Goal: Information Seeking & Learning: Find specific fact

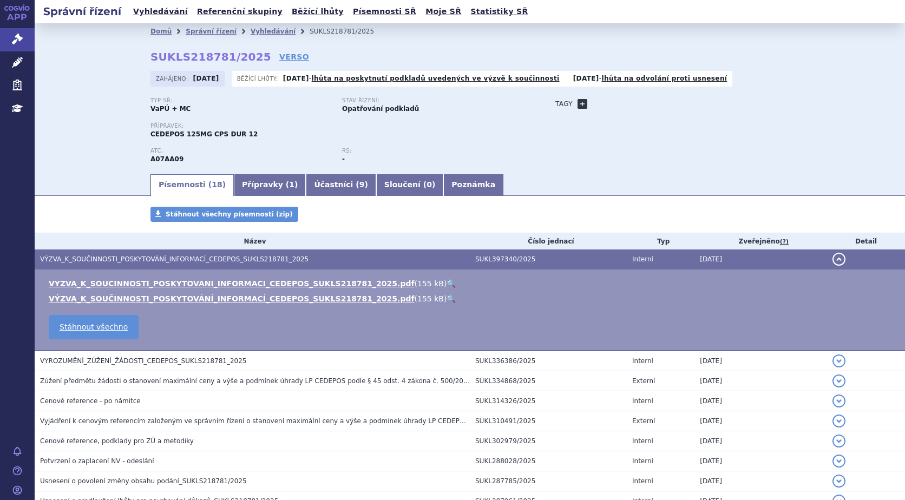
click at [578, 103] on link "+" at bounding box center [583, 104] width 10 height 10
click at [600, 102] on span at bounding box center [631, 104] width 78 height 14
type input "VANKOMYCIN"
click at [689, 100] on button "Přidat" at bounding box center [687, 103] width 28 height 13
select select
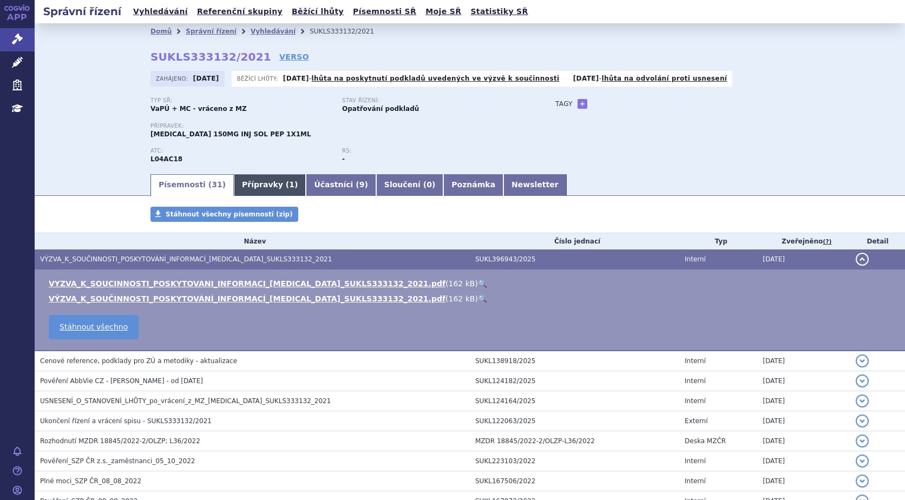
click at [234, 181] on link "Přípravky ( 1 )" at bounding box center [270, 185] width 72 height 22
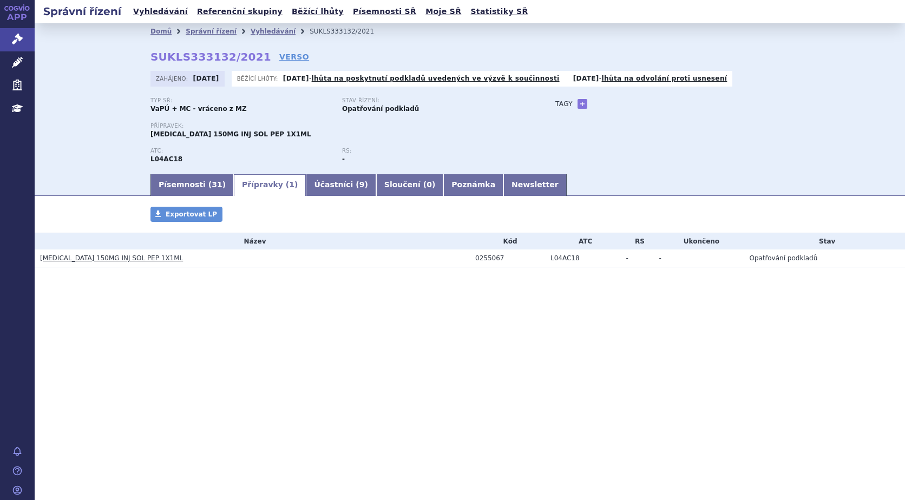
click at [120, 257] on link "SKYRIZI 150MG INJ SOL PEP 1X1ML" at bounding box center [111, 258] width 143 height 8
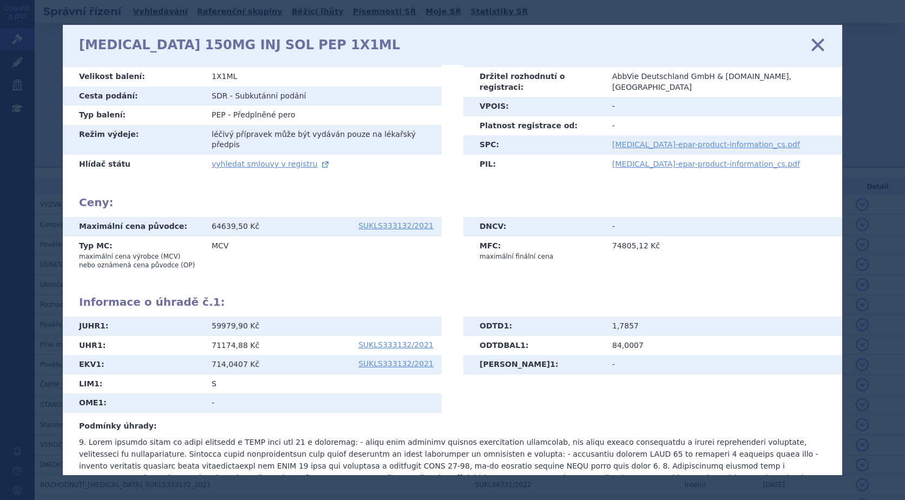
scroll to position [186, 0]
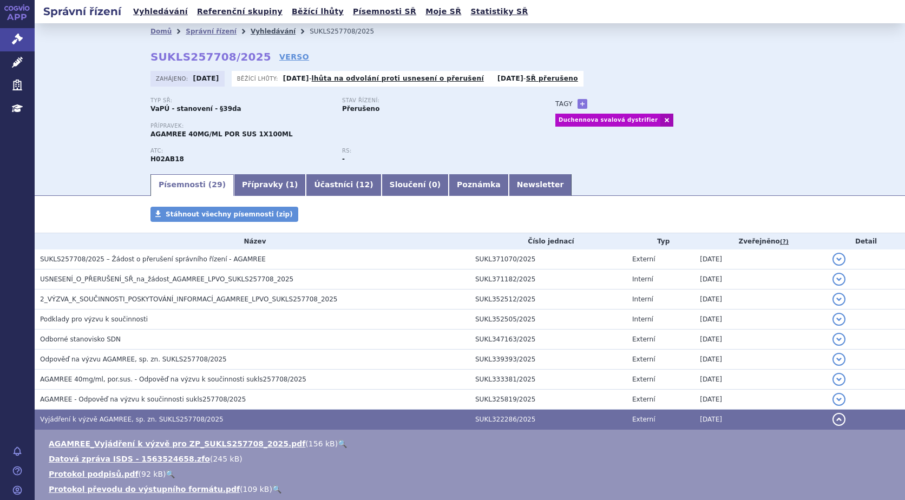
click at [259, 30] on link "Vyhledávání" at bounding box center [273, 32] width 45 height 8
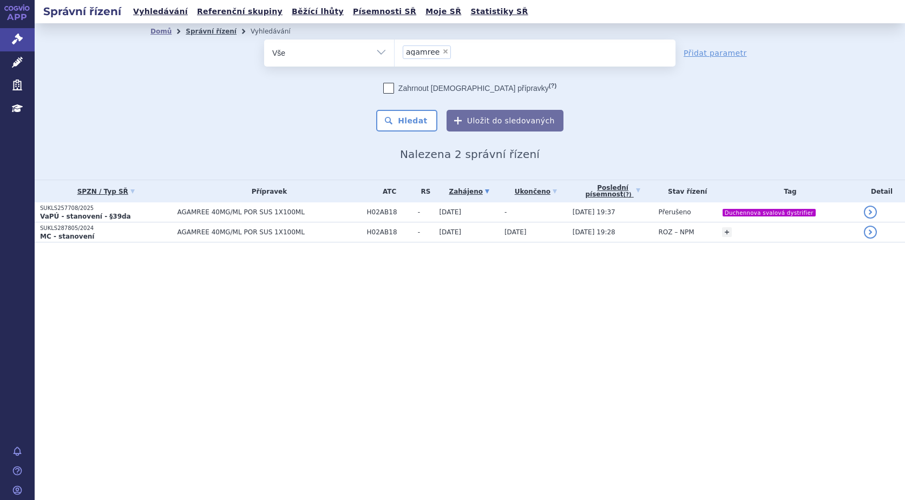
click at [208, 31] on link "Správní řízení" at bounding box center [211, 32] width 51 height 8
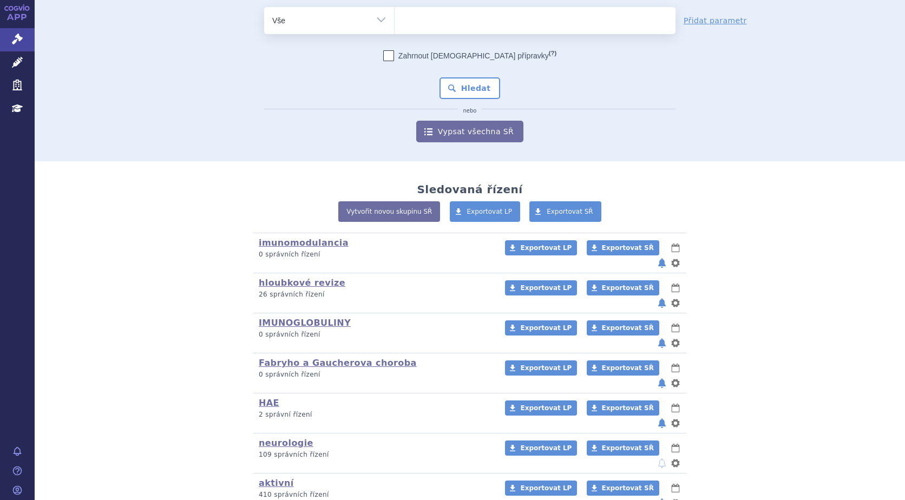
scroll to position [96, 0]
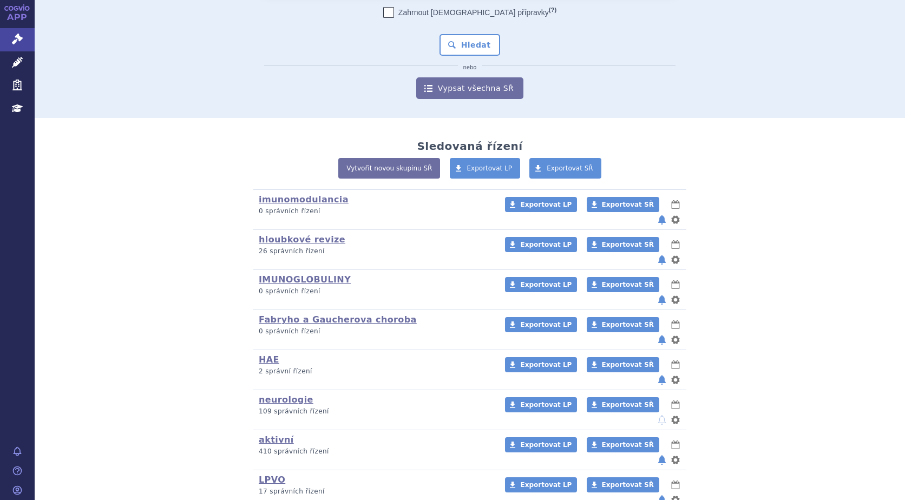
click at [265, 470] on div "LPVO (bez ) (sdílená skupina) (Doporučení V/O) 17 správních řízení Exportovat L…" at bounding box center [470, 490] width 422 height 40
click at [265, 475] on link "LPVO" at bounding box center [272, 480] width 27 height 10
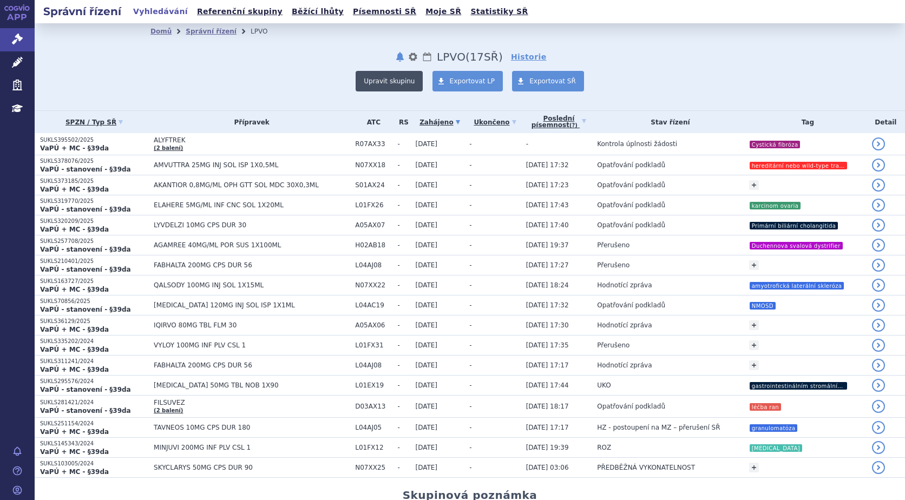
click at [403, 80] on button "Upravit skupinu" at bounding box center [389, 81] width 67 height 21
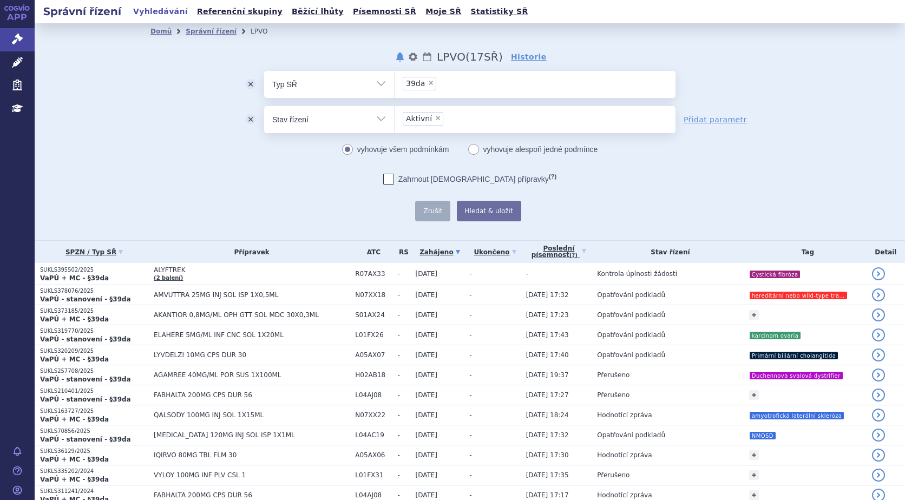
click at [435, 119] on span "×" at bounding box center [438, 118] width 6 height 6
click at [395, 119] on select "Aktivní" at bounding box center [394, 119] width 1 height 27
select select
click at [479, 212] on button "Hledat & uložit" at bounding box center [489, 211] width 64 height 21
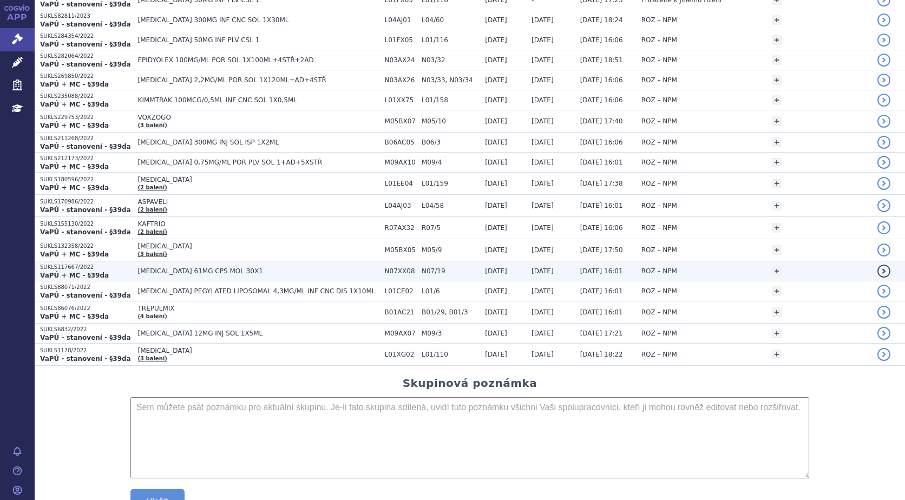
scroll to position [1230, 0]
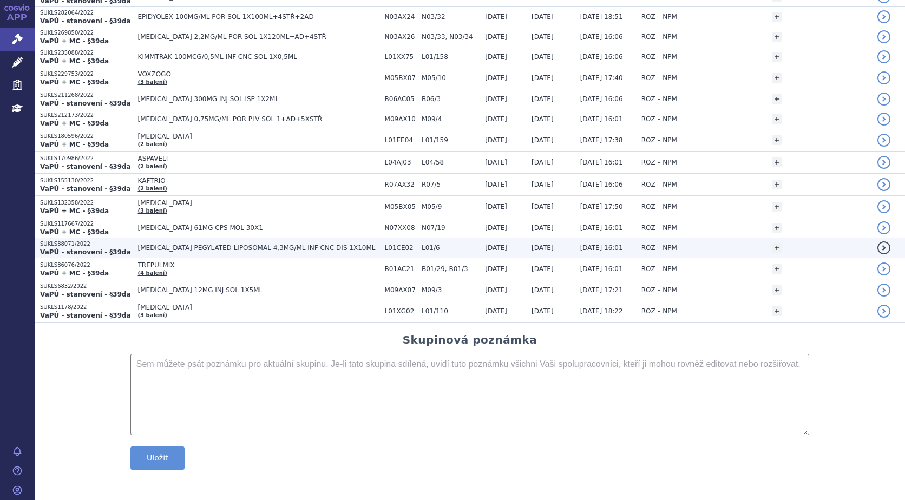
click at [169, 249] on span "[MEDICAL_DATA] PEGYLATED LIPOSOMAL 4,3MG/ML INF CNC DIS 1X10ML" at bounding box center [258, 248] width 241 height 8
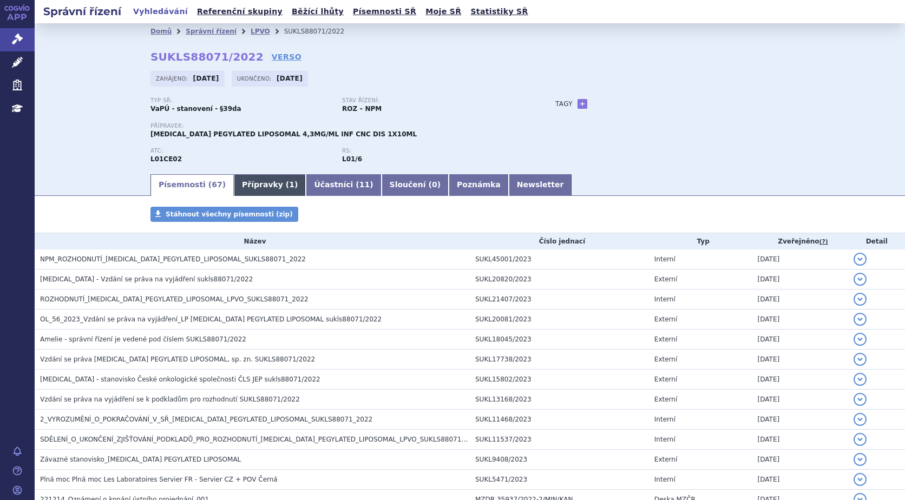
click at [244, 180] on link "Přípravky ( 1 )" at bounding box center [270, 185] width 72 height 22
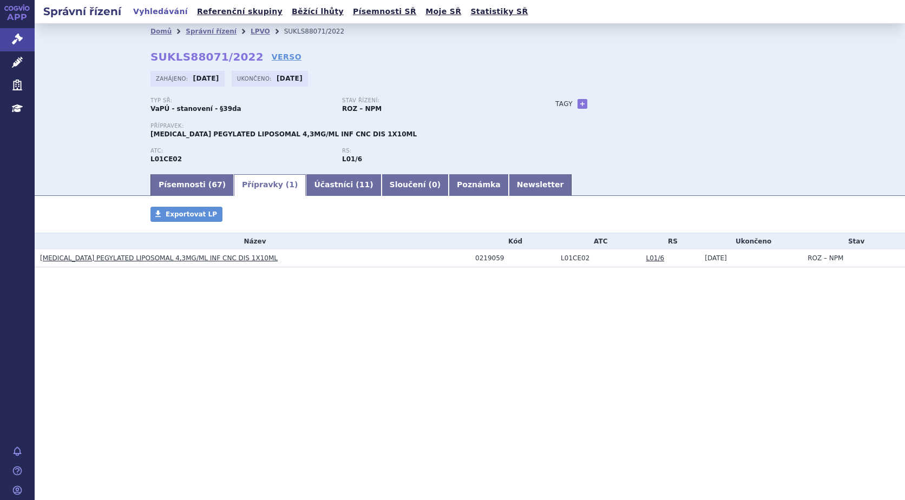
click at [145, 256] on link "ONIVYDE PEGYLATED LIPOSOMAL 4,3MG/ML INF CNC DIS 1X10ML" at bounding box center [159, 258] width 238 height 8
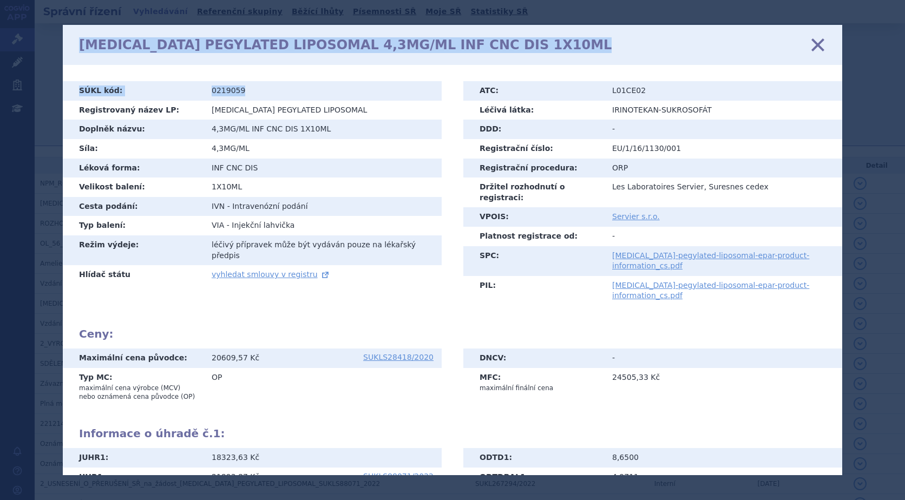
drag, startPoint x: 264, startPoint y: 86, endPoint x: 24, endPoint y: 87, distance: 239.3
click at [24, 87] on body "APP Správní řízení Léčivé přípravky Zdravotnické prostředky Education Notifikac…" at bounding box center [452, 250] width 905 height 500
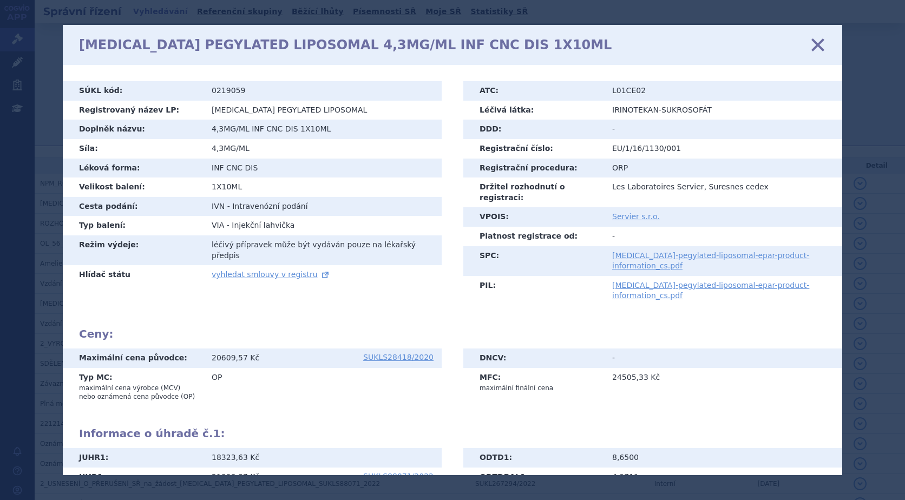
drag, startPoint x: 217, startPoint y: 107, endPoint x: 232, endPoint y: 107, distance: 15.7
click at [217, 108] on td "ONIVYDE PEGYLATED LIPOSOMAL" at bounding box center [323, 110] width 238 height 19
drag, startPoint x: 261, startPoint y: 91, endPoint x: 158, endPoint y: 94, distance: 103.5
click at [158, 94] on tr "SÚKL kód: 0219059" at bounding box center [252, 90] width 379 height 19
copy tr "SÚKL kód: 0219059"
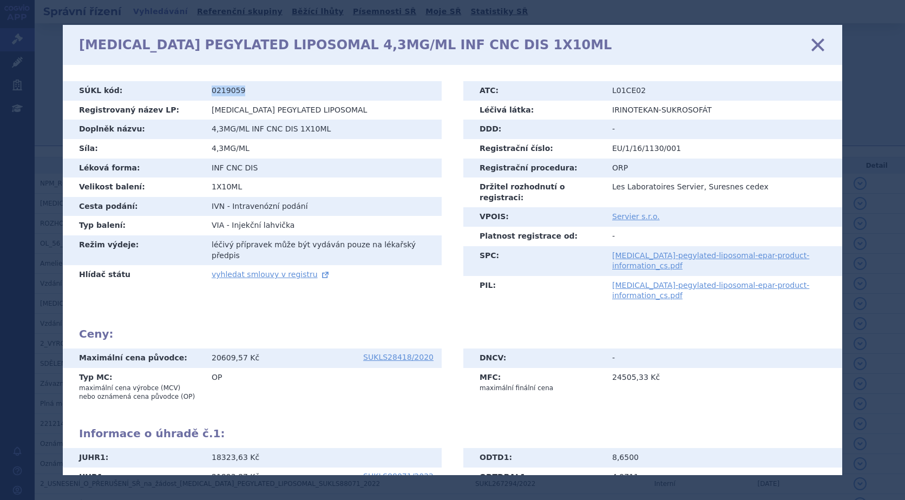
click at [822, 42] on icon at bounding box center [818, 45] width 23 height 23
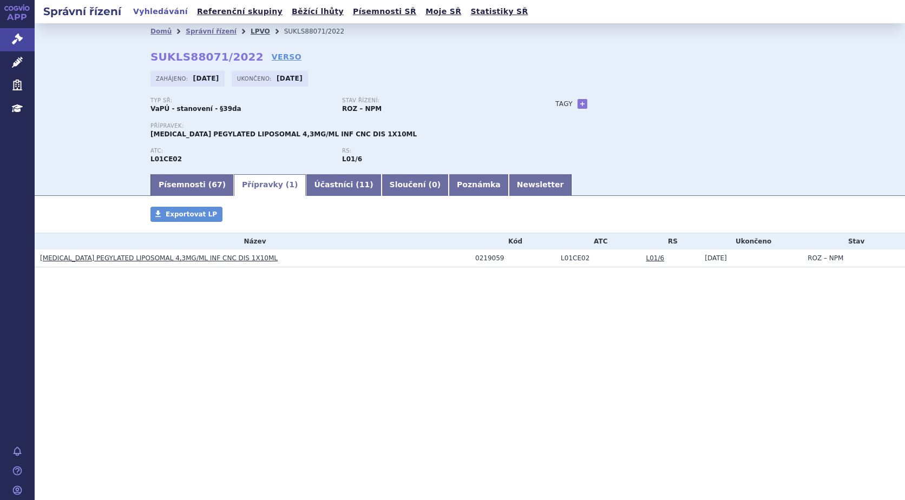
click at [251, 29] on link "LPVO" at bounding box center [260, 32] width 19 height 8
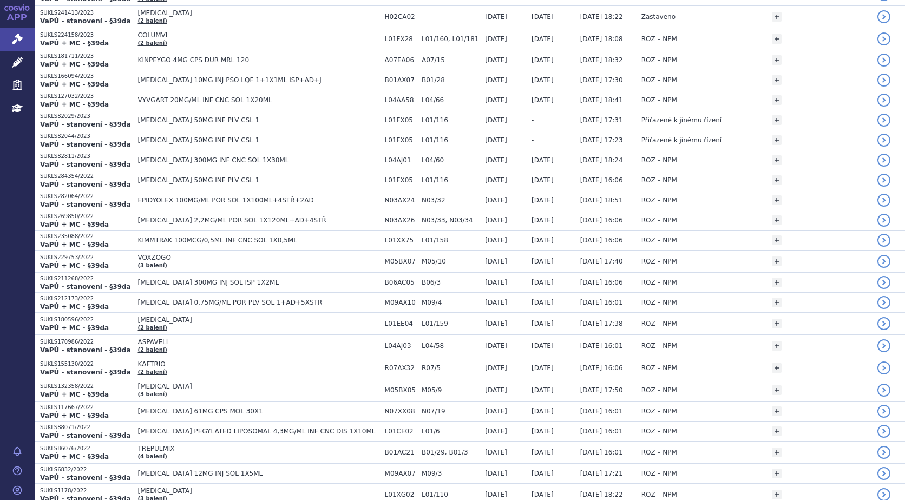
scroll to position [1029, 0]
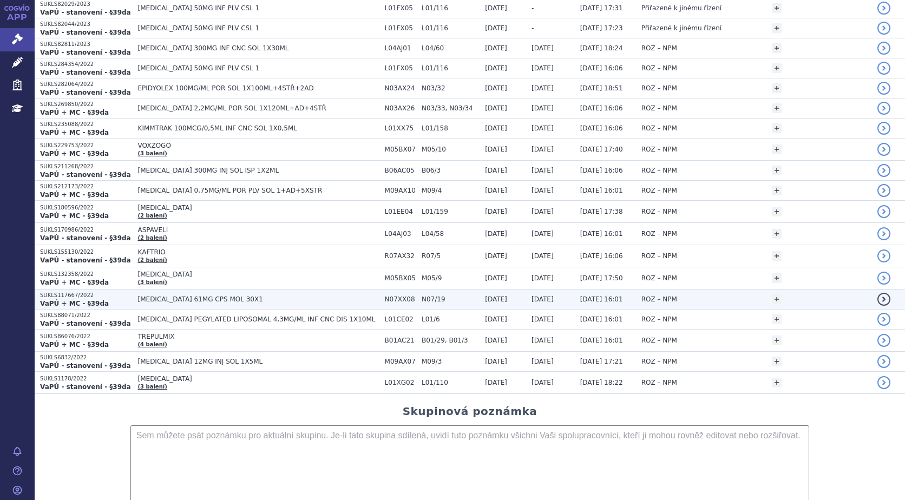
click at [158, 296] on span "[MEDICAL_DATA] 61MG CPS MOL 30X1" at bounding box center [258, 300] width 241 height 8
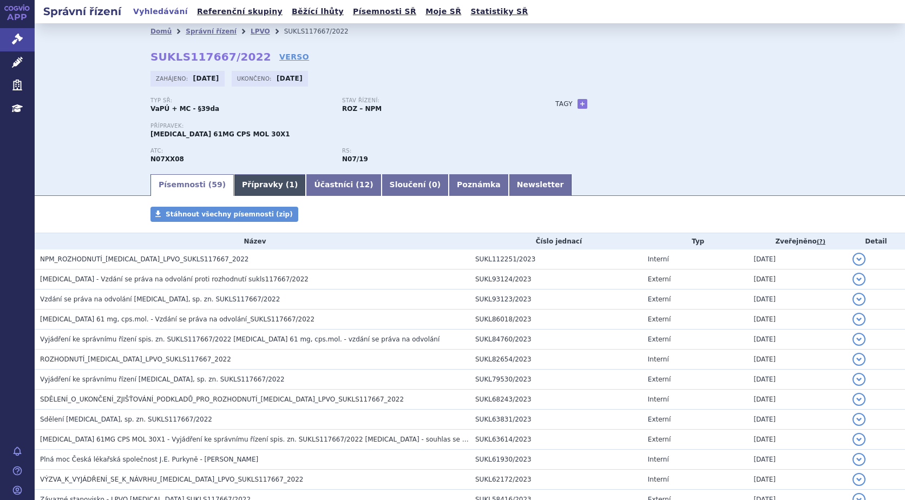
click at [248, 180] on link "Přípravky ( 1 )" at bounding box center [270, 185] width 72 height 22
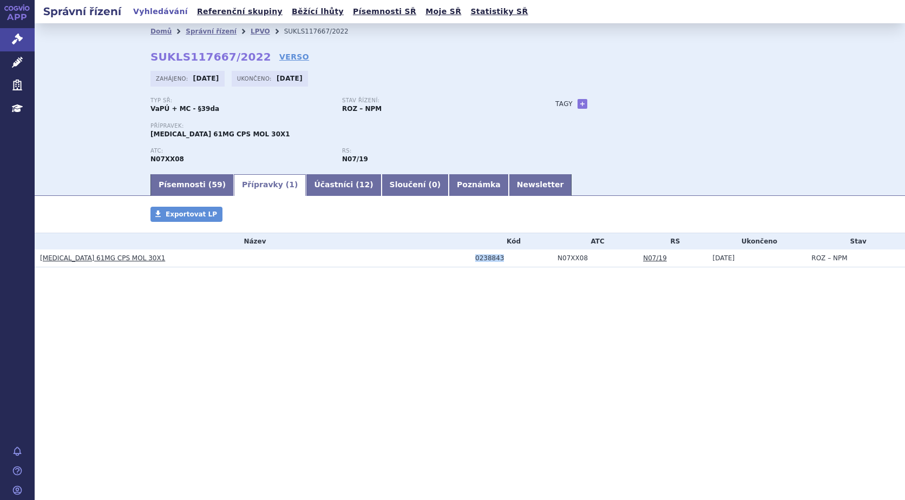
drag, startPoint x: 512, startPoint y: 255, endPoint x: 456, endPoint y: 254, distance: 56.3
click at [456, 254] on tr "VYNDAQEL 61MG CPS MOL 30X1 0238843 N07XX08 N07/19 21.04.2023 ROZ – NPM" at bounding box center [470, 259] width 871 height 18
copy tr "0238843"
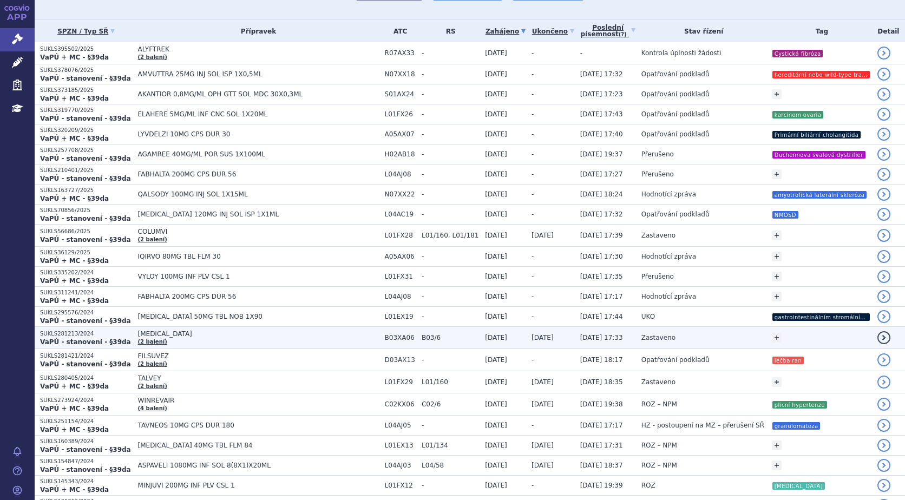
scroll to position [108, 0]
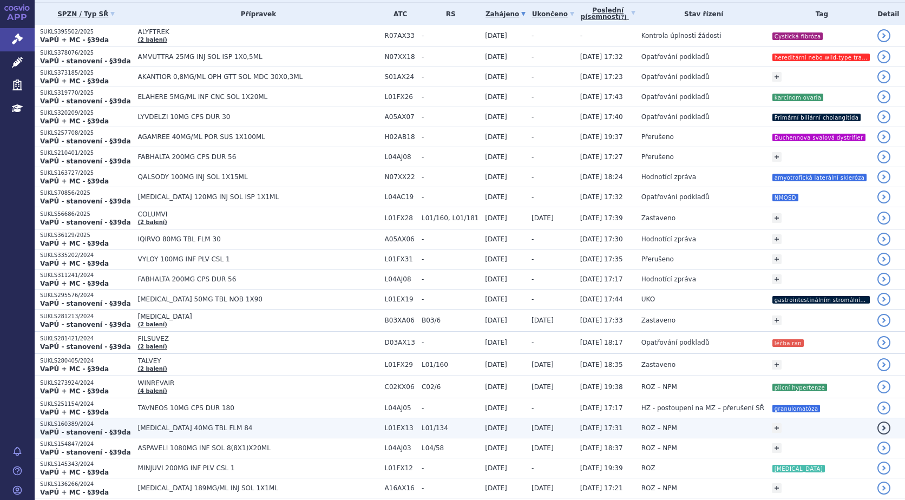
click at [168, 427] on span "XOSPATA 40MG TBL FLM 84" at bounding box center [258, 428] width 241 height 8
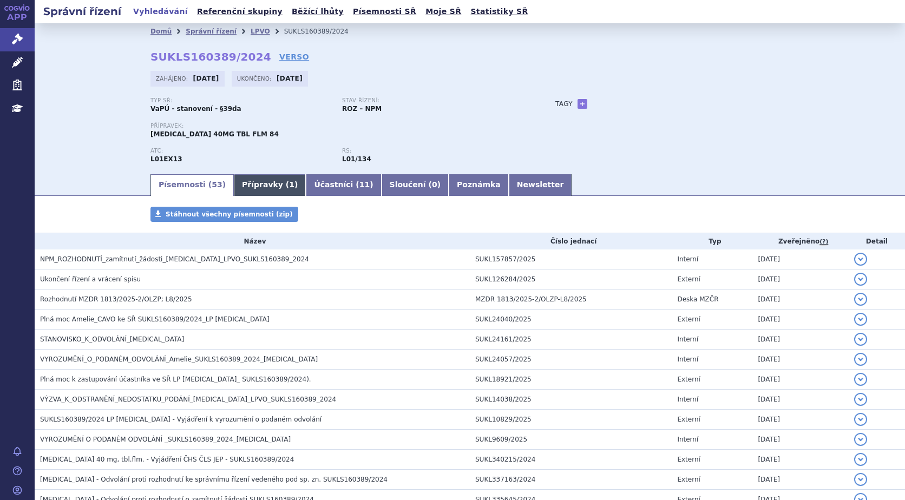
click at [239, 177] on link "Přípravky ( 1 )" at bounding box center [270, 185] width 72 height 22
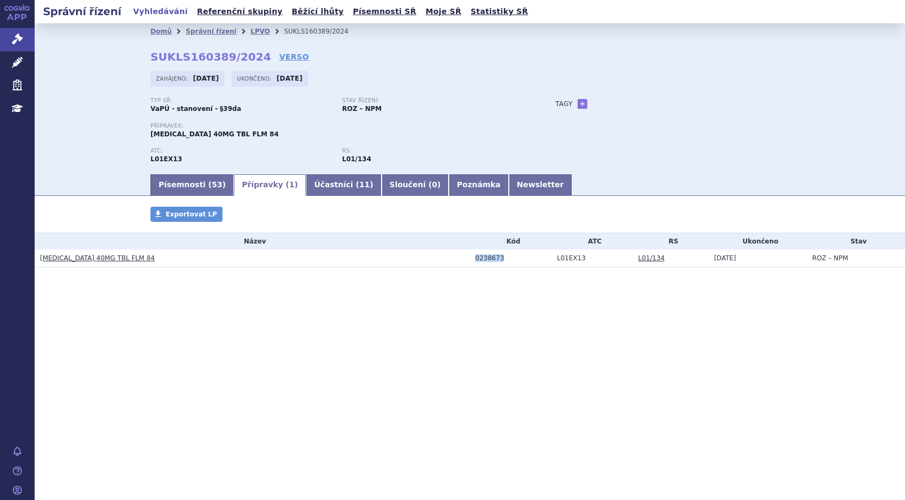
drag, startPoint x: 514, startPoint y: 262, endPoint x: 452, endPoint y: 259, distance: 62.3
click at [452, 259] on tr "[MEDICAL_DATA] 40MG TBL FLM 84 0238673 L01EX13 L01/134 [DATE] ROZ – NPM" at bounding box center [470, 259] width 871 height 18
copy tr "0238673"
click at [170, 185] on link "Písemnosti ( 53 )" at bounding box center [192, 185] width 83 height 22
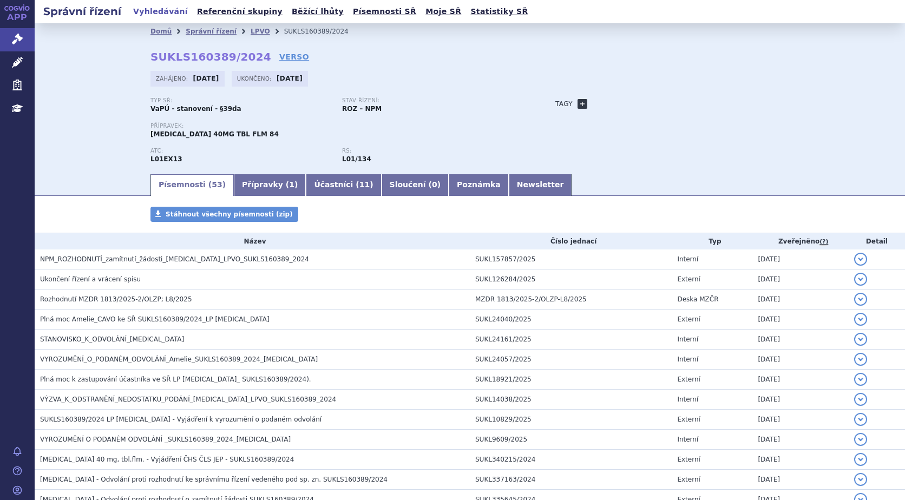
click at [578, 102] on link "+" at bounding box center [583, 104] width 10 height 10
click at [620, 103] on span at bounding box center [631, 104] width 78 height 14
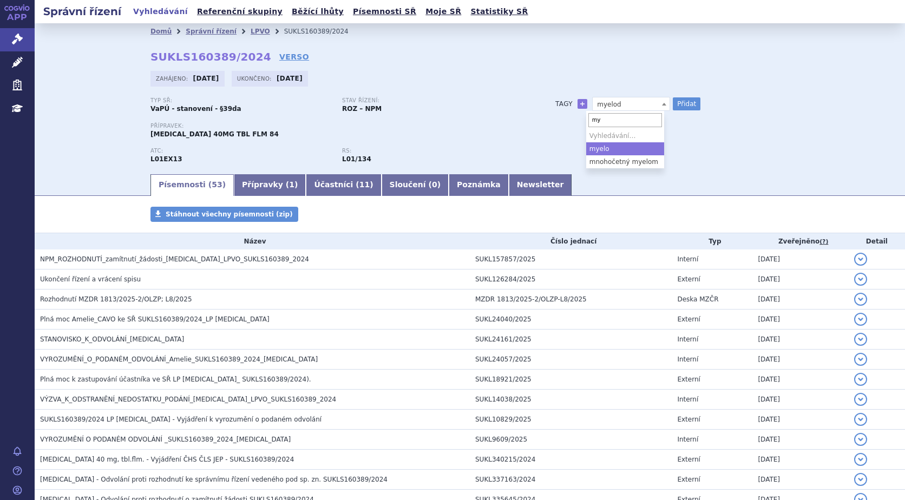
type input "m"
type input "MYELOIDNÍ LEUK=MIE"
select select "MYELOIDNÍ LEUK=MIE"
click at [642, 99] on span "MYELOIDNÍ LEUK=MIE" at bounding box center [631, 104] width 77 height 14
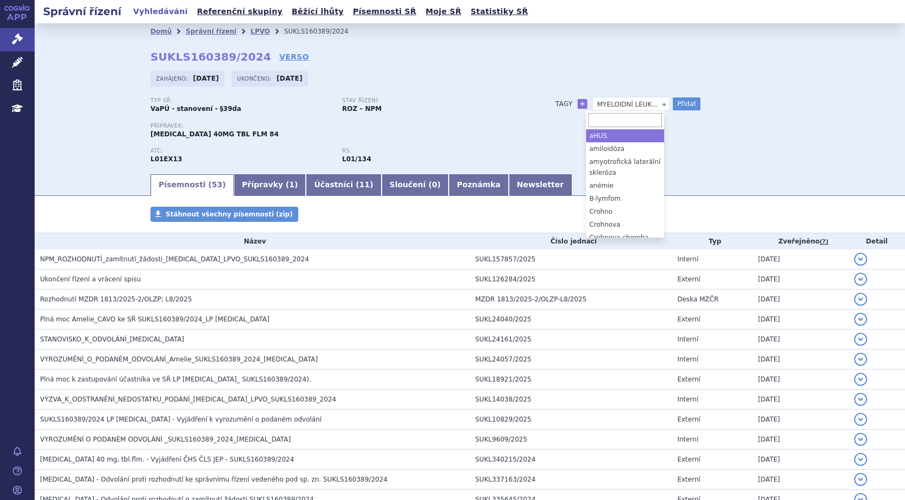
click at [643, 101] on span "MYELOIDNÍ LEUK=MIE" at bounding box center [631, 104] width 77 height 14
click at [626, 101] on span "MYELOIDNÍ LEUK=MIE" at bounding box center [631, 104] width 77 height 14
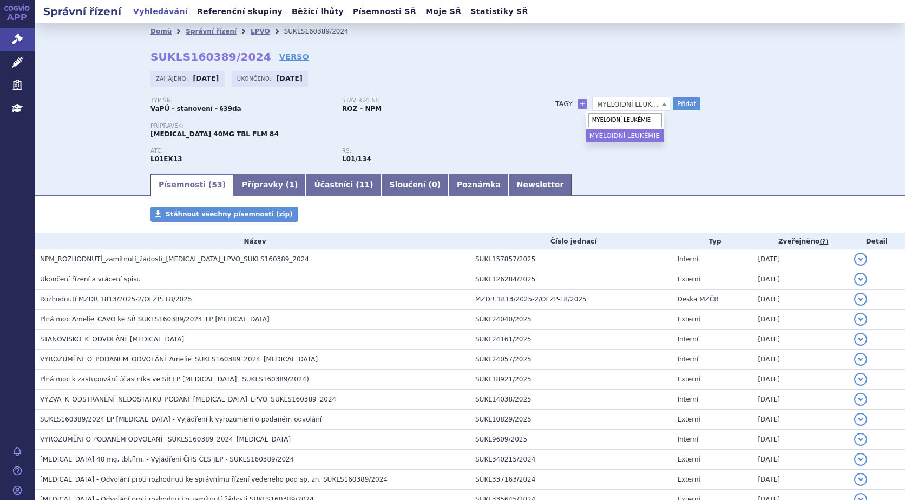
type input "MYELOIDNÍ LEUKÉMIE"
select select "MYELOIDNÍ LEUKÉMIE"
click at [681, 101] on button "Přidat" at bounding box center [687, 103] width 28 height 13
select select
click at [251, 33] on link "LPVO" at bounding box center [260, 32] width 19 height 8
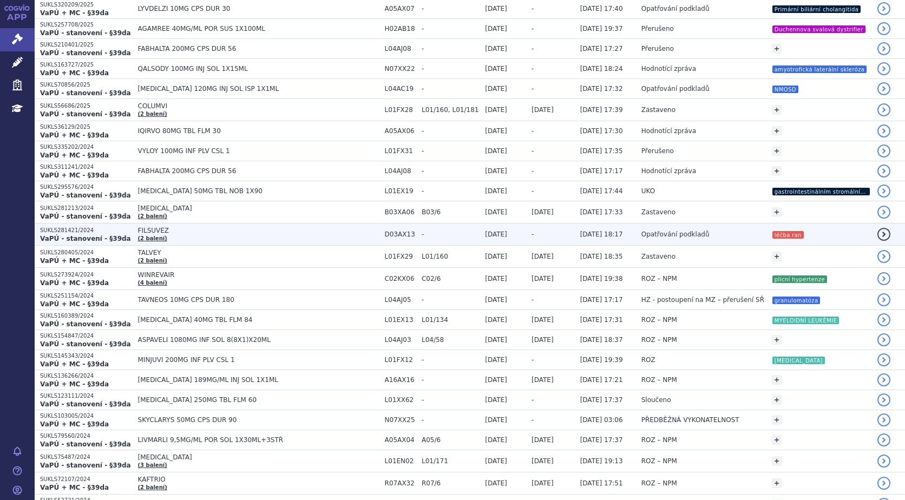
scroll to position [271, 0]
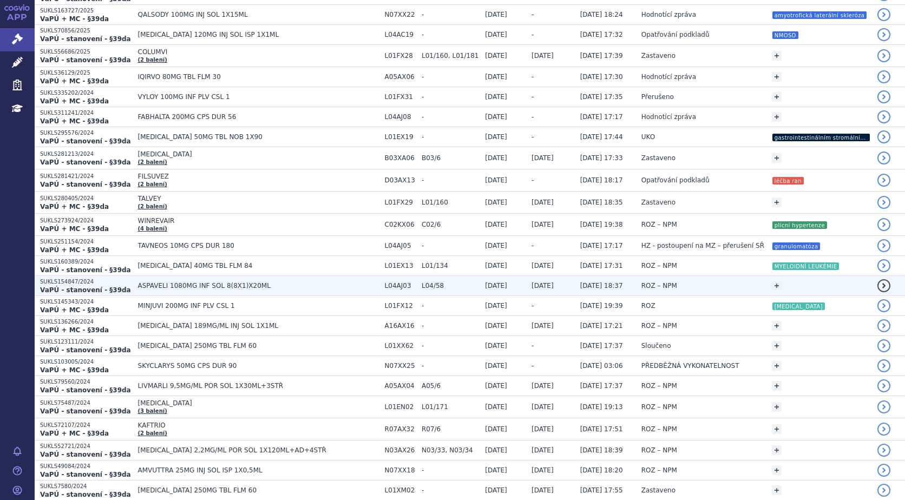
click at [161, 286] on span "ASPAVELI 1080MG INF SOL 8(8X1)X20ML" at bounding box center [258, 286] width 241 height 8
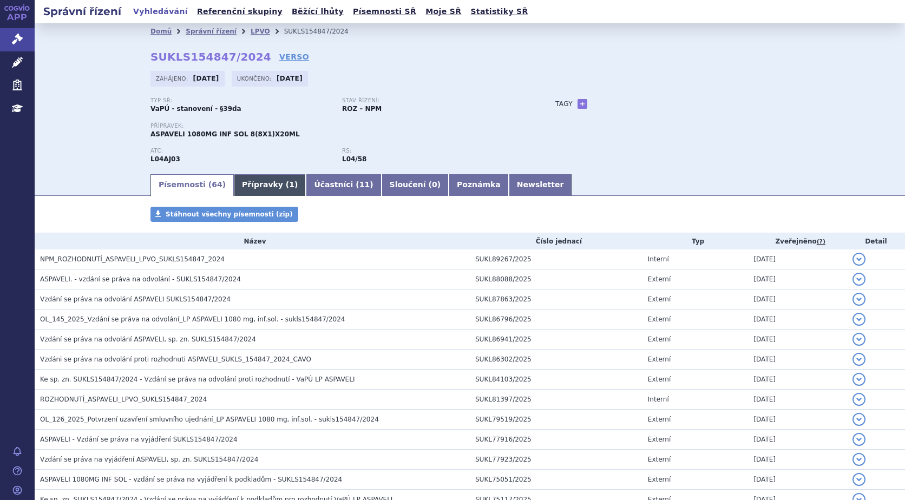
click at [241, 182] on link "Přípravky ( 1 )" at bounding box center [270, 185] width 72 height 22
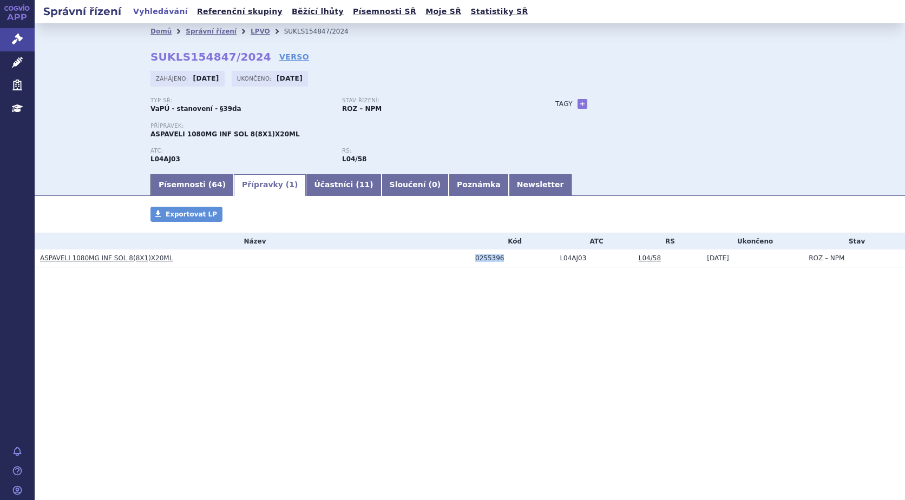
drag, startPoint x: 515, startPoint y: 260, endPoint x: 446, endPoint y: 256, distance: 69.4
click at [446, 256] on tr "ASPAVELI 1080MG INF SOL 8(8X1)X20ML 0255396 L04AJ03 L04/58 12.03.2025 ROZ – NPM" at bounding box center [470, 259] width 871 height 18
copy tr "0255396"
click at [579, 104] on link "+" at bounding box center [583, 104] width 10 height 10
click at [608, 101] on span at bounding box center [631, 104] width 78 height 14
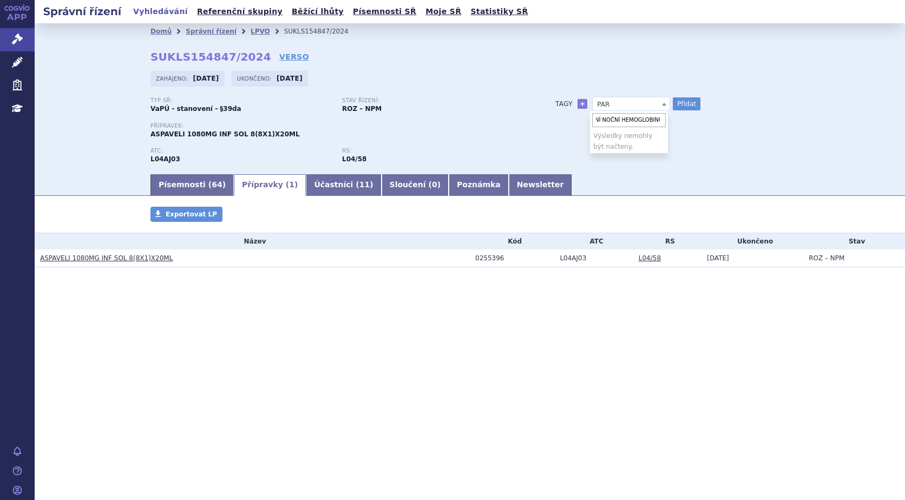
scroll to position [0, 40]
type input "PAROXYSMÁLNÍ NOČNÍ HEMOGLOBINURIE"
select select "PAROXYSMÁLNÍ NOČNÍ HEMOGLOBINURIE"
click at [680, 101] on button "Přidat" at bounding box center [687, 103] width 28 height 13
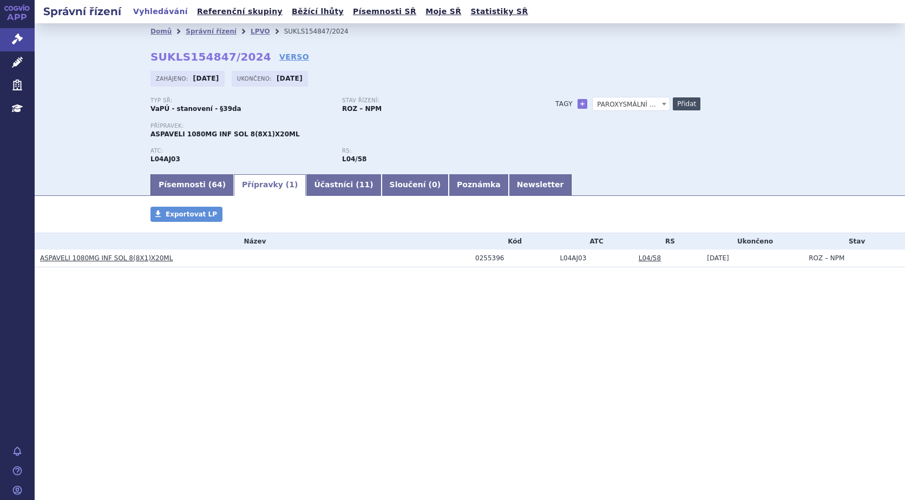
select select
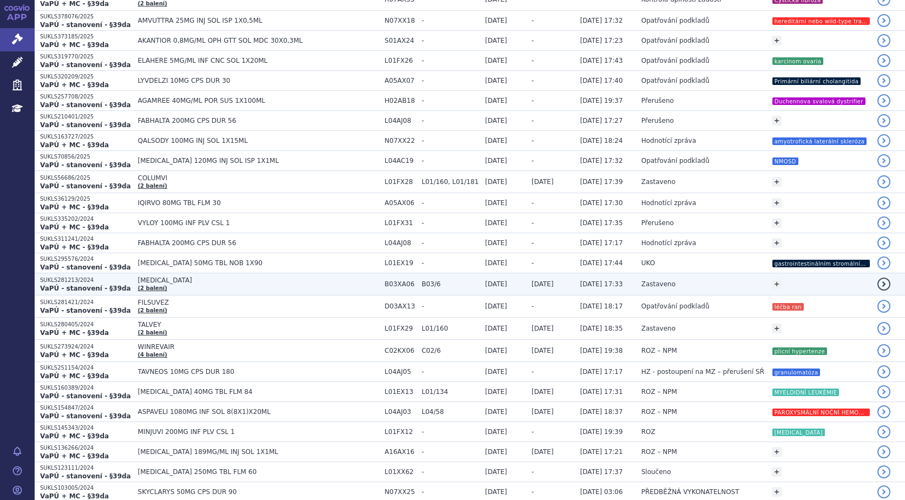
scroll to position [162, 0]
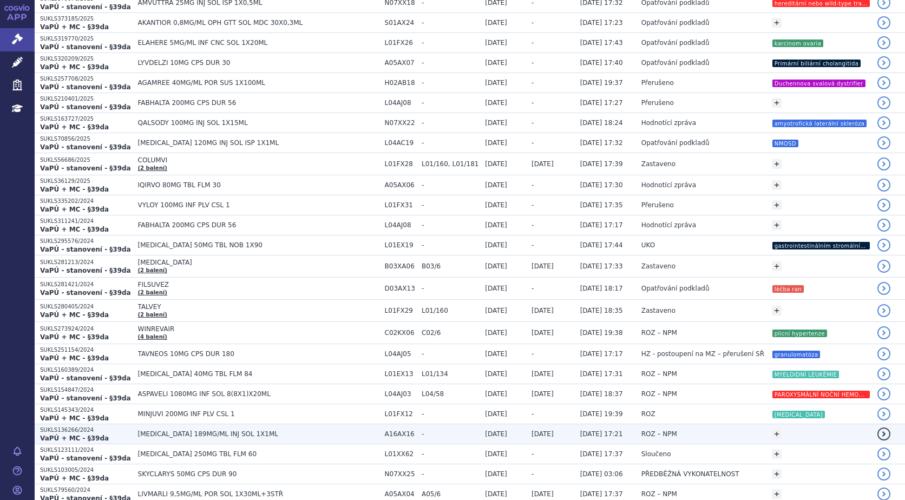
click at [151, 428] on td "[MEDICAL_DATA] 189MG/ML INJ SOL 1X1ML" at bounding box center [256, 434] width 247 height 20
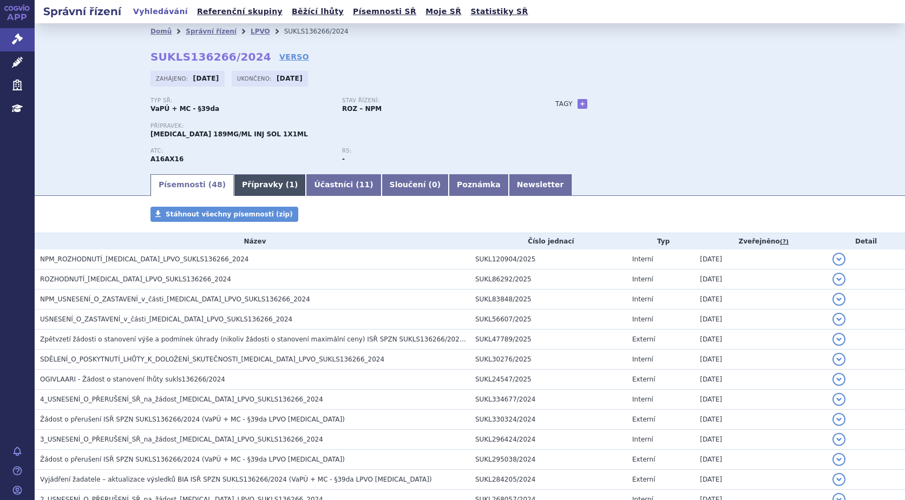
click at [253, 186] on link "Přípravky ( 1 )" at bounding box center [270, 185] width 72 height 22
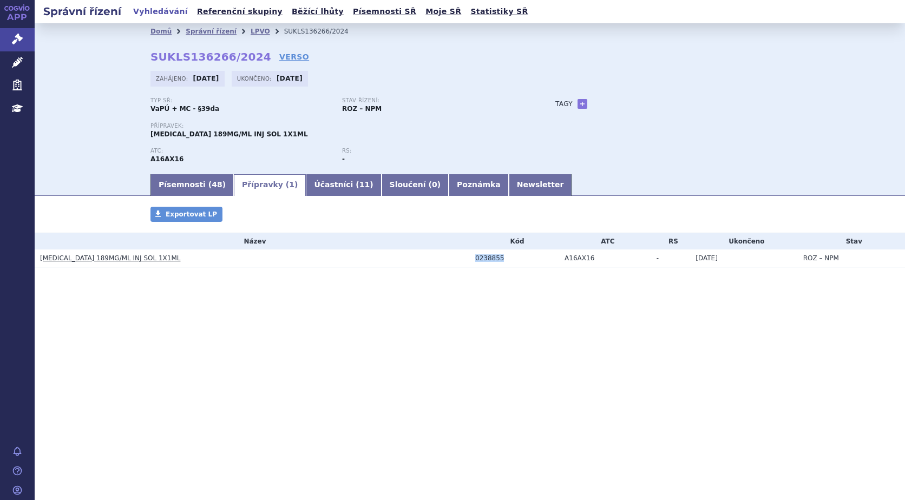
drag, startPoint x: 522, startPoint y: 258, endPoint x: 436, endPoint y: 262, distance: 85.6
click at [436, 262] on tr "[MEDICAL_DATA] 189MG/ML INJ SOL 1X1ML 0238855 A16AX16 - [DATE] ROZ – NPM" at bounding box center [470, 259] width 871 height 18
copy tr "0238855"
click at [584, 102] on link "+" at bounding box center [583, 104] width 10 height 10
click at [623, 103] on span at bounding box center [631, 104] width 78 height 14
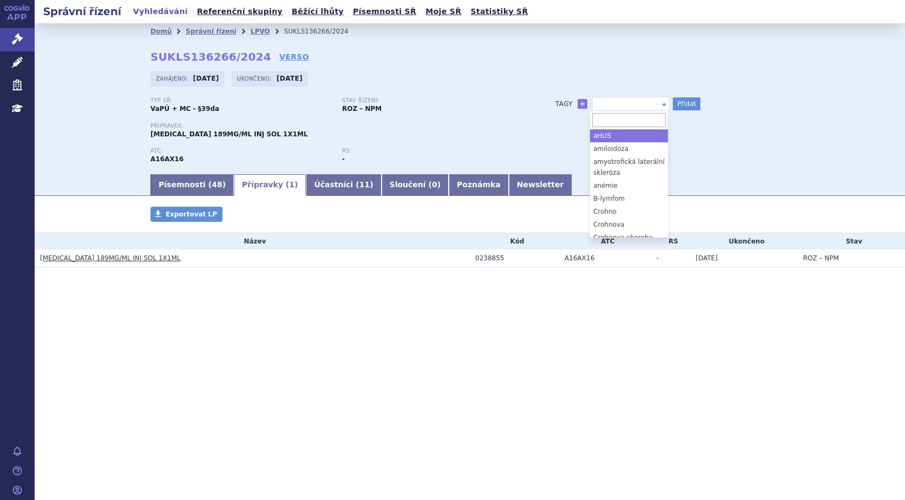
type input "akutní hepatální porfyrie"
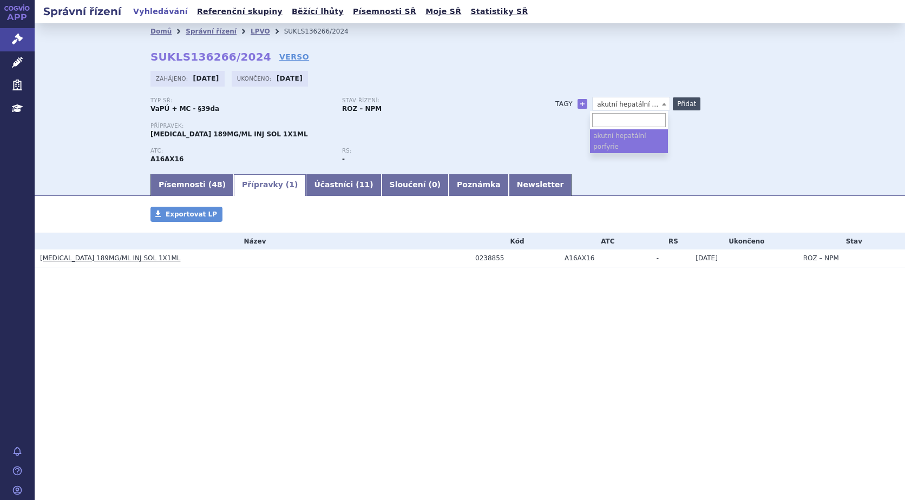
click at [680, 103] on button "Přidat" at bounding box center [687, 103] width 28 height 13
select select
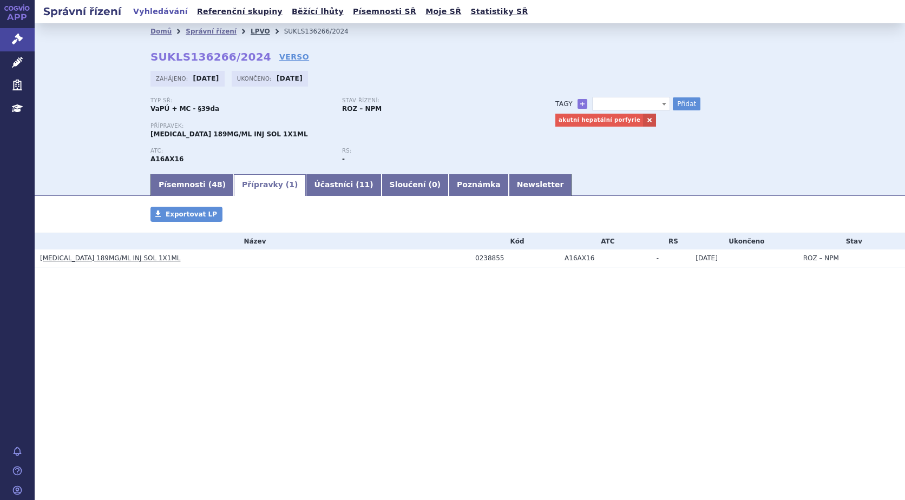
click at [251, 33] on link "LPVO" at bounding box center [260, 32] width 19 height 8
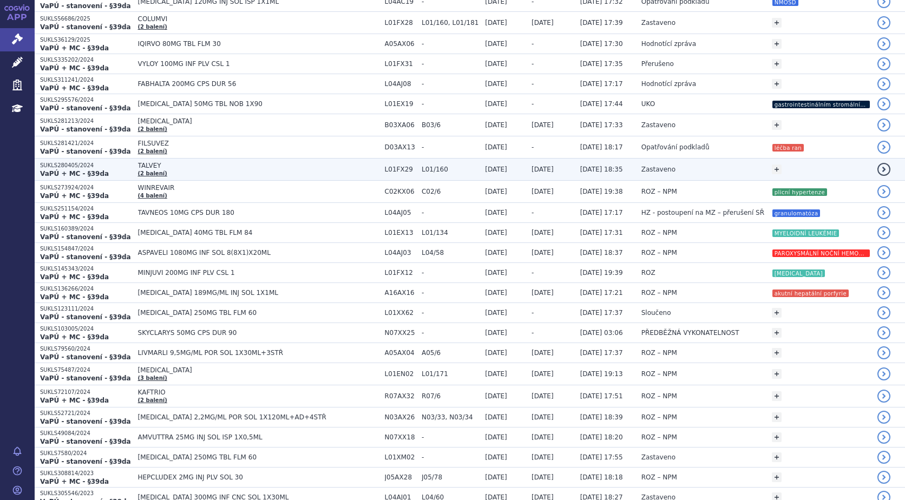
scroll to position [325, 0]
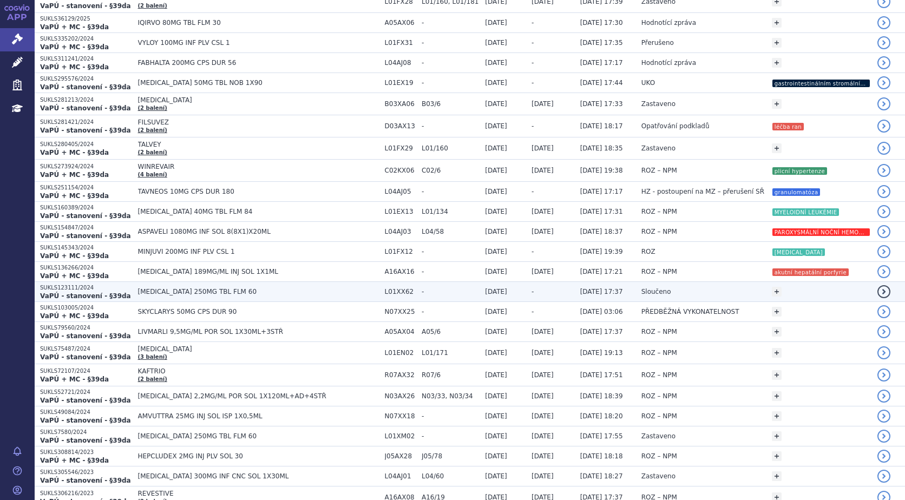
click at [155, 294] on span "[MEDICAL_DATA] 250MG TBL FLM 60" at bounding box center [258, 292] width 241 height 8
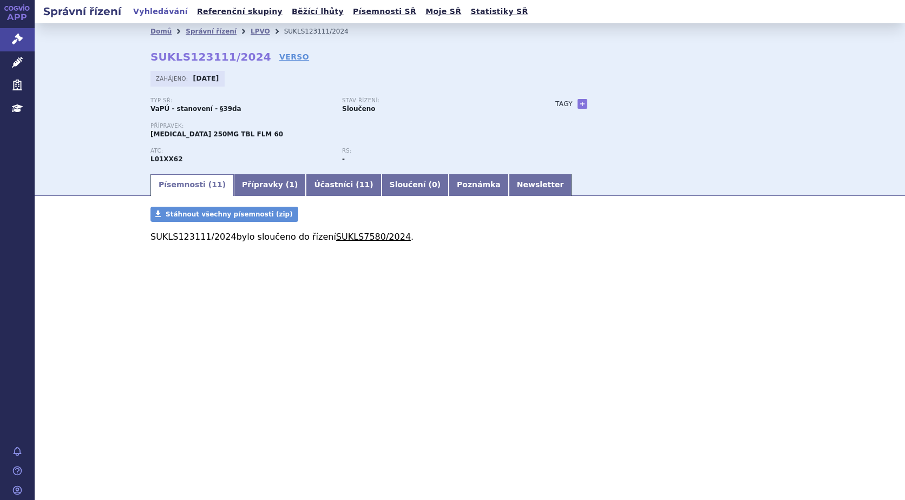
click at [350, 235] on link "SUKLS7580/2024" at bounding box center [373, 237] width 75 height 10
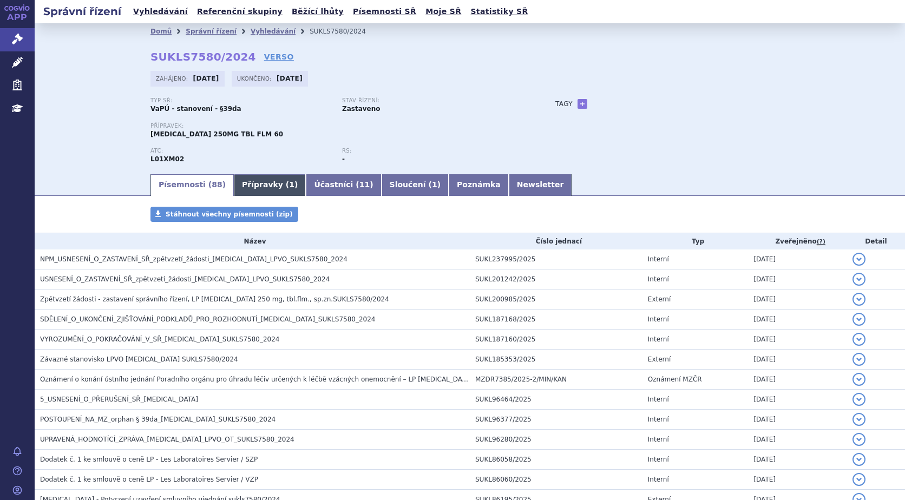
click at [234, 185] on link "Přípravky ( 1 )" at bounding box center [270, 185] width 72 height 22
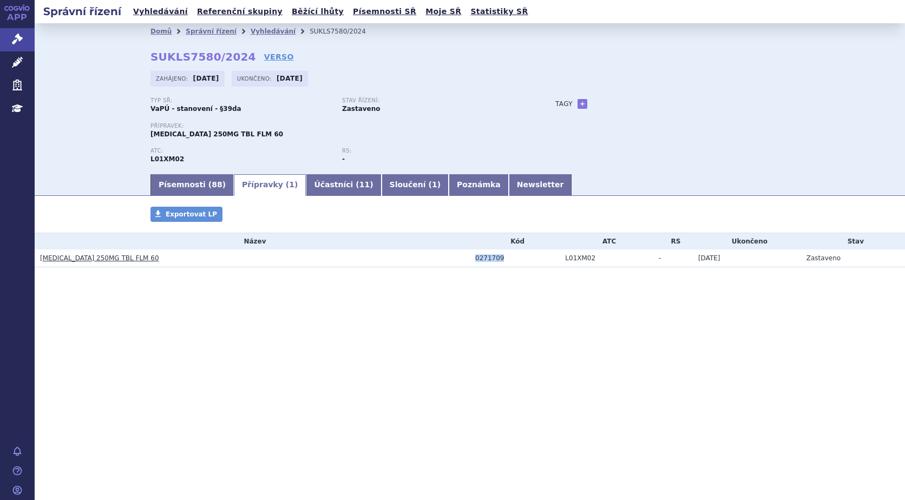
drag, startPoint x: 523, startPoint y: 260, endPoint x: 348, endPoint y: 254, distance: 175.0
click at [348, 254] on tr "TIBSOVO 250MG TBL FLM 60 0271709 L01XM02 - 18.06.2025 Zastaveno" at bounding box center [470, 259] width 871 height 18
copy tr "0271709"
click at [578, 102] on link "+" at bounding box center [583, 104] width 10 height 10
click at [631, 106] on span at bounding box center [631, 104] width 78 height 14
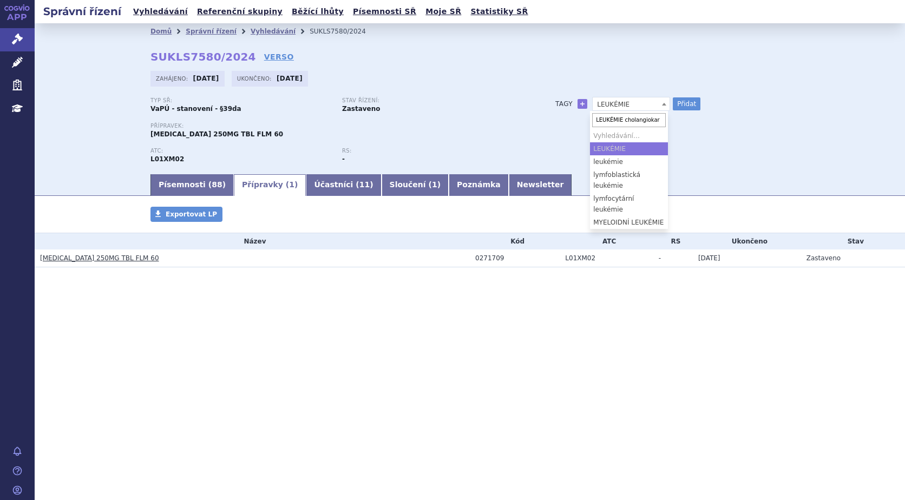
scroll to position [0, 15]
type input "LEUKÉMIE cholangiokarcinom"
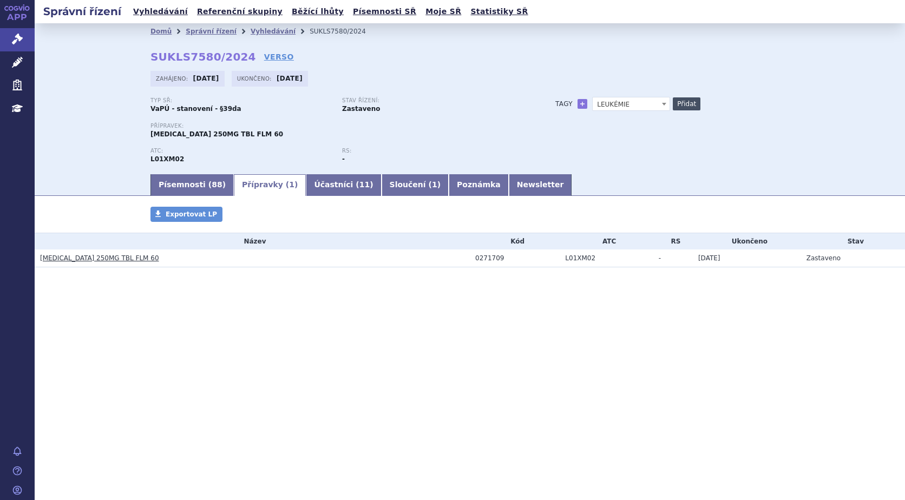
click at [681, 106] on button "Přidat" at bounding box center [687, 103] width 28 height 13
select select
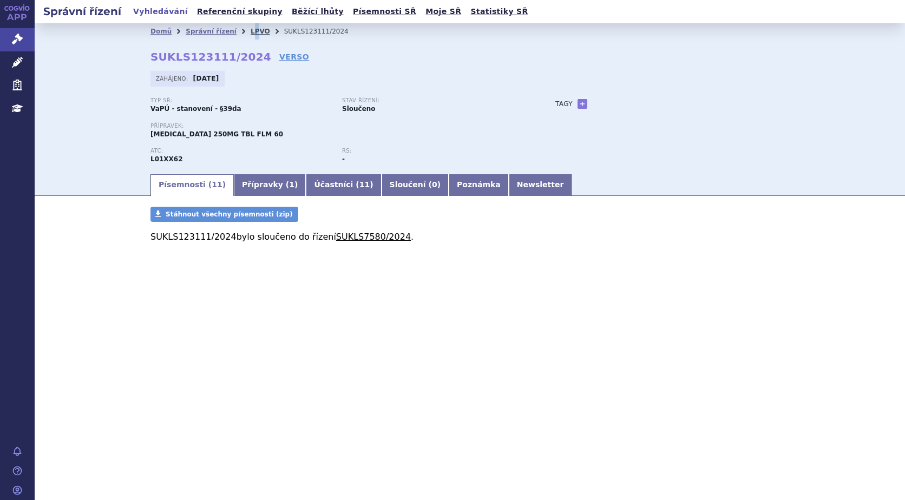
click at [251, 27] on li "LPVO" at bounding box center [268, 31] width 34 height 16
click at [251, 30] on link "LPVO" at bounding box center [260, 32] width 19 height 8
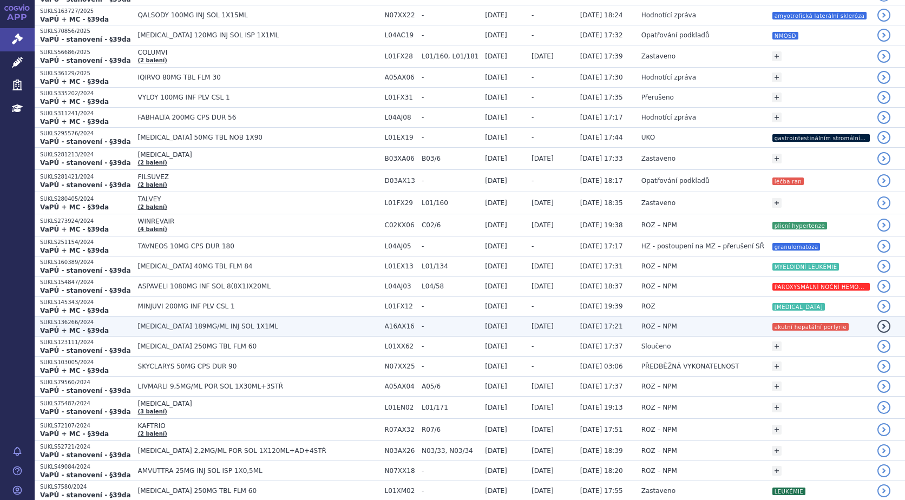
scroll to position [271, 0]
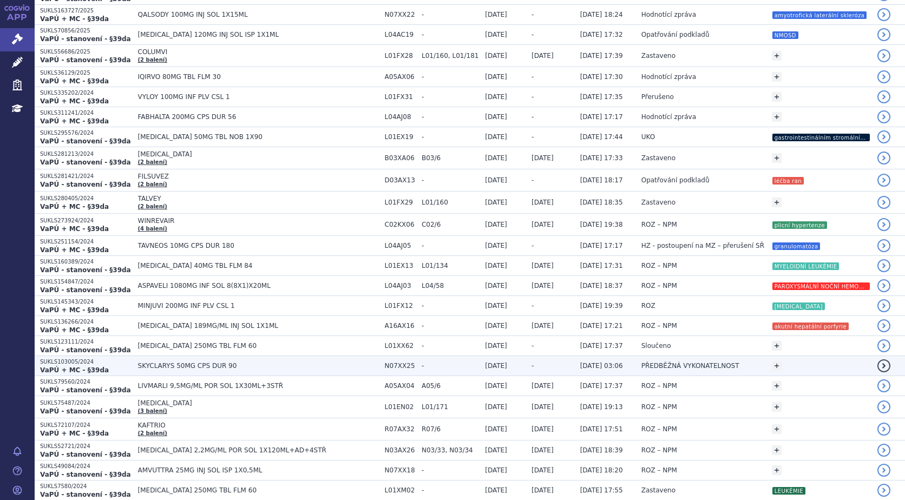
click at [161, 365] on span "SKYCLARYS 50MG CPS DUR 90" at bounding box center [258, 366] width 241 height 8
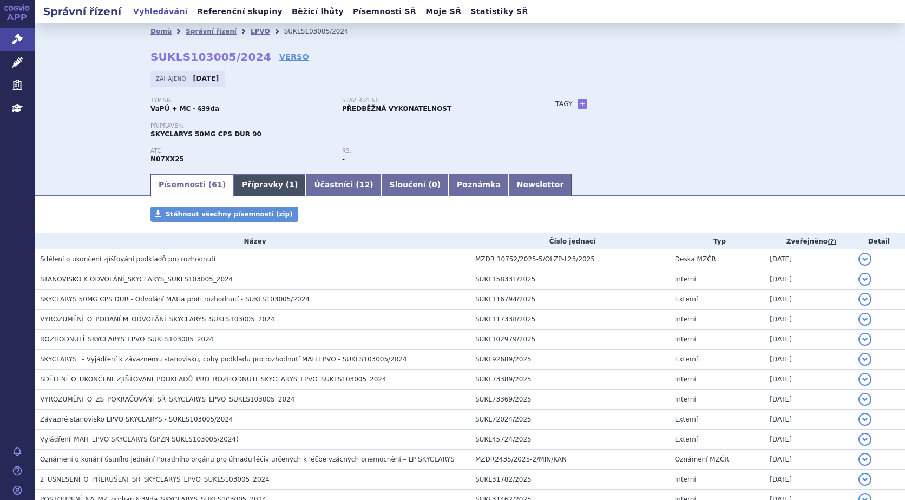
click at [252, 186] on link "Přípravky ( 1 )" at bounding box center [270, 185] width 72 height 22
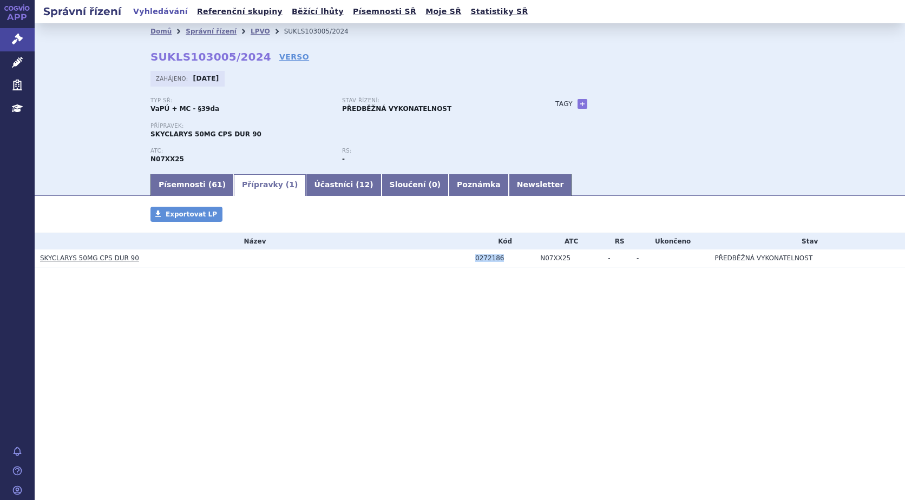
drag, startPoint x: 512, startPoint y: 256, endPoint x: 402, endPoint y: 261, distance: 110.1
click at [402, 261] on tr "SKYCLARYS 50MG CPS DUR 90 0272186 N07XX25 - - PŘEDBĚŽNÁ VYKONATELNOST" at bounding box center [470, 259] width 871 height 18
copy tr "0272186"
click at [251, 30] on link "LPVO" at bounding box center [260, 32] width 19 height 8
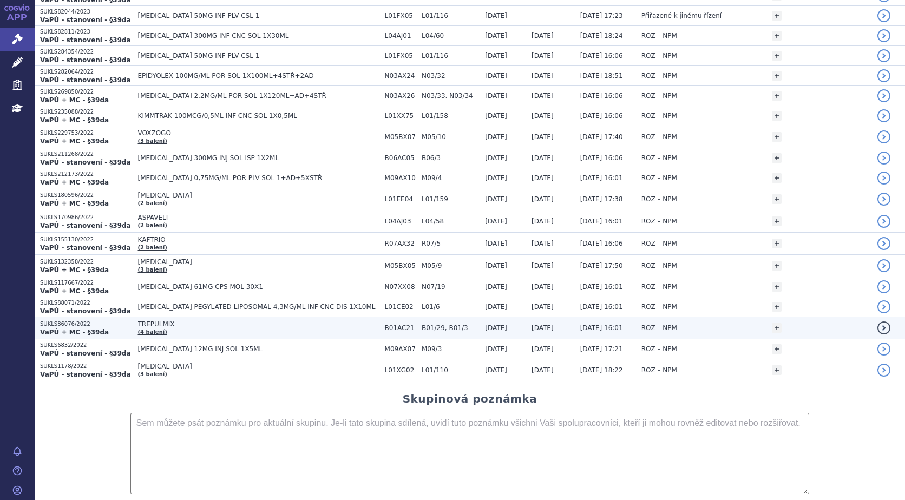
scroll to position [1100, 0]
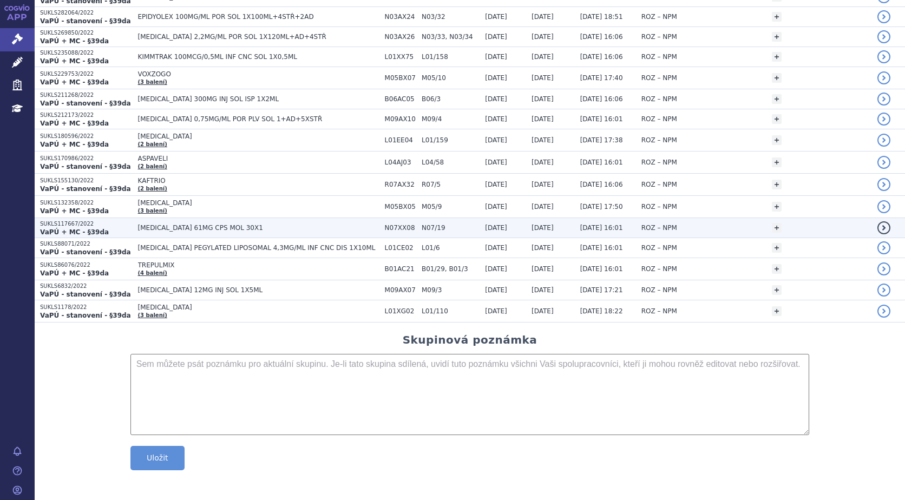
click at [165, 227] on span "[MEDICAL_DATA] 61MG CPS MOL 30X1" at bounding box center [258, 228] width 241 height 8
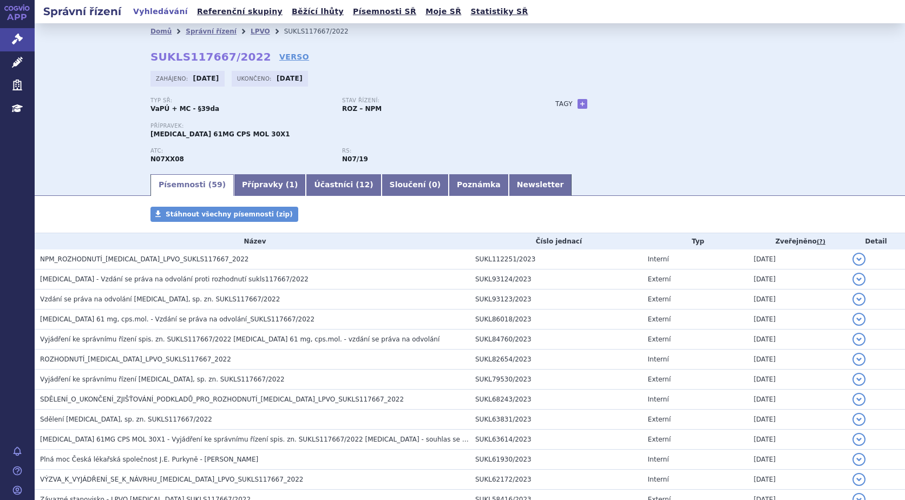
click at [259, 188] on link "Přípravky ( 1 )" at bounding box center [270, 185] width 72 height 22
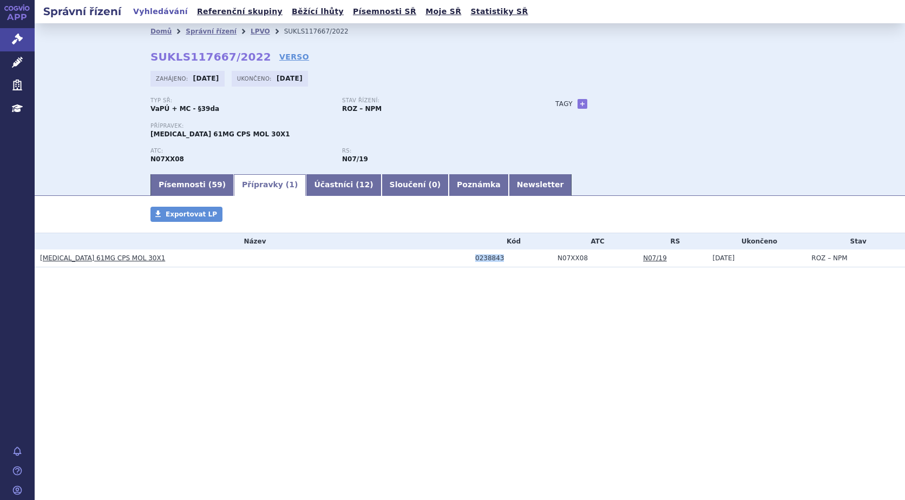
drag, startPoint x: 504, startPoint y: 257, endPoint x: 453, endPoint y: 257, distance: 50.9
click at [453, 257] on tr "VYNDAQEL 61MG CPS MOL 30X1 0238843 N07XX08 N07/19 21.04.2023 ROZ – NPM" at bounding box center [470, 259] width 871 height 18
copy tr "0238843"
click at [584, 105] on link "+" at bounding box center [583, 104] width 10 height 10
click at [638, 101] on span at bounding box center [631, 104] width 78 height 14
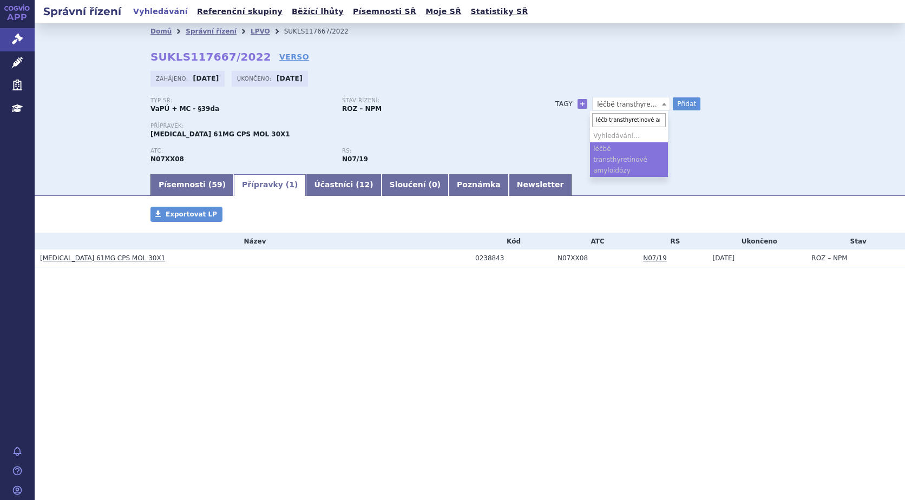
type input "léčba transthyretinové amyloidózy"
click at [689, 102] on button "Přidat" at bounding box center [687, 103] width 28 height 13
select select
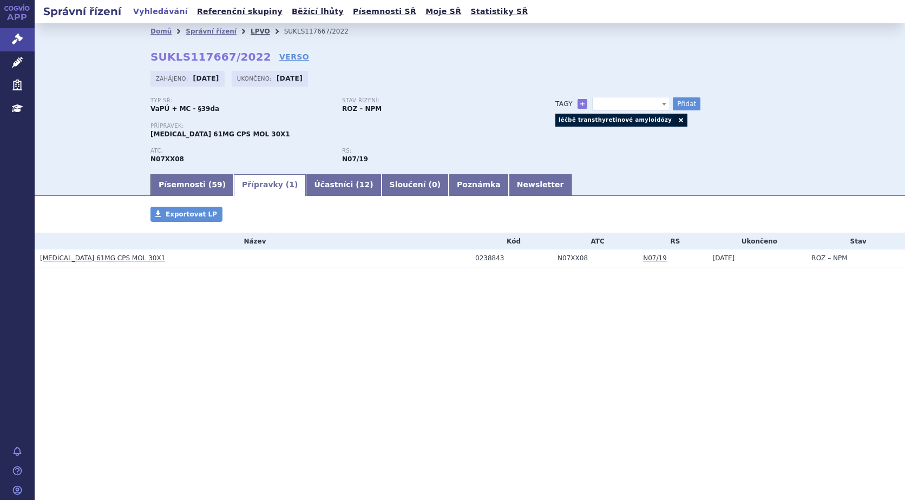
click at [251, 31] on link "LPVO" at bounding box center [260, 32] width 19 height 8
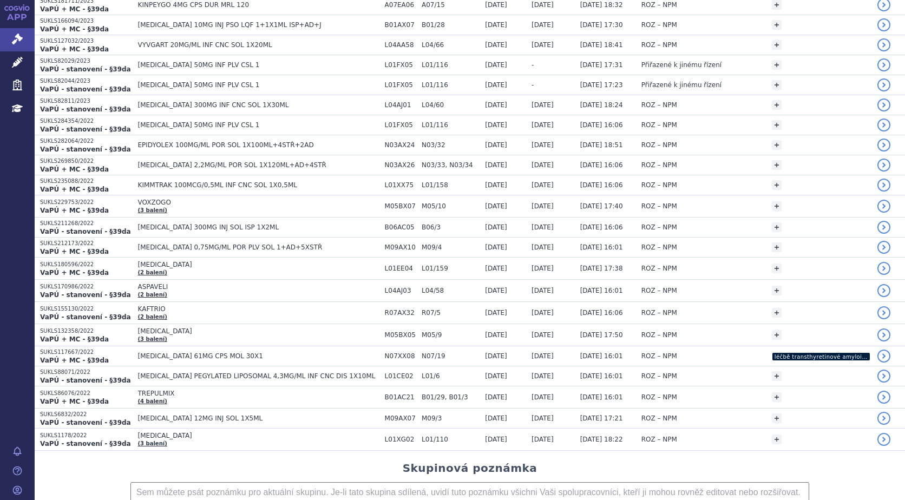
scroll to position [1100, 0]
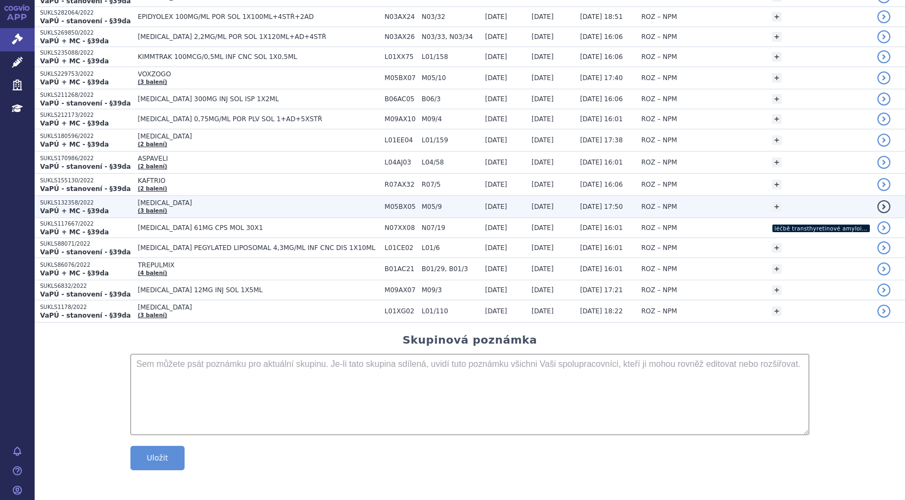
click at [149, 200] on span "[MEDICAL_DATA]" at bounding box center [258, 203] width 241 height 8
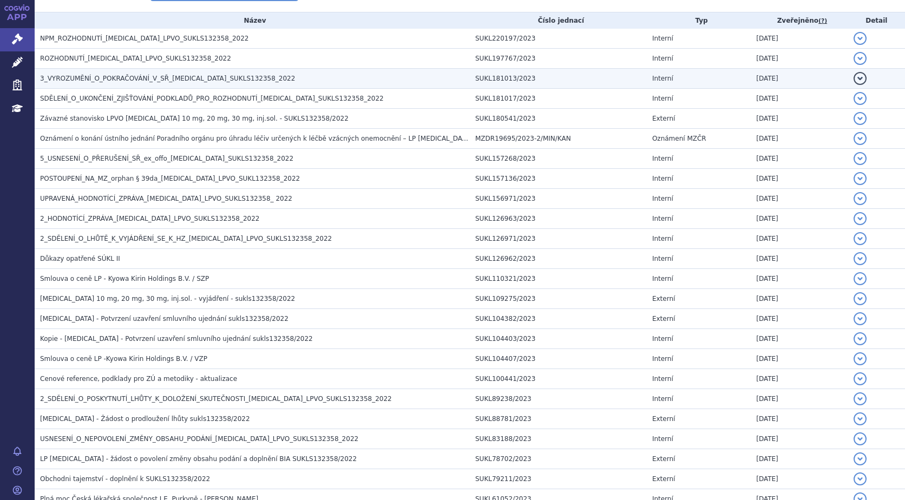
scroll to position [54, 0]
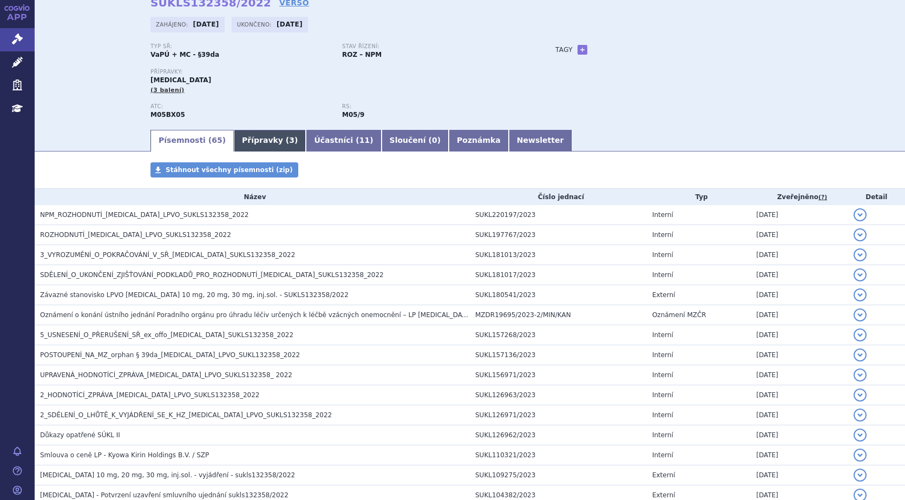
click at [244, 140] on link "Přípravky ( 3 )" at bounding box center [270, 141] width 72 height 22
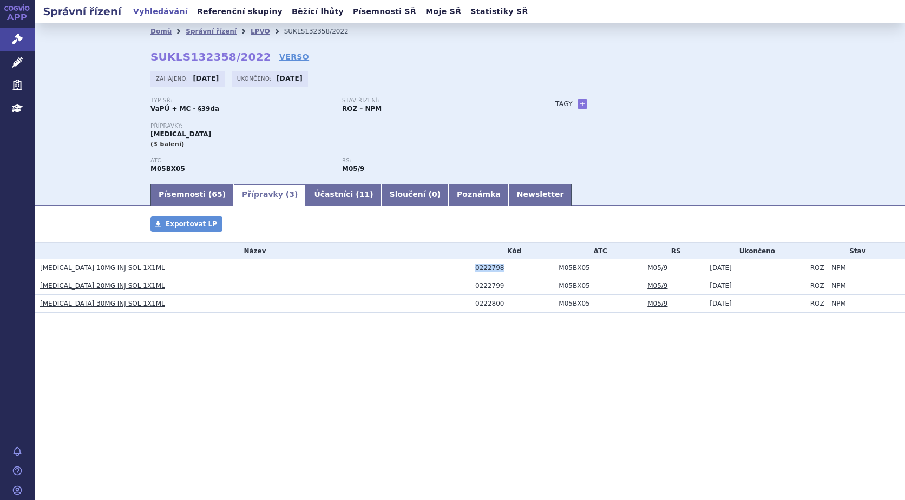
drag, startPoint x: 513, startPoint y: 272, endPoint x: 443, endPoint y: 271, distance: 70.4
click at [443, 271] on tr "CRYSVITA 10MG INJ SOL 1X1ML 0222798 M05BX05 M05/9 07.09.2023 ROZ – NPM" at bounding box center [470, 268] width 871 height 18
copy tr "0222798"
click at [579, 102] on link "+" at bounding box center [583, 104] width 10 height 10
click at [637, 102] on span at bounding box center [631, 104] width 78 height 14
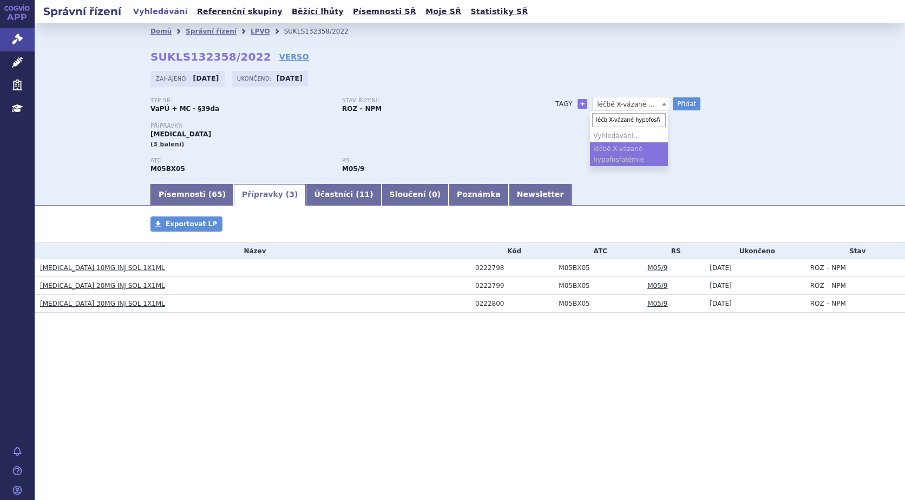
type input "léčba X-vázané hypofosfatémie"
click at [695, 102] on button "Přidat" at bounding box center [687, 103] width 28 height 13
select select
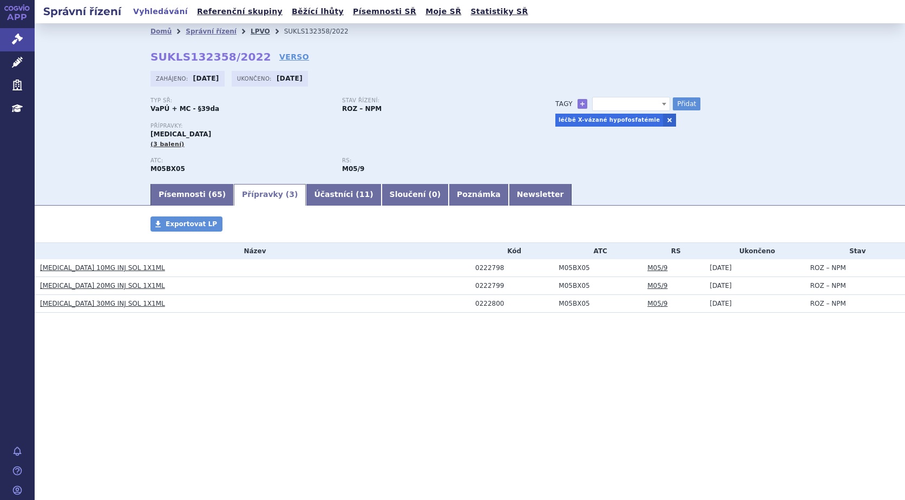
click at [251, 30] on link "LPVO" at bounding box center [260, 32] width 19 height 8
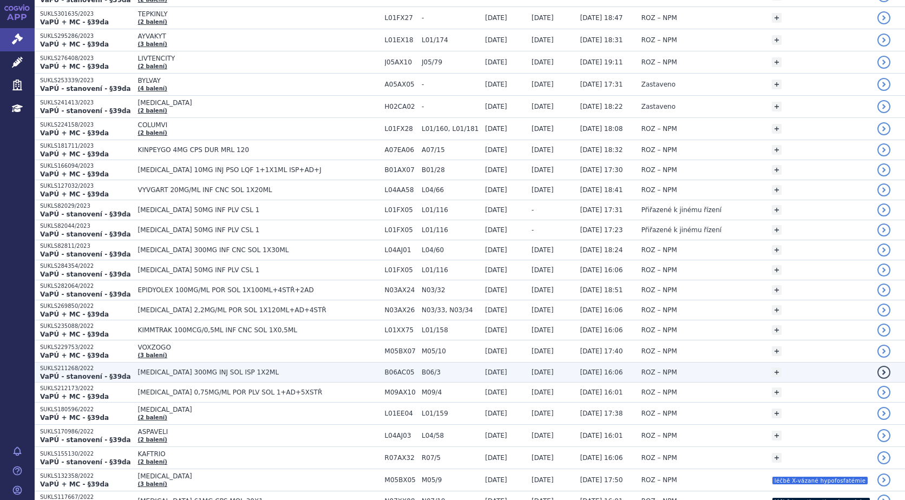
scroll to position [974, 0]
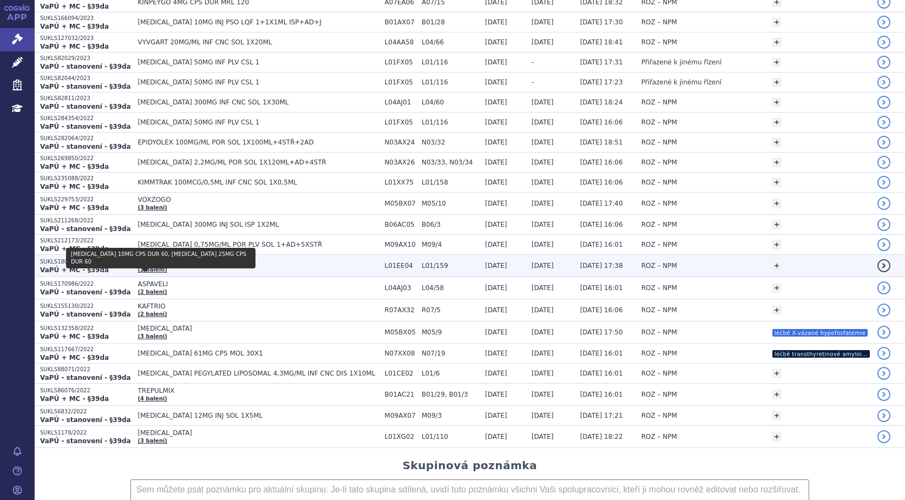
click at [144, 270] on link "(2 balení)" at bounding box center [152, 270] width 29 height 6
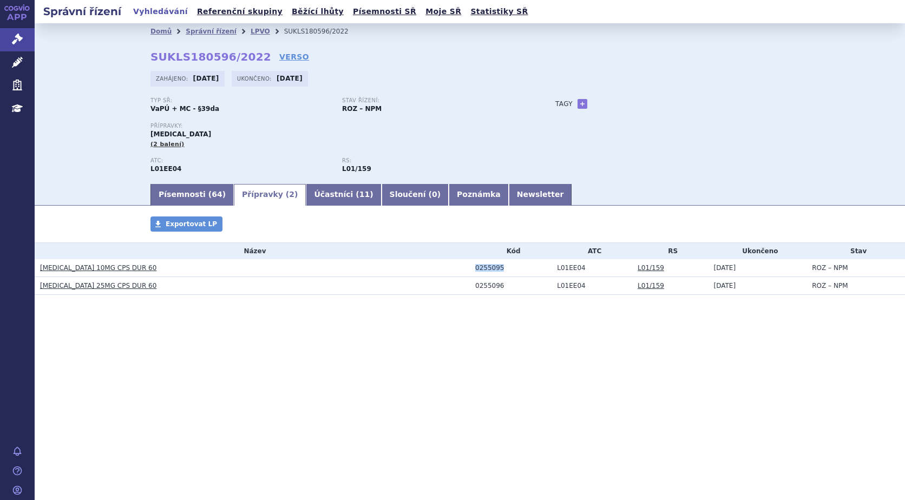
drag, startPoint x: 518, startPoint y: 269, endPoint x: 382, endPoint y: 261, distance: 136.1
click at [382, 261] on tr "KOSELUGO 10MG CPS DUR 60 0255095 L01EE04 L01/159 12.08.2023 ROZ – NPM" at bounding box center [470, 268] width 871 height 18
copy tr "0255095"
click at [581, 106] on link "+" at bounding box center [583, 104] width 10 height 10
click at [610, 102] on span at bounding box center [631, 104] width 78 height 14
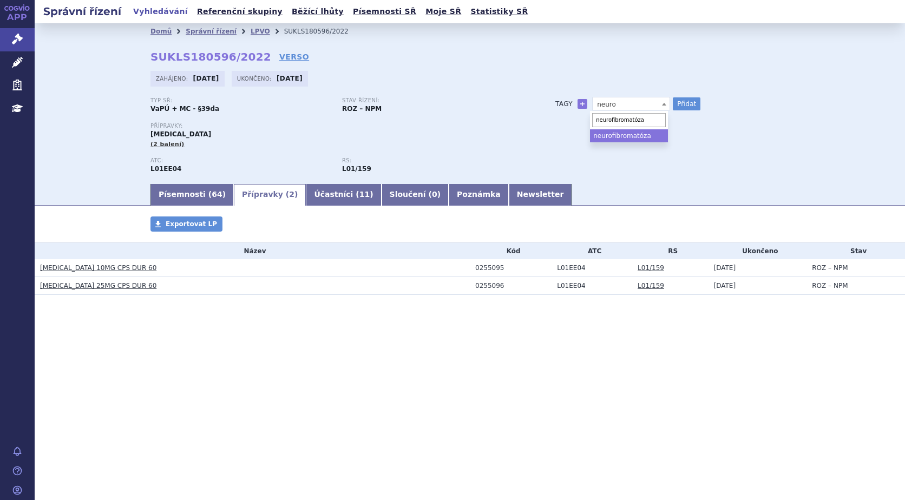
type input "neurofibromatóza"
select select "neurofibromatóza"
click at [687, 102] on button "Přidat" at bounding box center [687, 103] width 28 height 13
select select
click at [251, 31] on link "LPVO" at bounding box center [260, 32] width 19 height 8
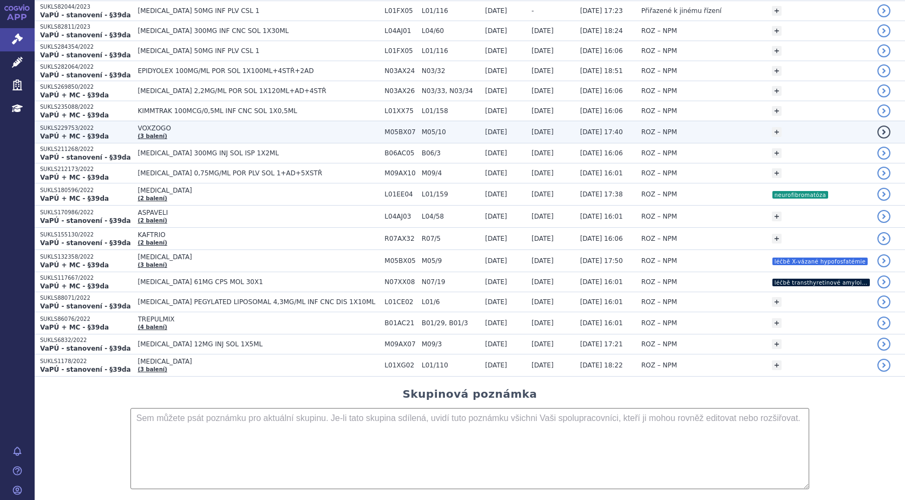
scroll to position [992, 0]
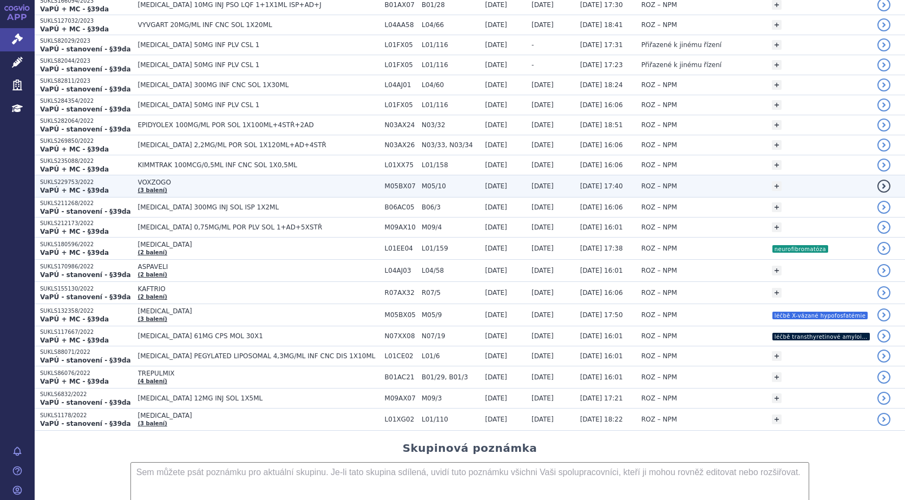
click at [152, 181] on span "VOXZOGO" at bounding box center [258, 183] width 241 height 8
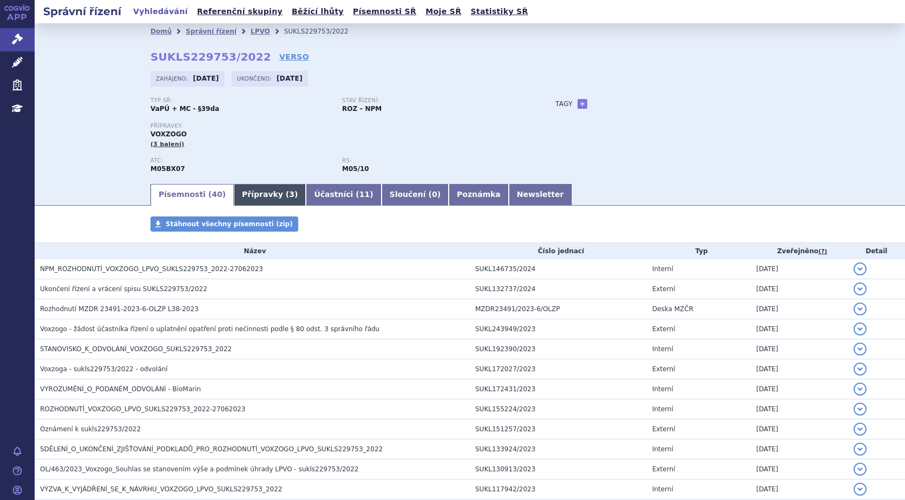
drag, startPoint x: 0, startPoint y: 0, endPoint x: 226, endPoint y: 190, distance: 295.5
click at [234, 190] on link "Přípravky ( 3 )" at bounding box center [270, 195] width 72 height 22
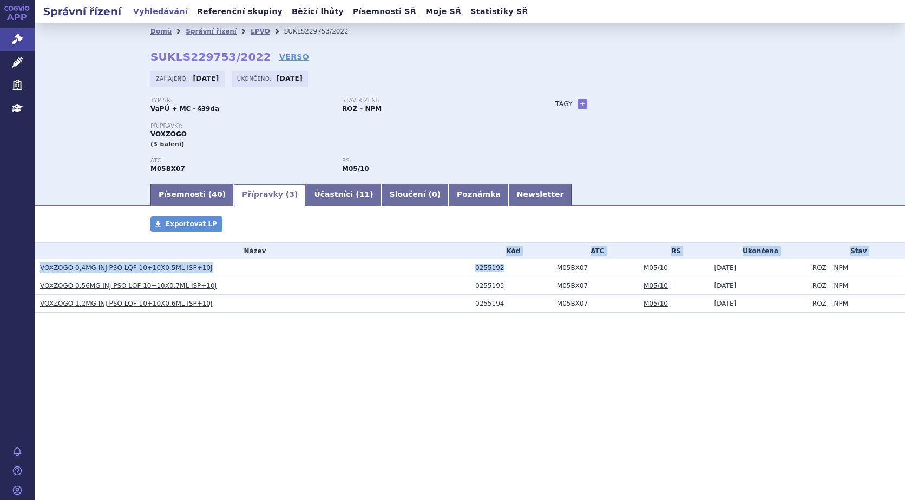
drag, startPoint x: 518, startPoint y: 269, endPoint x: 330, endPoint y: 254, distance: 187.8
click at [330, 254] on tbody "Název Kód ATC RS Ukončeno Stav VOXZOGO 0,4MG INJ PSO LQF 10+10X0,5ML ISP+10J 02…" at bounding box center [470, 278] width 871 height 70
drag, startPoint x: 601, startPoint y: 398, endPoint x: 500, endPoint y: 263, distance: 169.0
click at [594, 388] on div "Správní řízení Vyhledávání Referenční skupiny Běžící lhůty Písemnosti SŘ Moje S…" at bounding box center [470, 250] width 871 height 500
drag, startPoint x: 500, startPoint y: 270, endPoint x: 456, endPoint y: 267, distance: 43.9
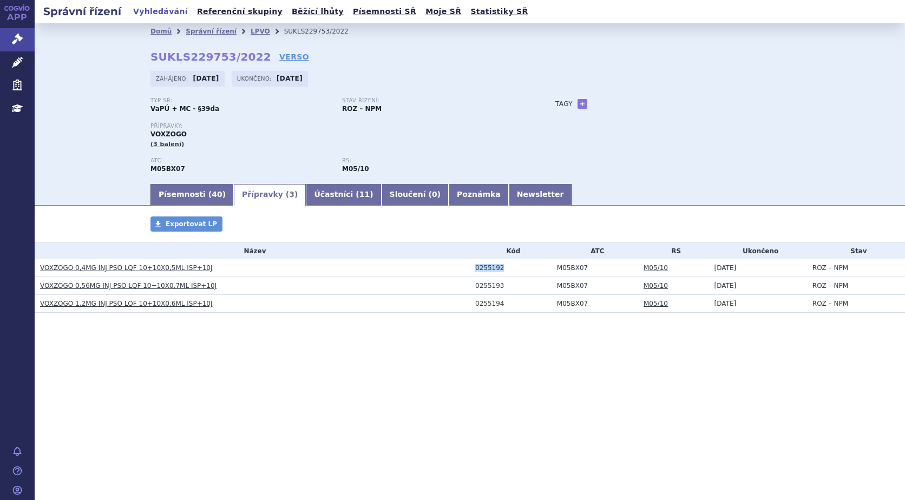
click at [456, 267] on tr "VOXZOGO 0,4MG INJ PSO LQF 10+10X0,5ML ISP+10J 0255192 M05BX07 M05/10 28.05.2024…" at bounding box center [470, 268] width 871 height 18
copy tr "0255192"
click at [578, 101] on link "+" at bounding box center [583, 104] width 10 height 10
click at [617, 106] on span at bounding box center [631, 104] width 78 height 14
type input "ACHONDROPLAZIE"
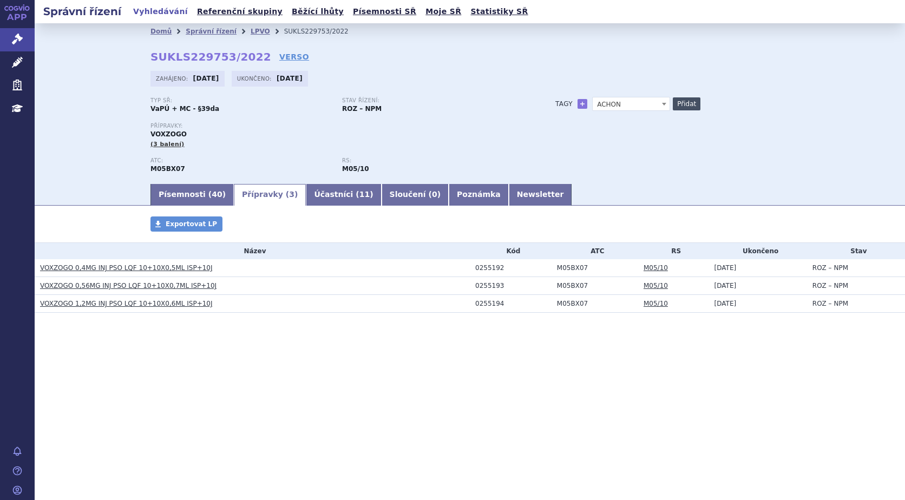
click at [682, 99] on button "Přidat" at bounding box center [687, 103] width 28 height 13
click at [588, 119] on link at bounding box center [590, 120] width 13 height 13
click at [612, 101] on span at bounding box center [631, 104] width 78 height 14
click at [634, 101] on span "ACHONDROPLAZIE" at bounding box center [631, 104] width 77 height 14
click at [692, 100] on button "Přidat" at bounding box center [687, 103] width 28 height 13
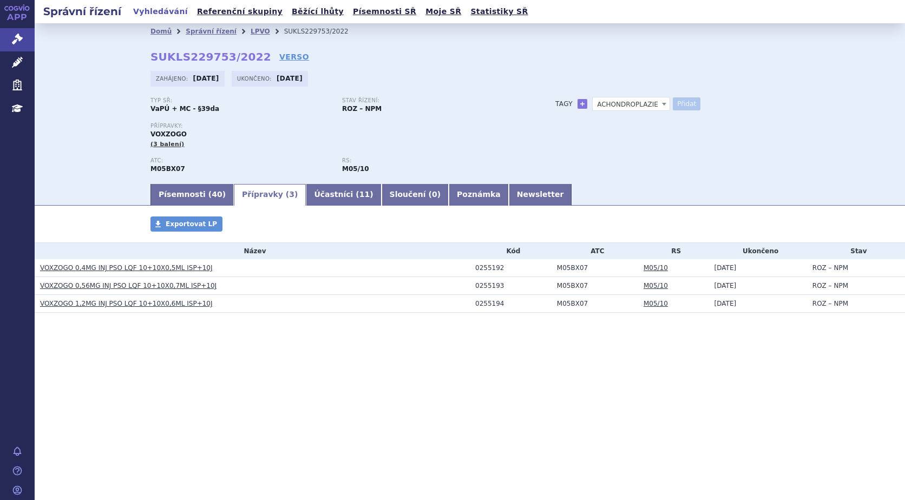
select select
click at [251, 29] on link "LPVO" at bounding box center [260, 32] width 19 height 8
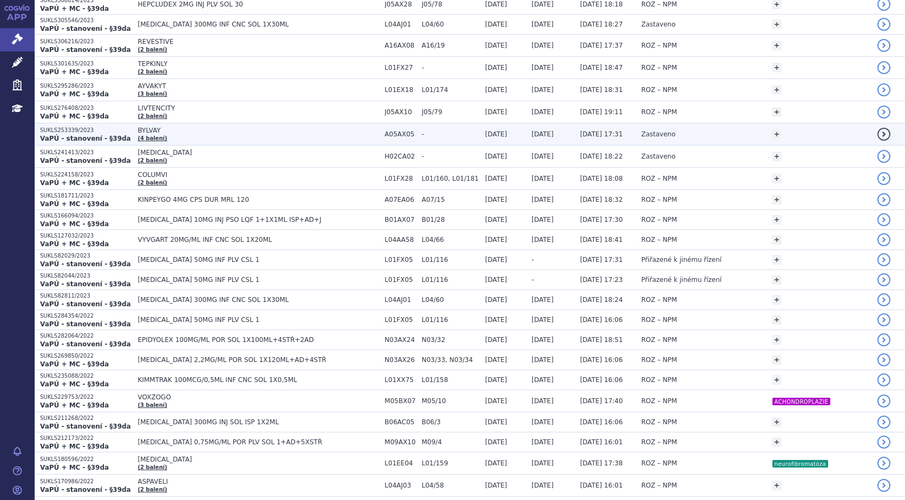
scroll to position [758, 0]
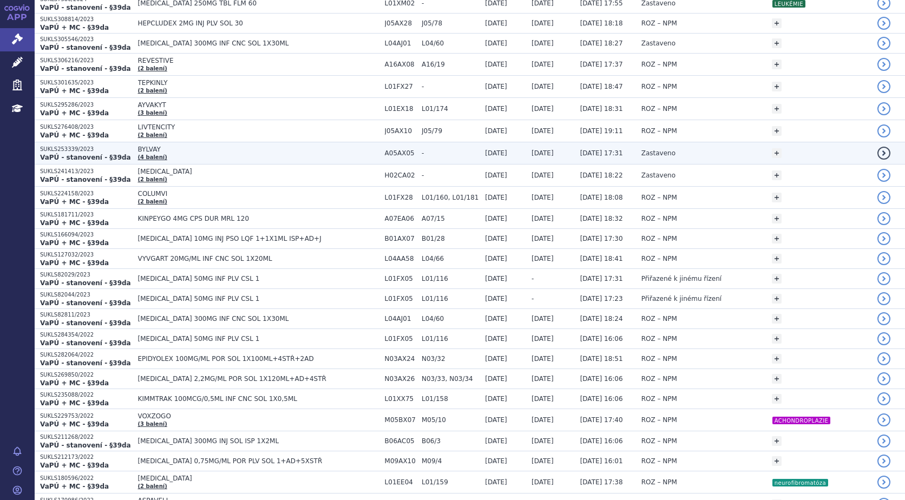
click at [141, 147] on span "BYLVAY" at bounding box center [258, 150] width 241 height 8
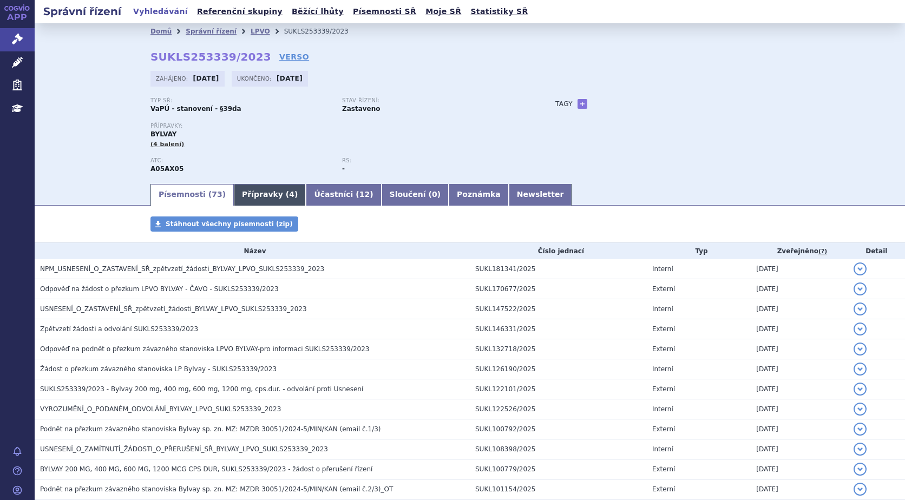
click at [240, 193] on link "Přípravky ( 4 )" at bounding box center [270, 195] width 72 height 22
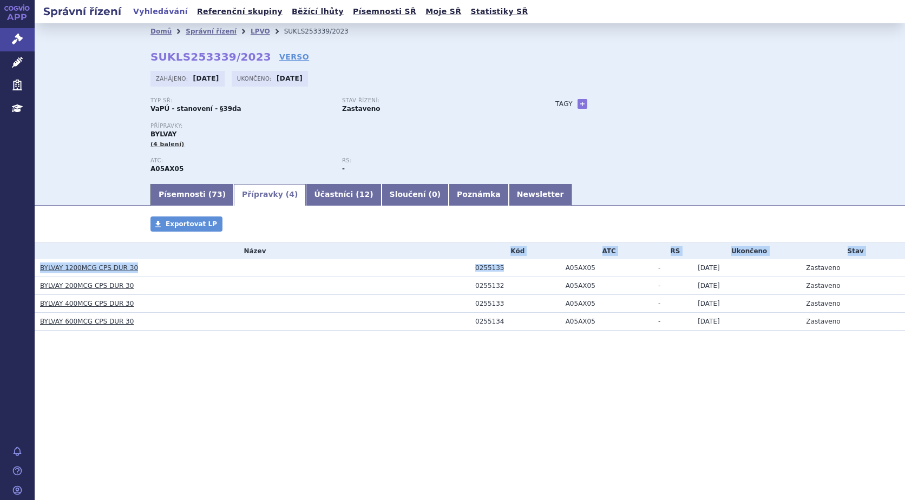
drag, startPoint x: 426, startPoint y: 264, endPoint x: 341, endPoint y: 254, distance: 85.6
click at [341, 254] on tbody "Název Kód ATC RS Ukončeno Stav BYLVAY 1200MCG CPS DUR 30 0255135 A05AX05 - 14.0…" at bounding box center [470, 287] width 871 height 88
click at [527, 410] on div "Správní řízení Vyhledávání Referenční skupiny Běžící lhůty Písemnosti SŘ Moje S…" at bounding box center [470, 250] width 871 height 500
drag, startPoint x: 513, startPoint y: 273, endPoint x: 424, endPoint y: 265, distance: 89.2
click at [424, 265] on tr "BYLVAY 1200MCG CPS DUR 30 0255135 A05AX05 - 14.05.2025 Zastaveno" at bounding box center [470, 268] width 871 height 18
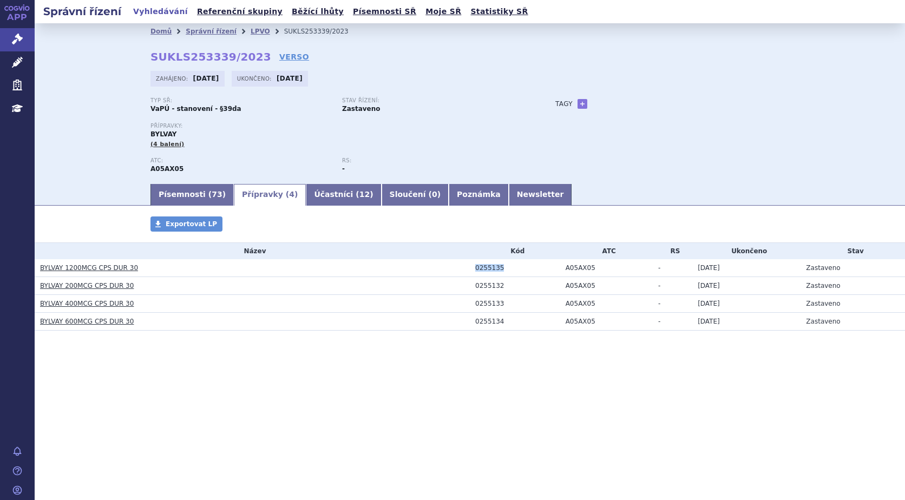
copy tr "0255135"
click at [580, 102] on link "+" at bounding box center [583, 104] width 10 height 10
click at [611, 102] on span at bounding box center [631, 104] width 78 height 14
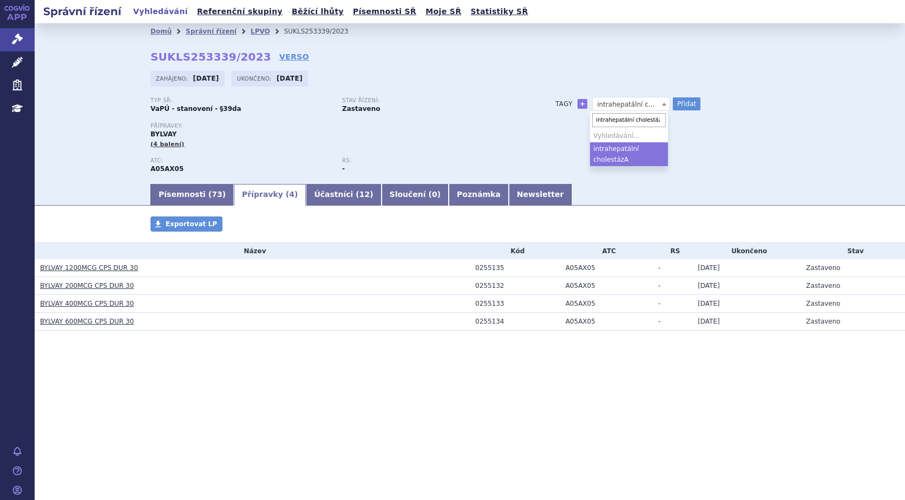
type input "intrahepatální cholestáza"
click at [687, 99] on button "Přidat" at bounding box center [687, 103] width 28 height 13
select select
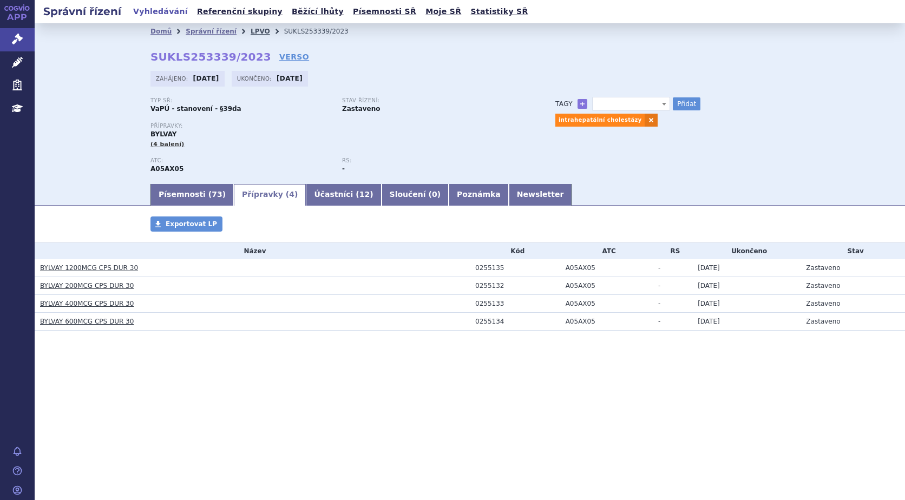
click at [251, 31] on link "LPVO" at bounding box center [260, 32] width 19 height 8
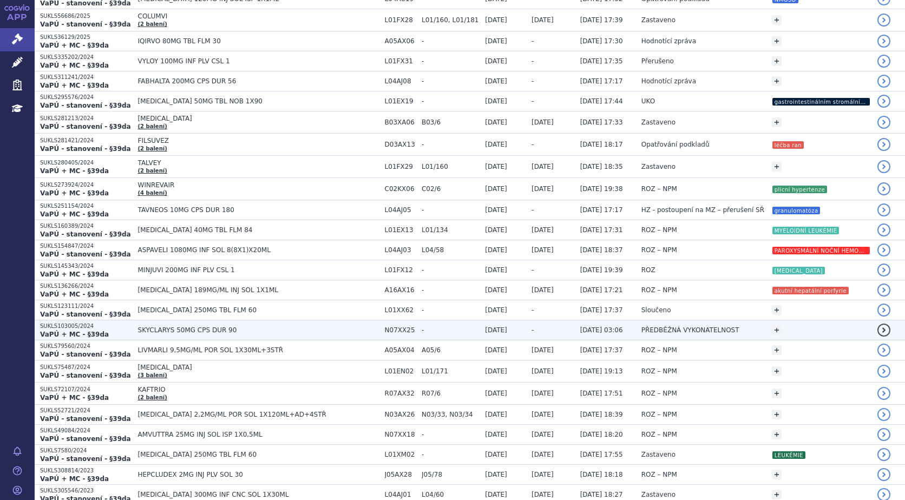
scroll to position [325, 0]
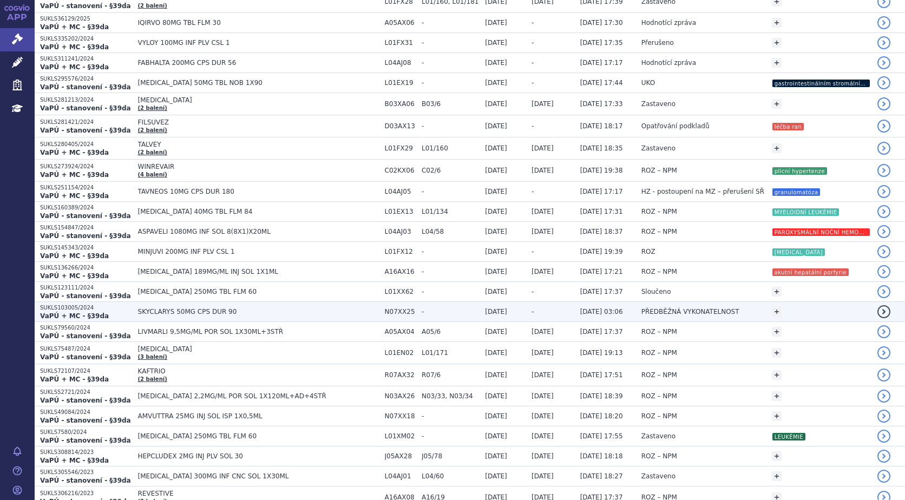
click at [176, 311] on span "SKYCLARYS 50MG CPS DUR 90" at bounding box center [258, 312] width 241 height 8
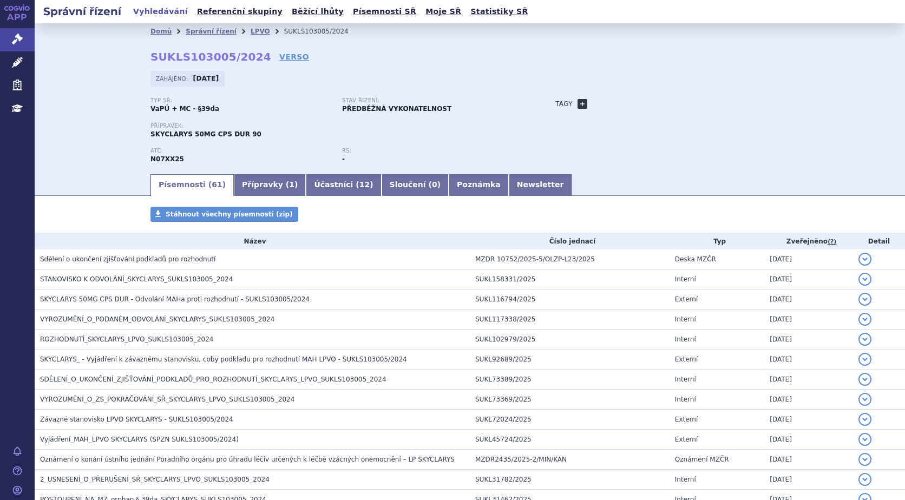
click at [578, 103] on link "+" at bounding box center [583, 104] width 10 height 10
click at [616, 104] on span at bounding box center [631, 104] width 78 height 14
type input "f"
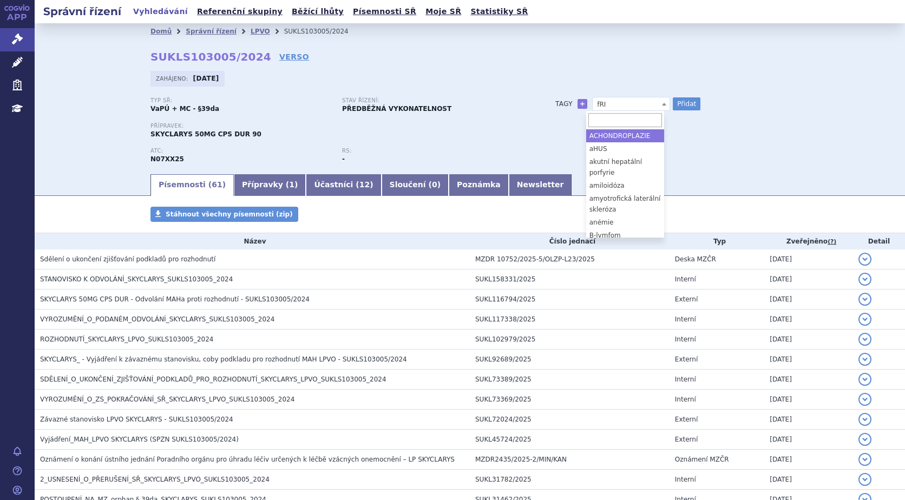
type input "f"
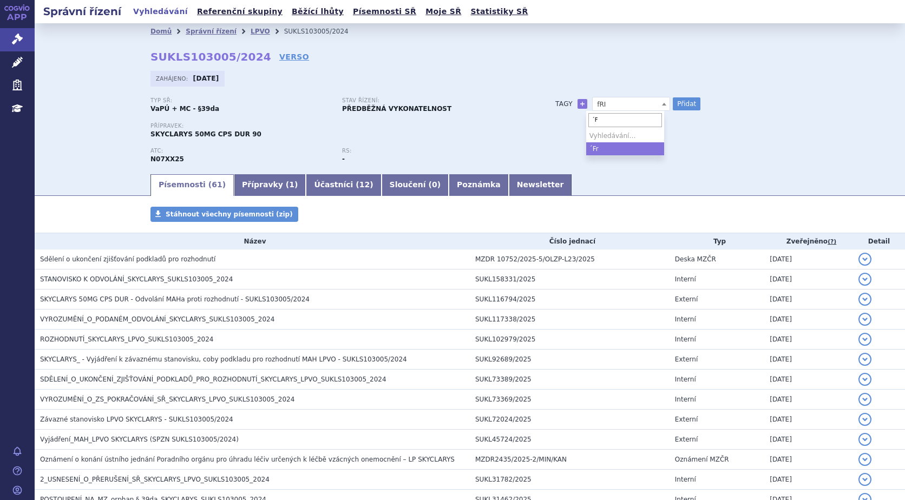
type input "´"
type input "[PERSON_NAME] ataxie"
select select "[PERSON_NAME] ataxie"
click at [677, 101] on button "Přidat" at bounding box center [687, 103] width 28 height 13
select select
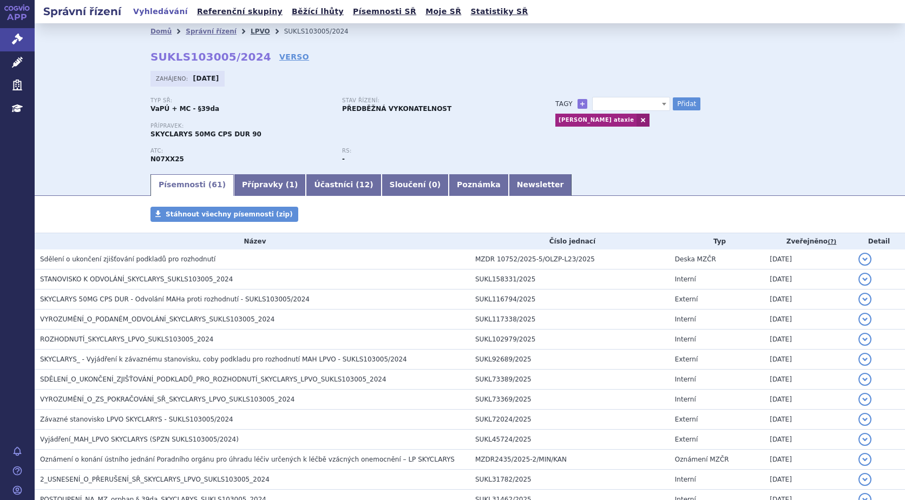
click at [251, 32] on link "LPVO" at bounding box center [260, 32] width 19 height 8
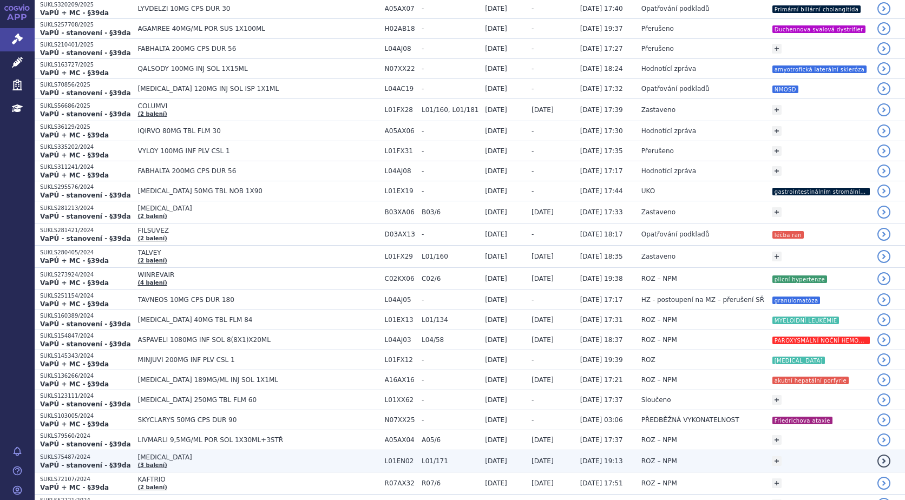
scroll to position [271, 0]
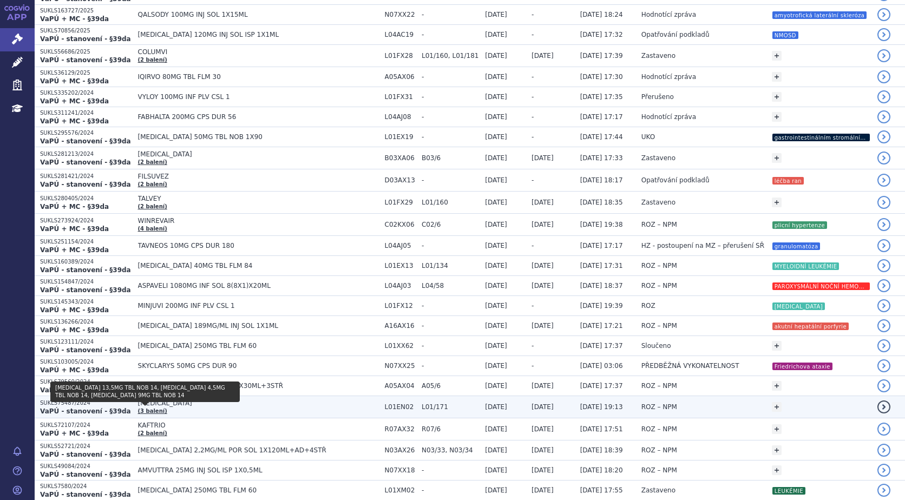
click at [149, 411] on link "(3 balení)" at bounding box center [152, 411] width 29 height 6
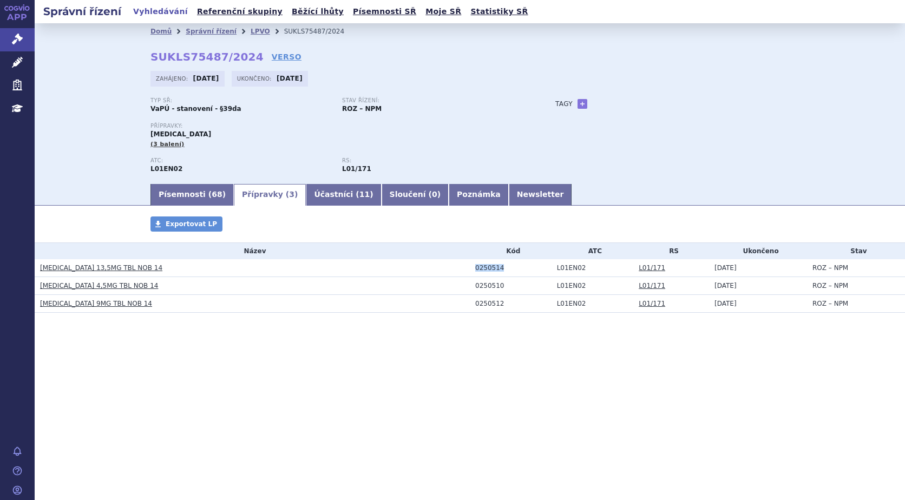
drag, startPoint x: 523, startPoint y: 273, endPoint x: 468, endPoint y: 269, distance: 55.3
click at [468, 269] on tr "[MEDICAL_DATA] 13,5MG TBL NOB 14 0250514 L01EN02 L01/171 [DATE] ROZ – NPM" at bounding box center [470, 268] width 871 height 18
copy tr "0250514"
click at [584, 106] on link "+" at bounding box center [583, 104] width 10 height 10
click at [623, 100] on span at bounding box center [631, 104] width 78 height 14
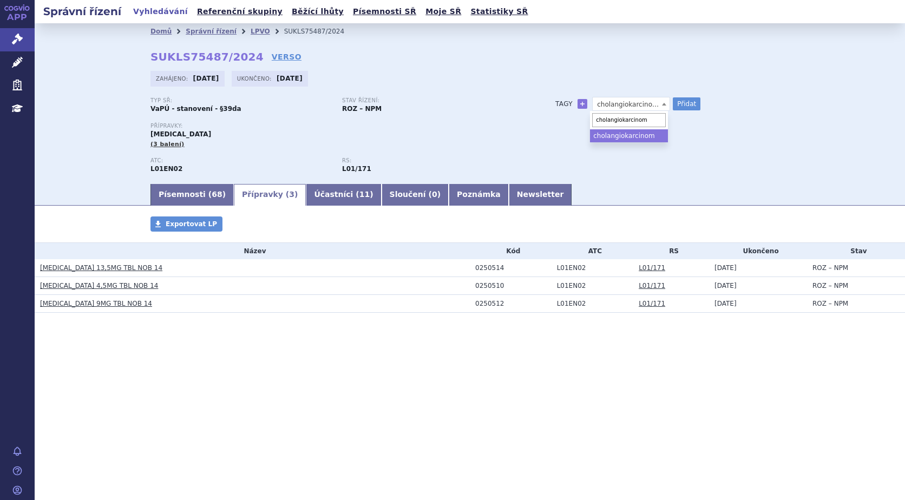
type input "cholangiokarcinom"
select select "cholangiokarcinom"
click at [676, 100] on button "Přidat" at bounding box center [687, 103] width 28 height 13
select select
click at [251, 32] on link "LPVO" at bounding box center [260, 32] width 19 height 8
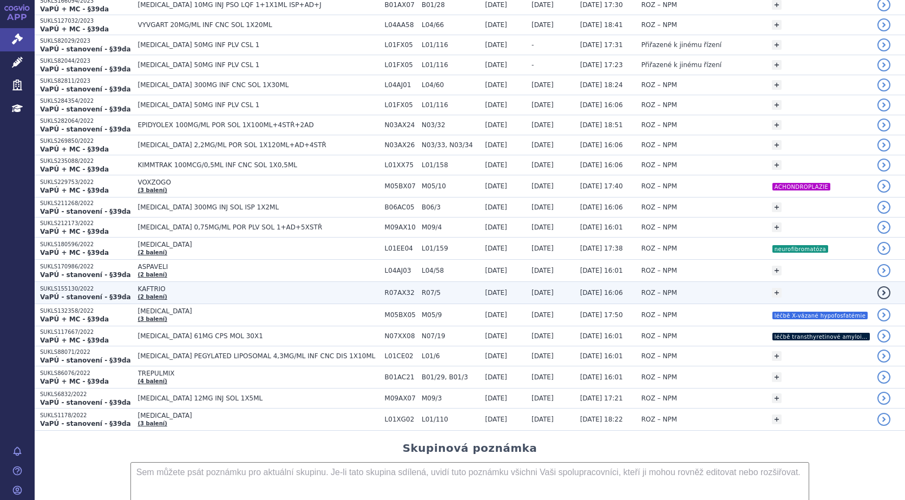
scroll to position [938, 0]
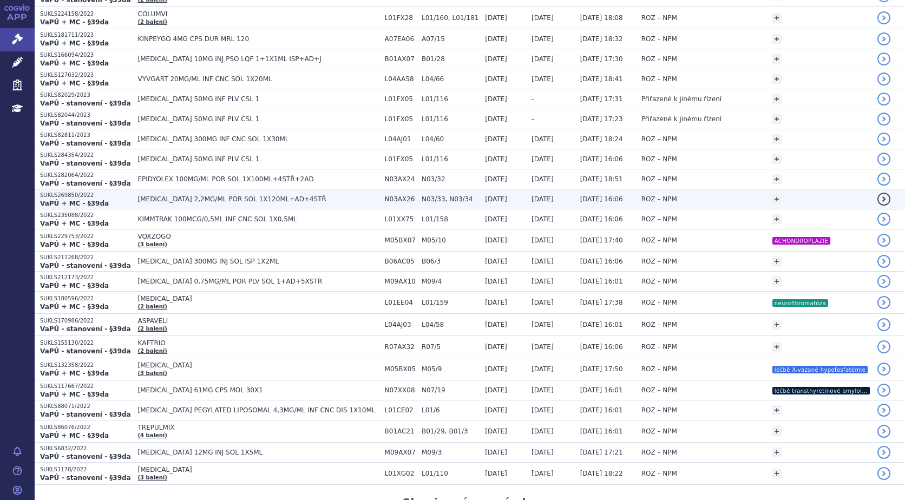
click at [143, 199] on span "[MEDICAL_DATA] 2,2MG/ML POR SOL 1X120ML+AD+4STŘ" at bounding box center [258, 199] width 241 height 8
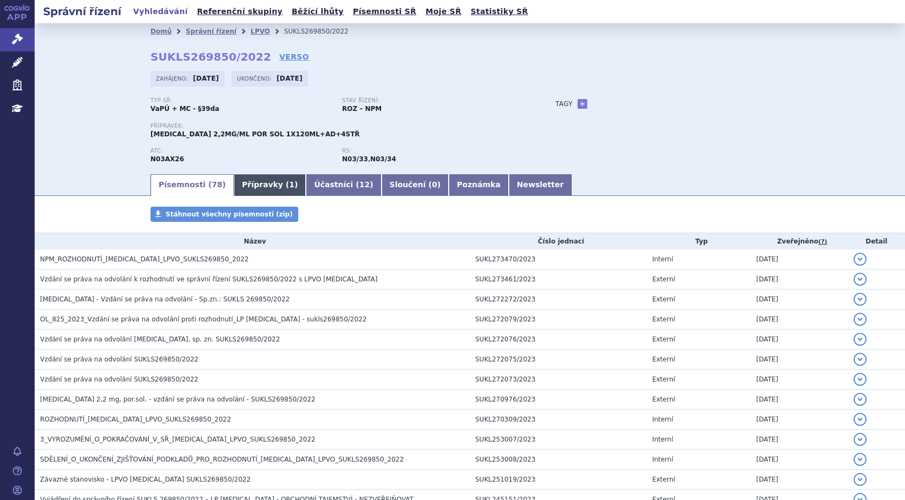
click at [256, 188] on link "Přípravky ( 1 )" at bounding box center [270, 185] width 72 height 22
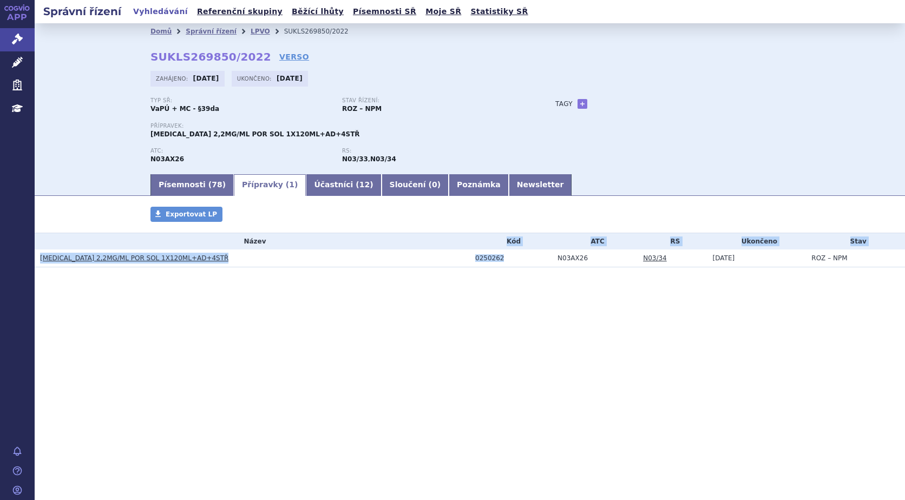
drag, startPoint x: 476, startPoint y: 254, endPoint x: 416, endPoint y: 248, distance: 60.4
click at [416, 248] on tbody "Název Kód ATC RS Ukončeno Stav [MEDICAL_DATA] 2,2MG/ML POR SOL 1X120ML+AD+4STŘ …" at bounding box center [470, 250] width 871 height 34
drag, startPoint x: 416, startPoint y: 248, endPoint x: 488, endPoint y: 263, distance: 73.1
click at [487, 263] on td "0250262" at bounding box center [511, 259] width 82 height 18
click at [506, 256] on div "0250262" at bounding box center [513, 258] width 77 height 8
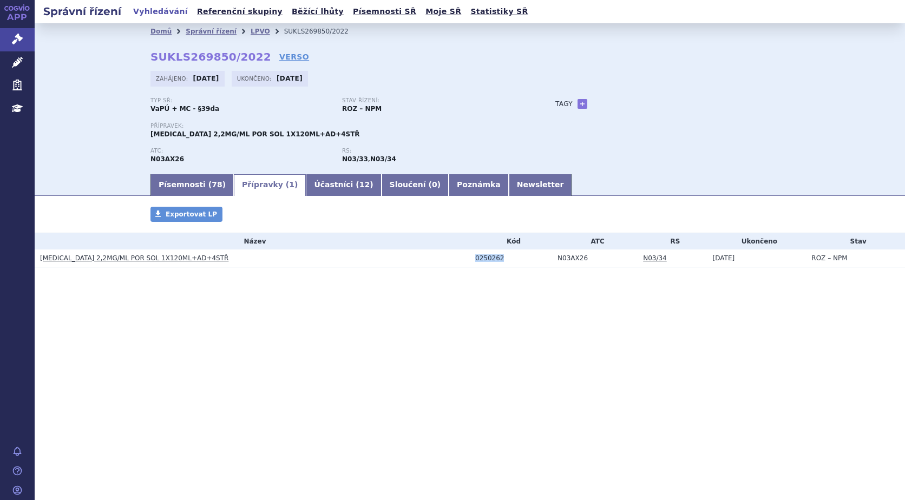
drag, startPoint x: 510, startPoint y: 260, endPoint x: 451, endPoint y: 259, distance: 59.0
click at [451, 259] on tr "[MEDICAL_DATA] 2,2MG/ML POR SOL 1X120ML+AD+4STŘ 0250262 N03AX26 N03/34 [DATE] R…" at bounding box center [470, 259] width 871 height 18
copy tr "0250262"
click at [585, 104] on link "+" at bounding box center [583, 104] width 10 height 10
click at [607, 104] on span at bounding box center [631, 104] width 78 height 14
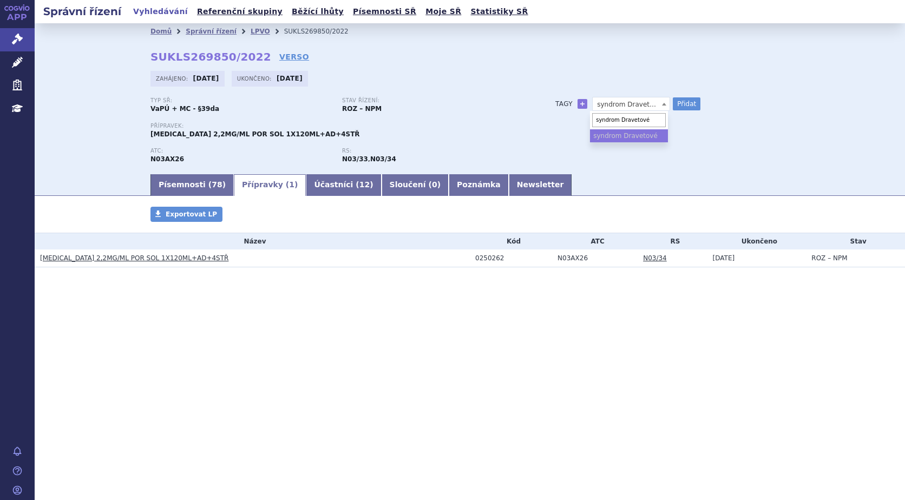
type input "syndrom Dravetové"
click at [659, 139] on ul "syndrom Dravetové" at bounding box center [629, 135] width 78 height 13
click at [684, 103] on button "Přidat" at bounding box center [687, 103] width 28 height 13
select select
click at [251, 30] on link "LPVO" at bounding box center [260, 32] width 19 height 8
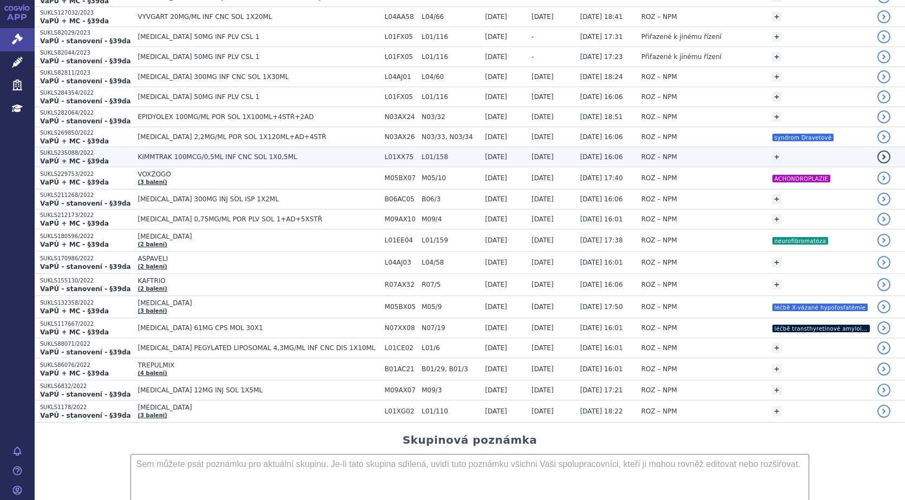
scroll to position [920, 0]
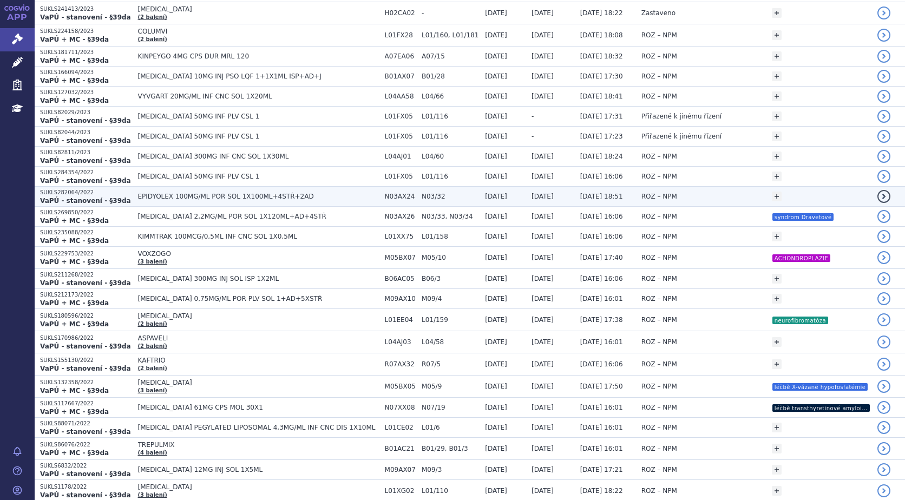
click at [167, 196] on span "EPIDYOLEX 100MG/ML POR SOL 1X100ML+4STŘ+2AD" at bounding box center [258, 197] width 241 height 8
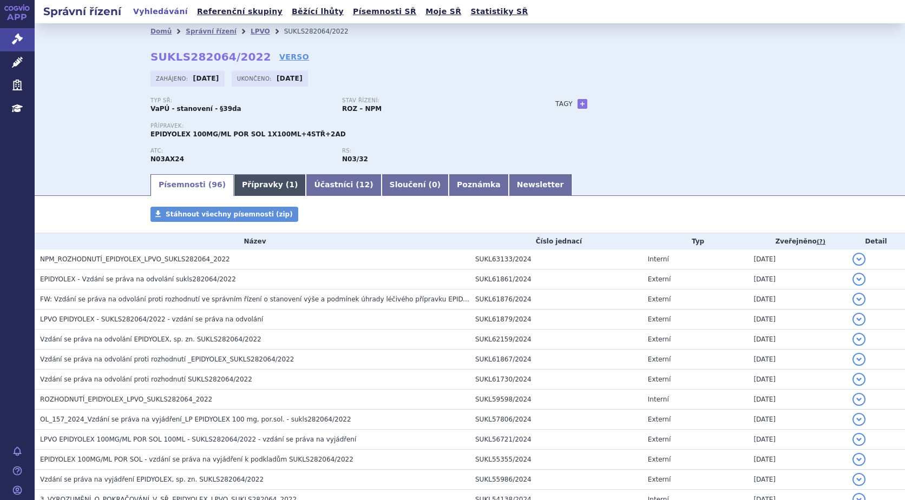
click at [250, 186] on link "Přípravky ( 1 )" at bounding box center [270, 185] width 72 height 22
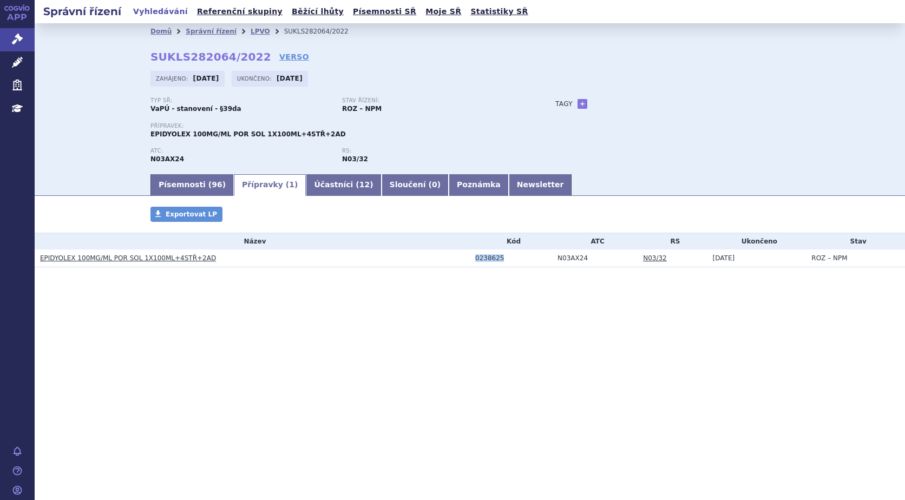
drag, startPoint x: 510, startPoint y: 259, endPoint x: 413, endPoint y: 255, distance: 97.5
click at [413, 255] on tr "EPIDYOLEX 100MG/ML POR SOL 1X100ML+4STŘ+2AD 0238625 N03AX24 N03/32 13.03.2024 R…" at bounding box center [470, 259] width 871 height 18
copy tr "0238625"
click at [578, 104] on link "+" at bounding box center [583, 104] width 10 height 10
click at [610, 101] on span at bounding box center [631, 104] width 78 height 14
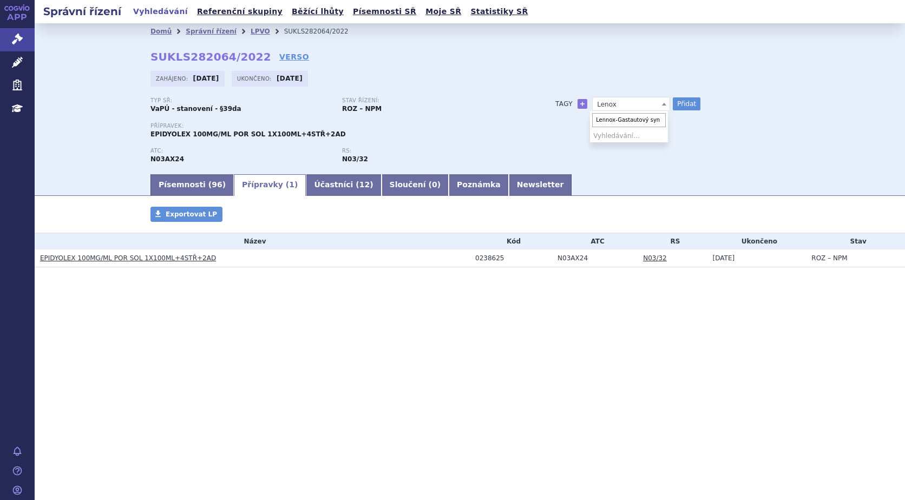
scroll to position [0, 4]
type input "Lennox-Gastautový syndrom"
drag, startPoint x: 619, startPoint y: 143, endPoint x: 610, endPoint y: 143, distance: 9.2
select select "Lennox-Gastautový syndrom"
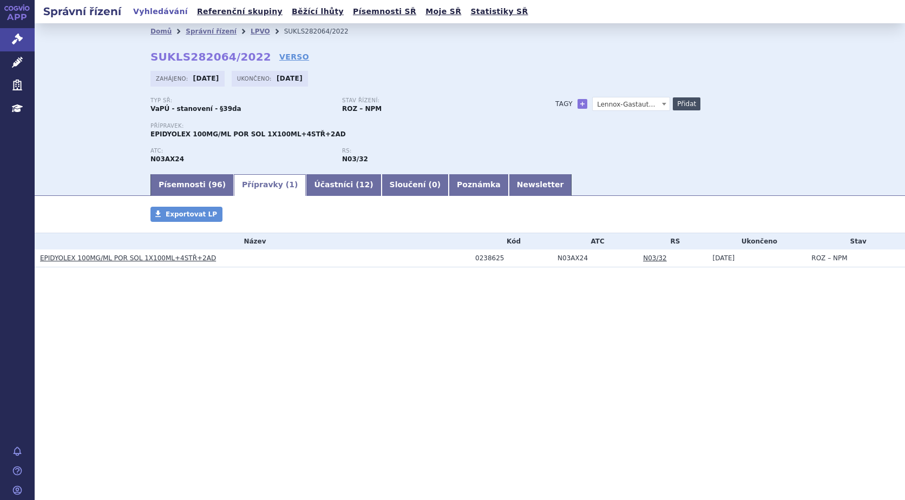
click at [673, 103] on button "Přidat" at bounding box center [687, 103] width 28 height 13
select select
click at [251, 28] on link "LPVO" at bounding box center [260, 32] width 19 height 8
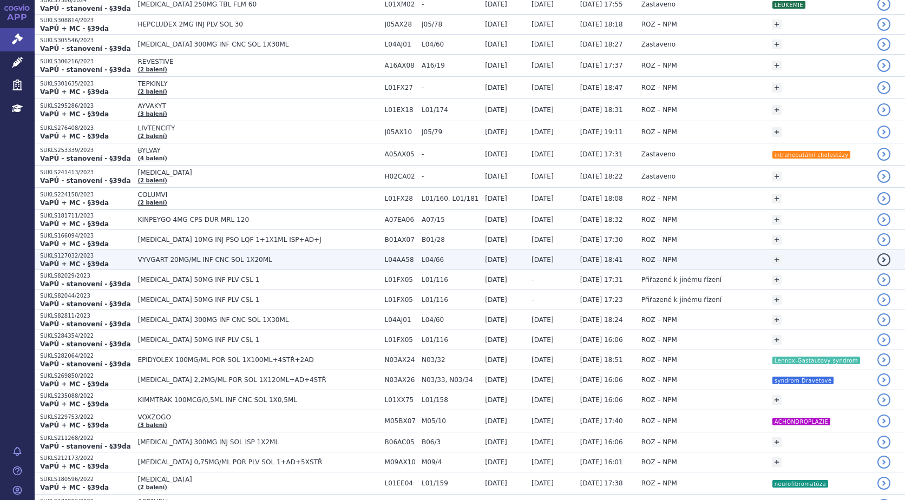
scroll to position [758, 0]
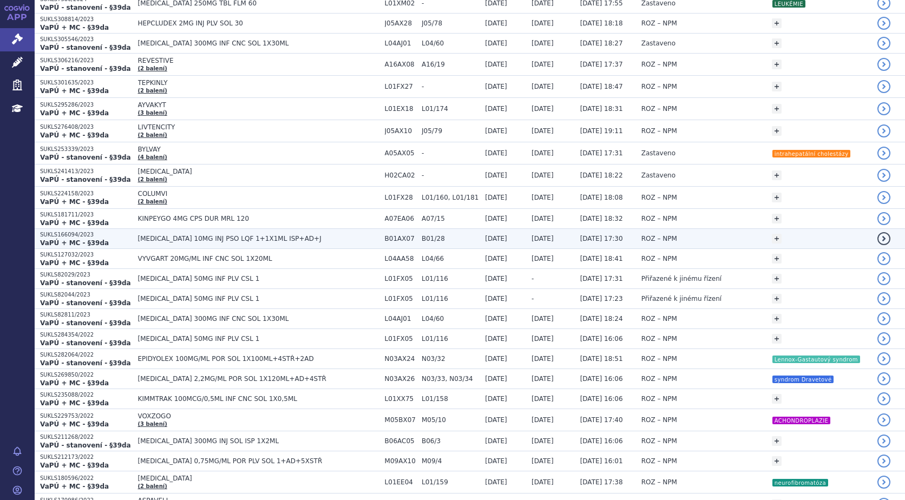
click at [146, 239] on span "CABLIVI 10MG INJ PSO LQF 1+1X1ML ISP+AD+J" at bounding box center [258, 239] width 241 height 8
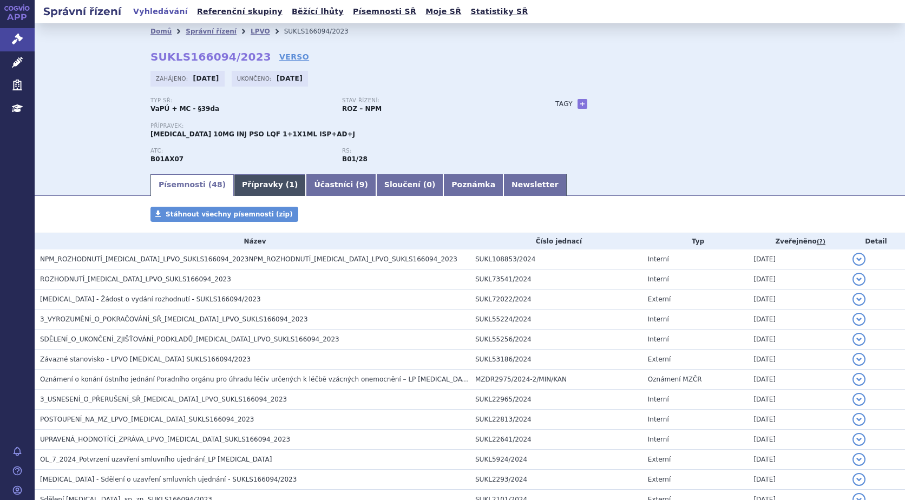
click at [246, 182] on link "Přípravky ( 1 )" at bounding box center [270, 185] width 72 height 22
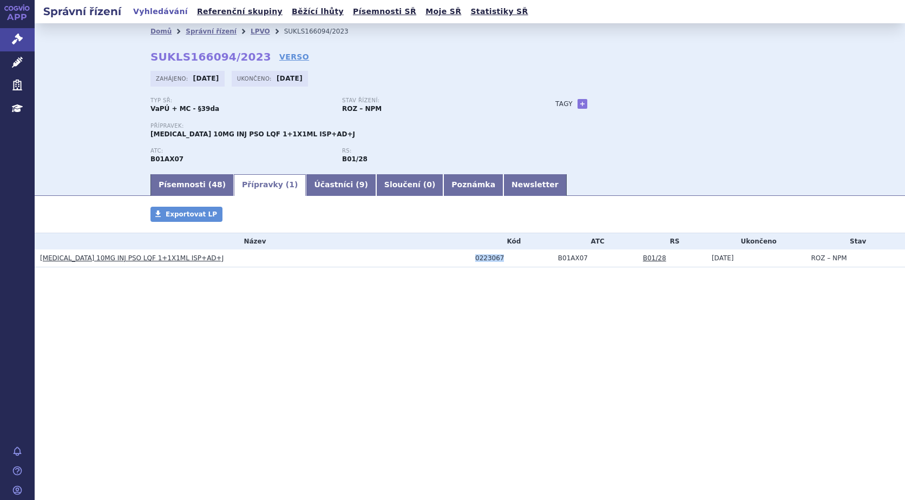
drag, startPoint x: 508, startPoint y: 259, endPoint x: 399, endPoint y: 256, distance: 109.4
click at [399, 256] on tr "[MEDICAL_DATA] 10MG INJ PSO LQF 1+1X1ML ISP+AD+J 0223067 B01AX07 B01/28 [DATE] …" at bounding box center [470, 259] width 871 height 18
copy tr "0223067"
click at [580, 101] on link "+" at bounding box center [583, 104] width 10 height 10
click at [598, 96] on div "Domů Správní řízení LPVO SUKLS166094/2023 SUKLS166094/2023 VERSO [GEOGRAPHIC_DA…" at bounding box center [470, 106] width 682 height 133
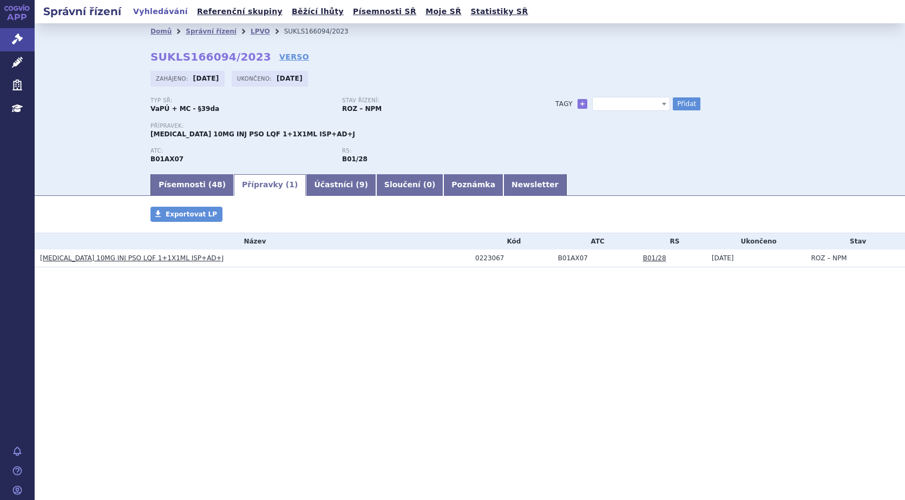
click at [599, 102] on span at bounding box center [631, 104] width 78 height 14
type input "získaná trombocytopenická [MEDICAL_DATA]"
click at [684, 100] on button "Přidat" at bounding box center [687, 103] width 28 height 13
select select
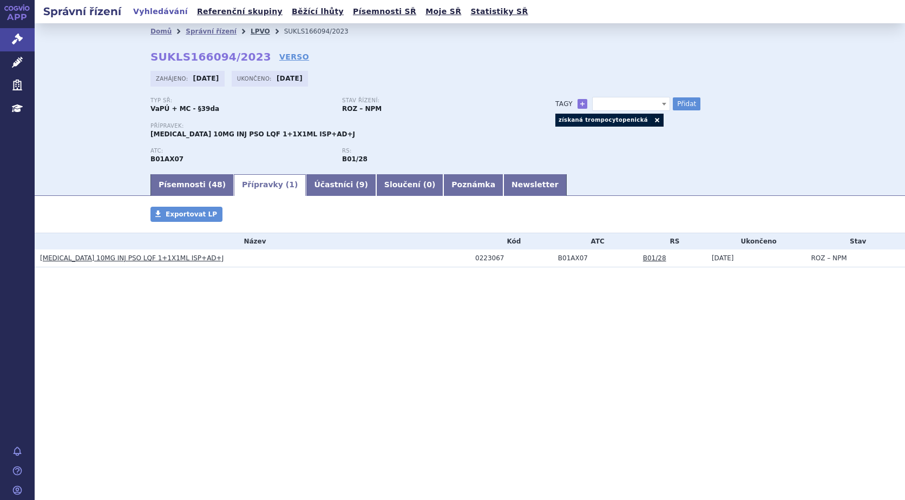
click at [251, 29] on link "LPVO" at bounding box center [260, 32] width 19 height 8
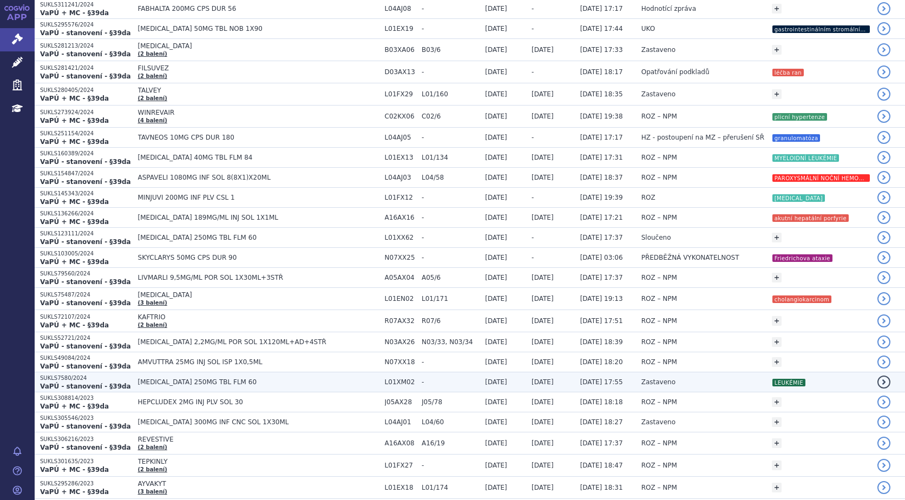
scroll to position [433, 0]
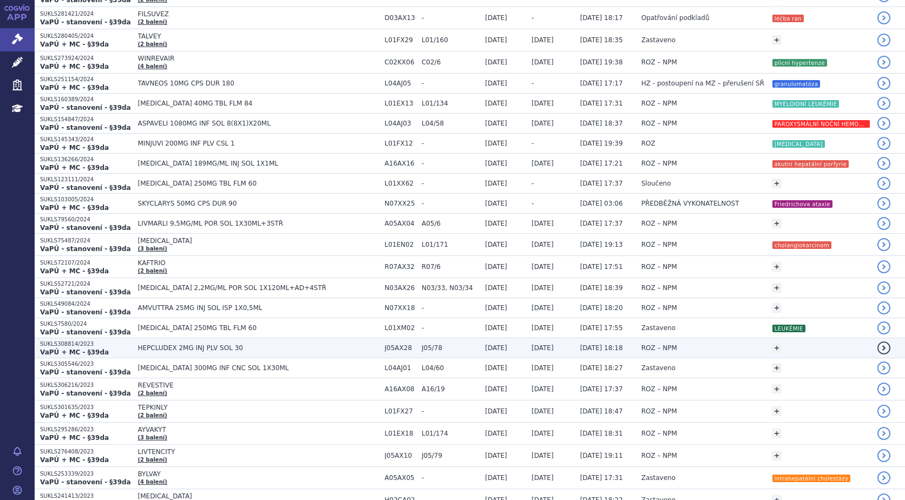
click at [179, 351] on span "HEPCLUDEX 2MG INJ PLV SOL 30" at bounding box center [258, 348] width 241 height 8
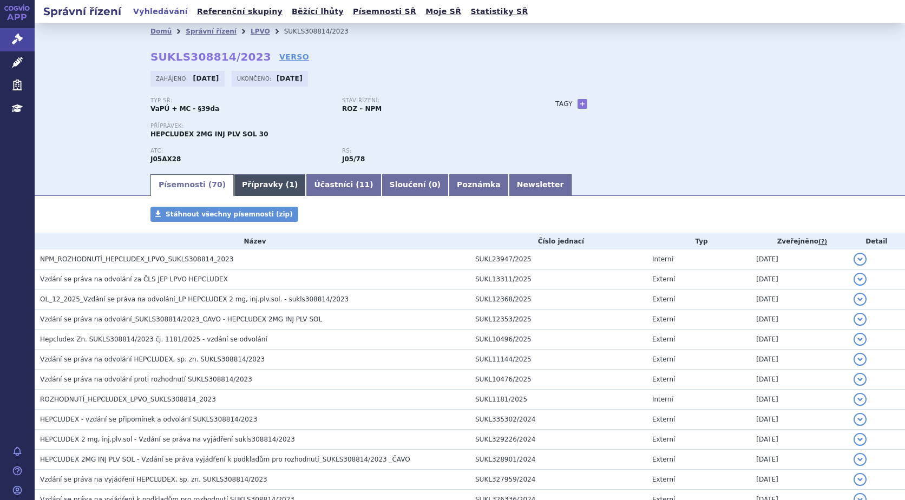
drag, startPoint x: 234, startPoint y: 181, endPoint x: 252, endPoint y: 184, distance: 18.6
click at [234, 181] on link "Přípravky ( 1 )" at bounding box center [270, 185] width 72 height 22
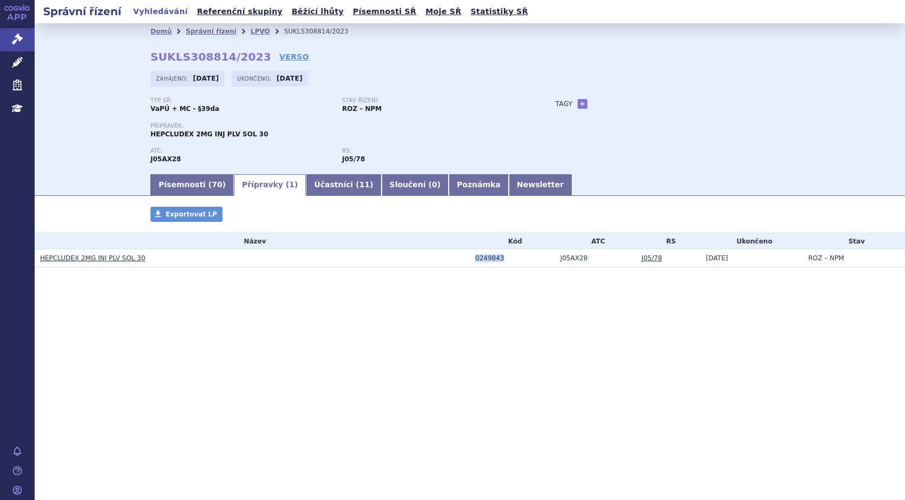
drag, startPoint x: 517, startPoint y: 258, endPoint x: 450, endPoint y: 257, distance: 66.6
click at [450, 257] on tr "HEPCLUDEX 2MG INJ PLV SOL 30 0249843 J05AX28 J05/78 11.01.2025 ROZ – NPM" at bounding box center [470, 259] width 871 height 18
copy tr "0249843"
click at [581, 104] on link "+" at bounding box center [583, 104] width 10 height 10
click at [608, 104] on span at bounding box center [631, 104] width 78 height 14
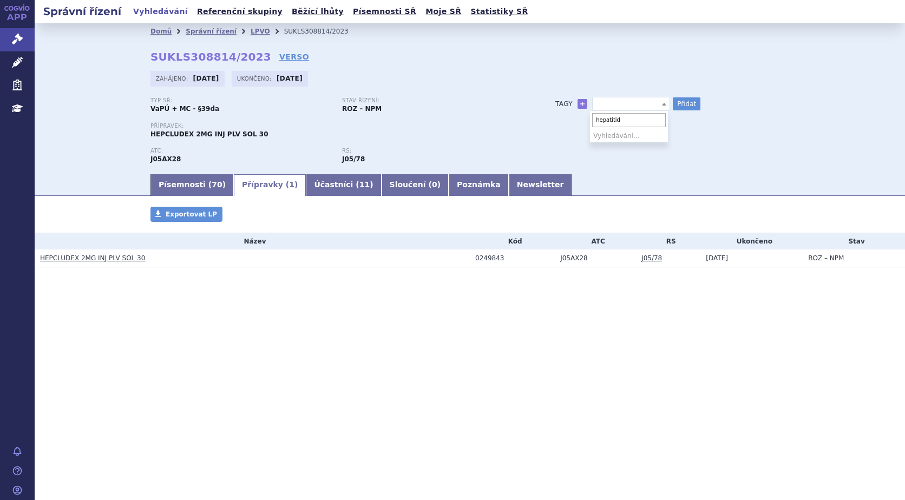
type input "hepatitida"
click at [684, 101] on button "Přidat" at bounding box center [687, 103] width 28 height 13
select select
click at [251, 33] on link "LPVO" at bounding box center [260, 32] width 19 height 8
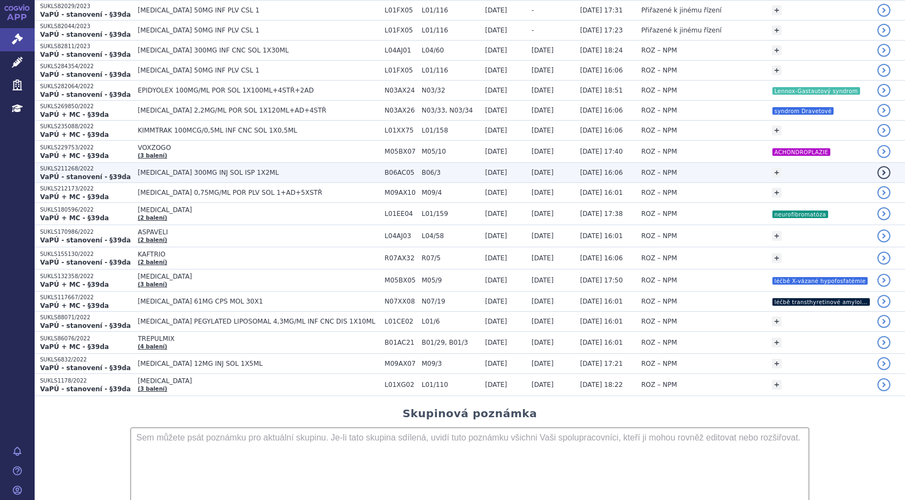
scroll to position [1029, 0]
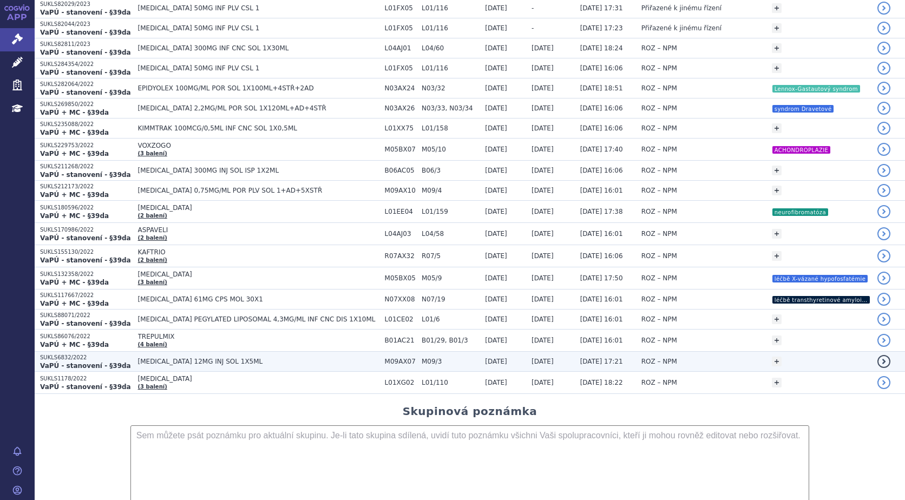
click at [151, 360] on span "[MEDICAL_DATA] 12MG INJ SOL 1X5ML" at bounding box center [258, 362] width 241 height 8
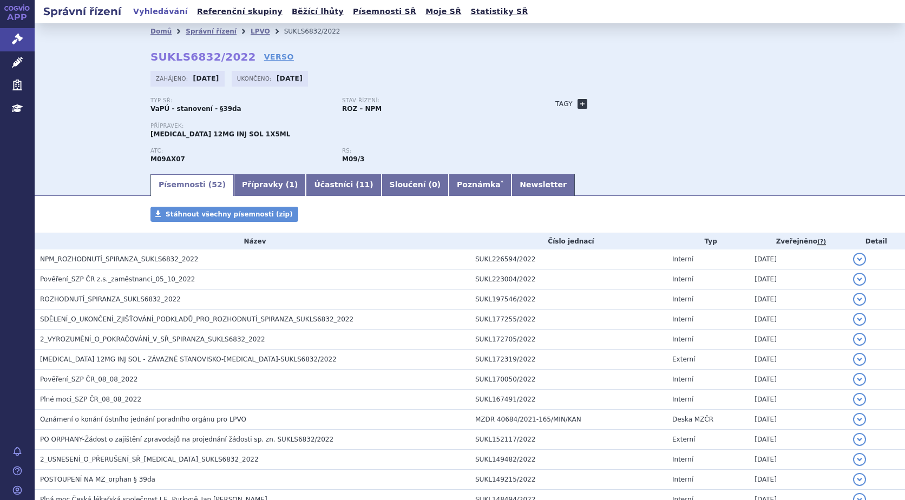
click at [578, 103] on link "+" at bounding box center [583, 104] width 10 height 10
click at [603, 100] on span at bounding box center [631, 104] width 78 height 14
type input "SMA"
click at [687, 103] on button "Přidat" at bounding box center [687, 103] width 28 height 13
select select
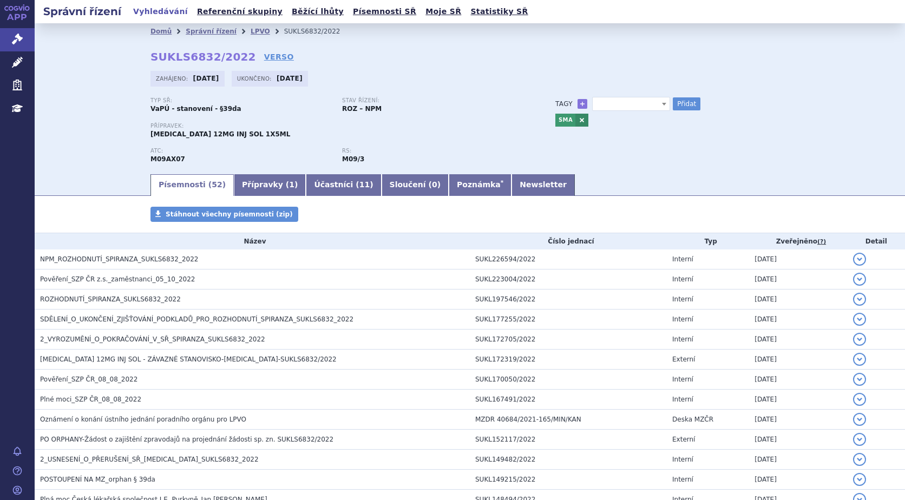
click at [251, 26] on li "LPVO" at bounding box center [268, 31] width 34 height 16
click at [251, 29] on link "LPVO" at bounding box center [260, 32] width 19 height 8
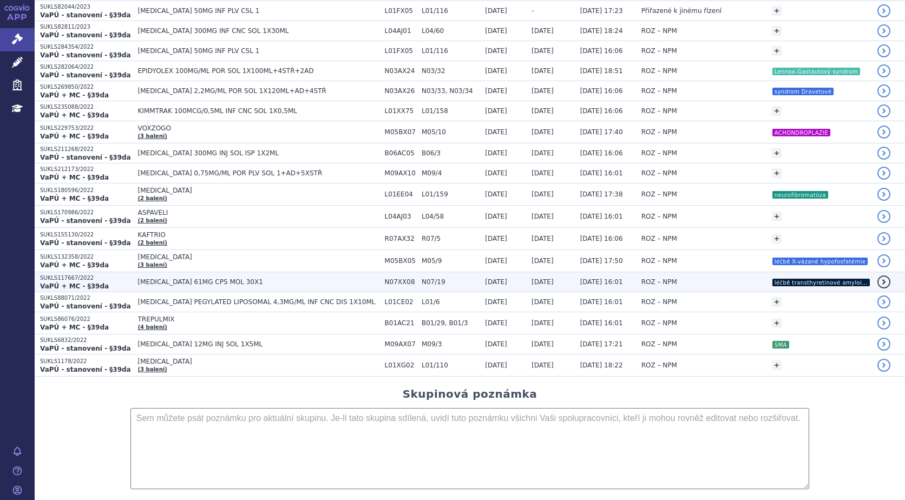
scroll to position [992, 0]
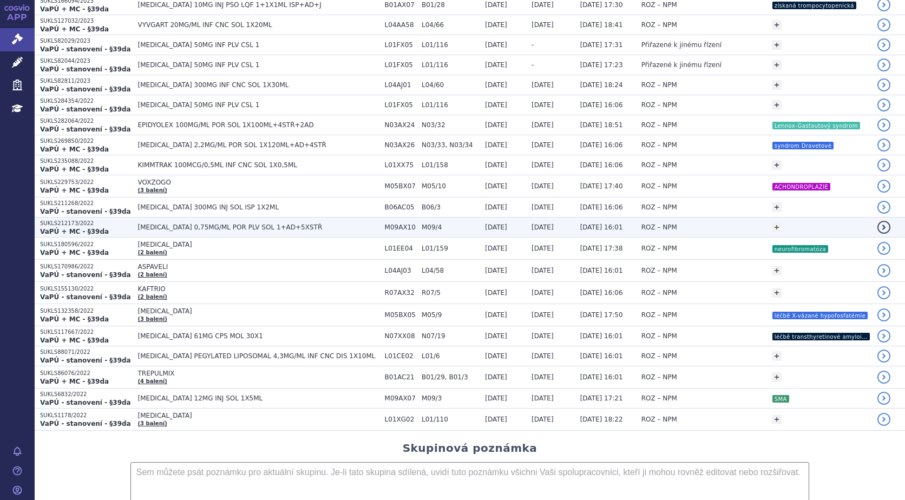
click at [205, 230] on span "[MEDICAL_DATA] 0,75MG/ML POR PLV SOL 1+AD+5XSTŘ" at bounding box center [258, 228] width 241 height 8
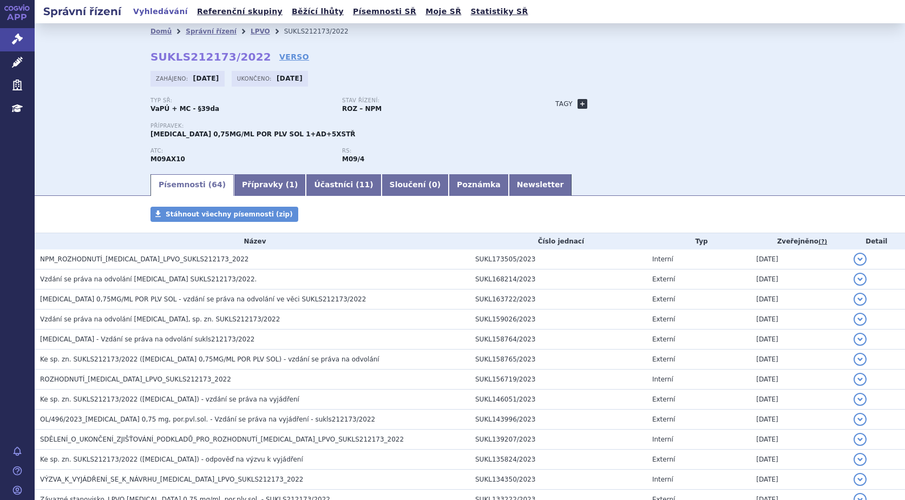
click at [578, 107] on link "+" at bounding box center [583, 104] width 10 height 10
click at [633, 106] on span at bounding box center [631, 104] width 78 height 14
type input "sma"
select select "SMA"
click at [679, 100] on button "Přidat" at bounding box center [687, 103] width 28 height 13
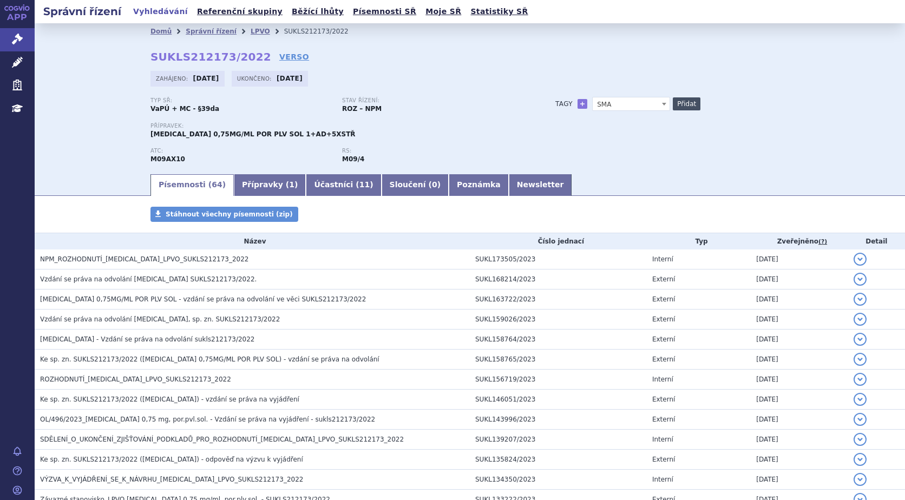
select select
click at [251, 35] on link "LPVO" at bounding box center [260, 32] width 19 height 8
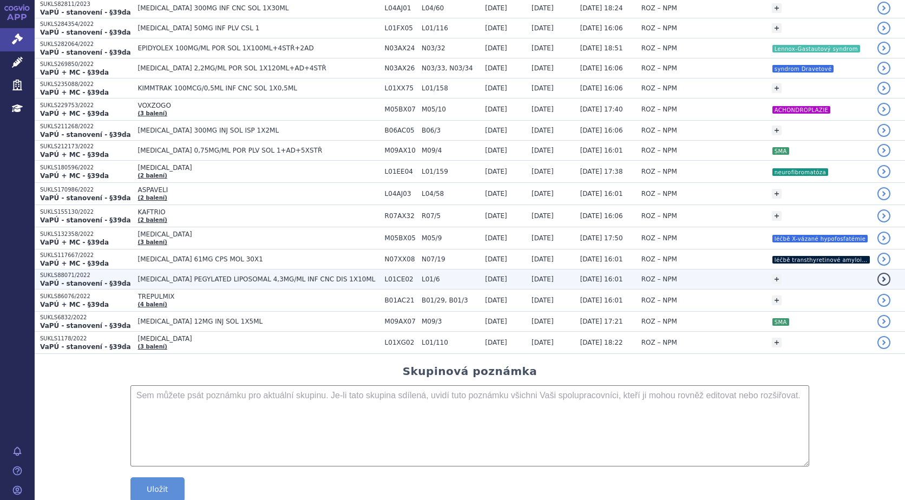
scroll to position [1100, 0]
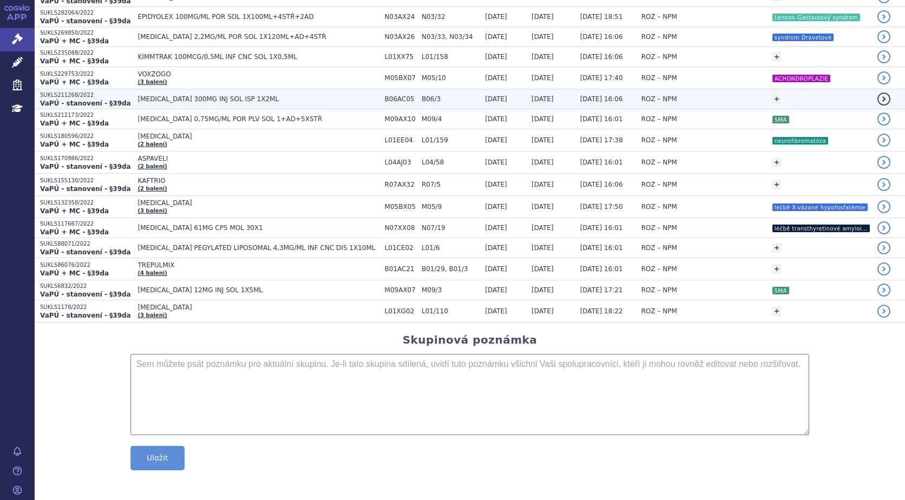
click at [213, 97] on span "[MEDICAL_DATA] 300MG INJ SOL ISP 1X2ML" at bounding box center [258, 99] width 241 height 8
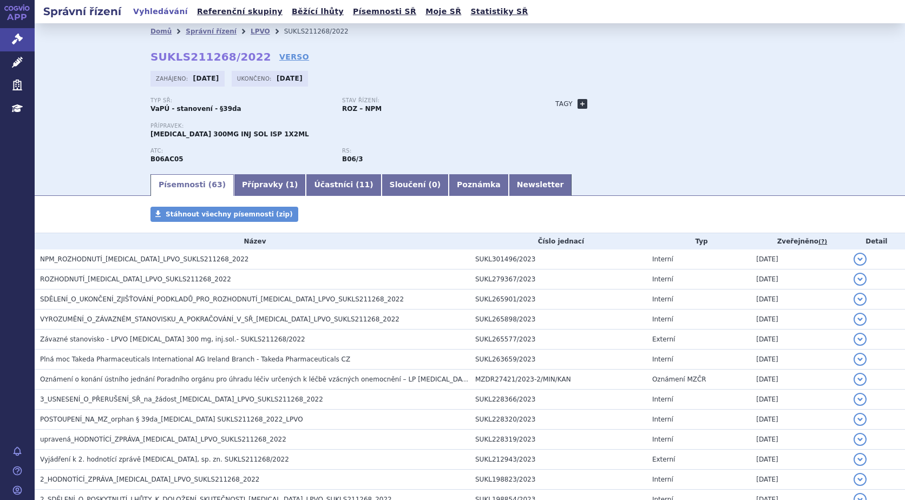
click at [578, 104] on link "+" at bounding box center [583, 104] width 10 height 10
click at [605, 103] on span at bounding box center [631, 104] width 78 height 14
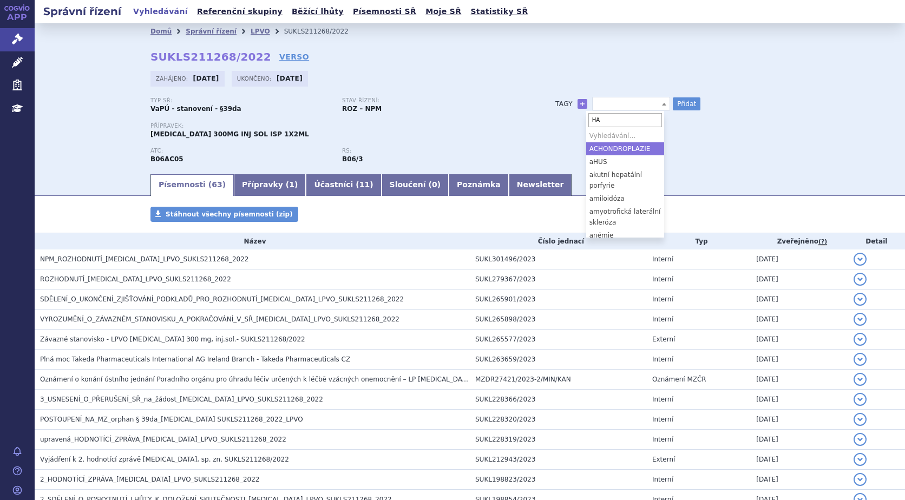
type input "HAE"
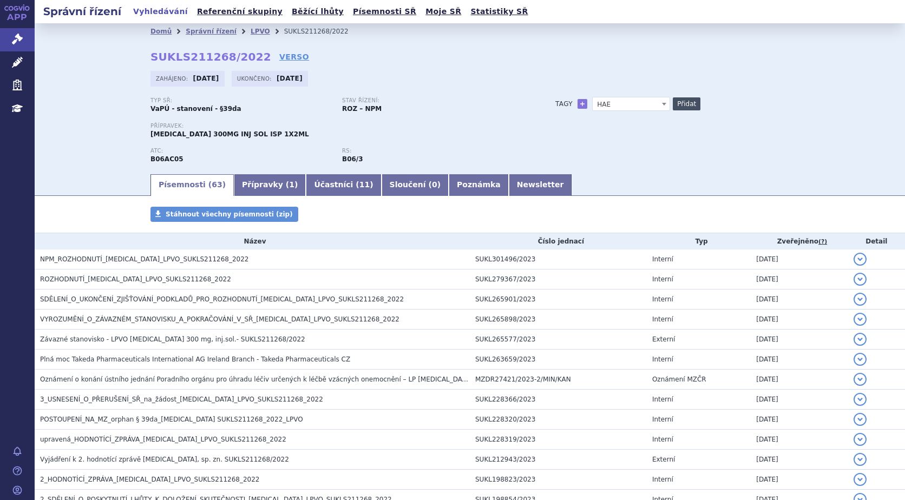
click at [677, 99] on button "Přidat" at bounding box center [687, 103] width 28 height 13
select select
click at [251, 30] on link "LPVO" at bounding box center [260, 32] width 19 height 8
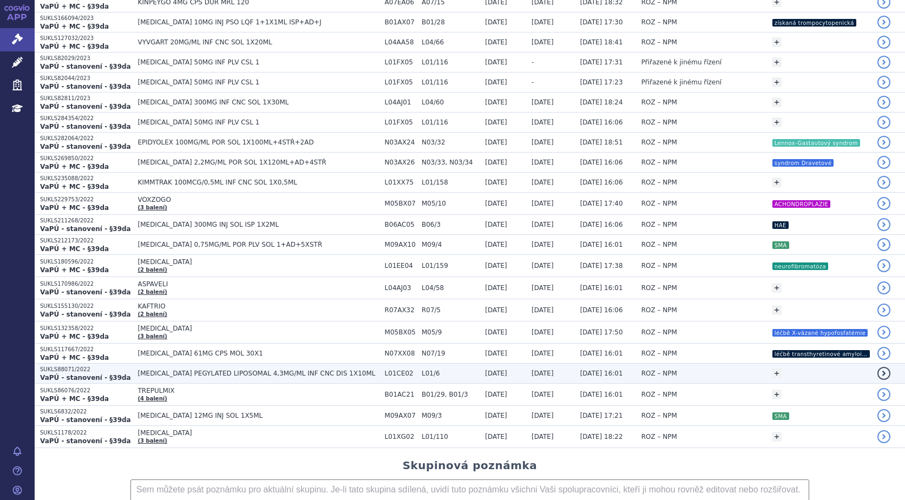
scroll to position [920, 0]
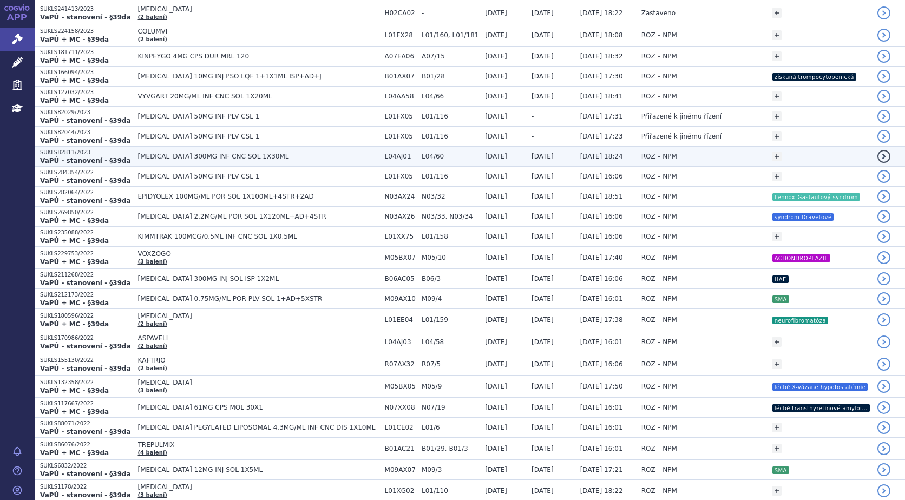
click at [172, 155] on span "[MEDICAL_DATA] 300MG INF CNC SOL 1X30ML" at bounding box center [258, 157] width 241 height 8
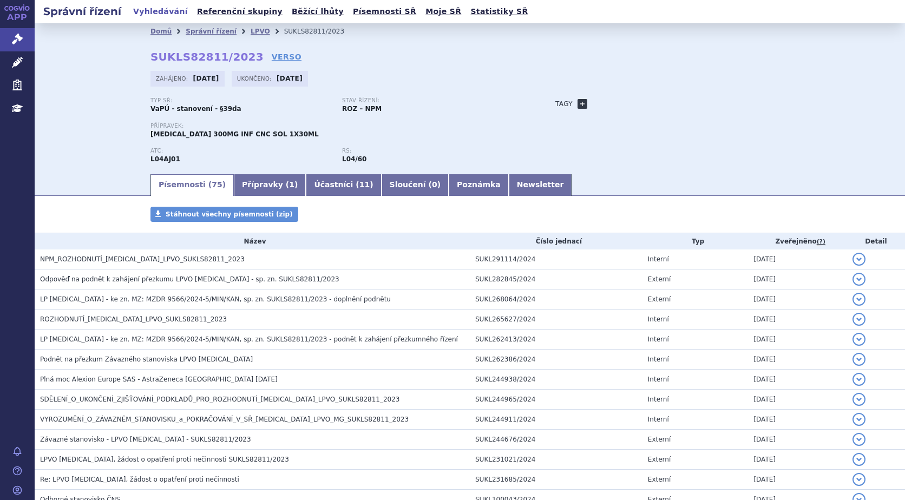
click at [578, 102] on link "+" at bounding box center [583, 104] width 10 height 10
click at [593, 102] on span at bounding box center [631, 104] width 78 height 14
type input "GMG"
select select "gMG"
click at [681, 101] on button "Přidat" at bounding box center [687, 103] width 28 height 13
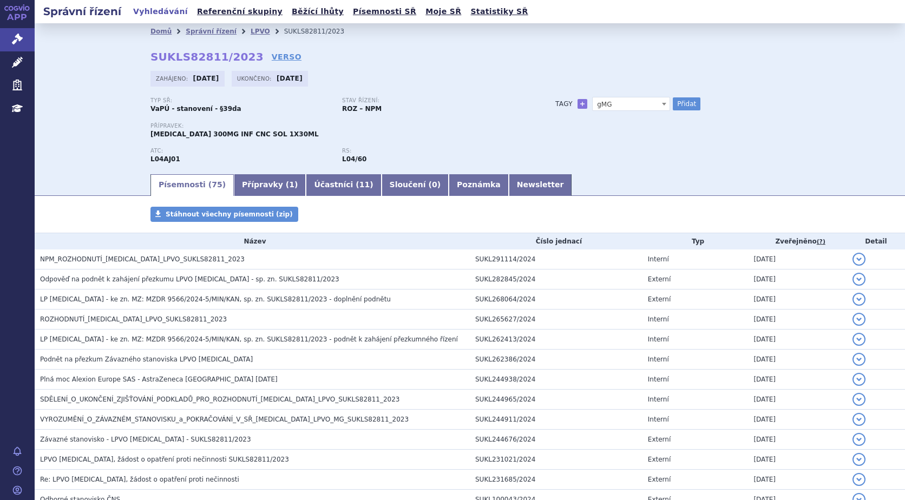
select select
click at [251, 29] on link "LPVO" at bounding box center [260, 32] width 19 height 8
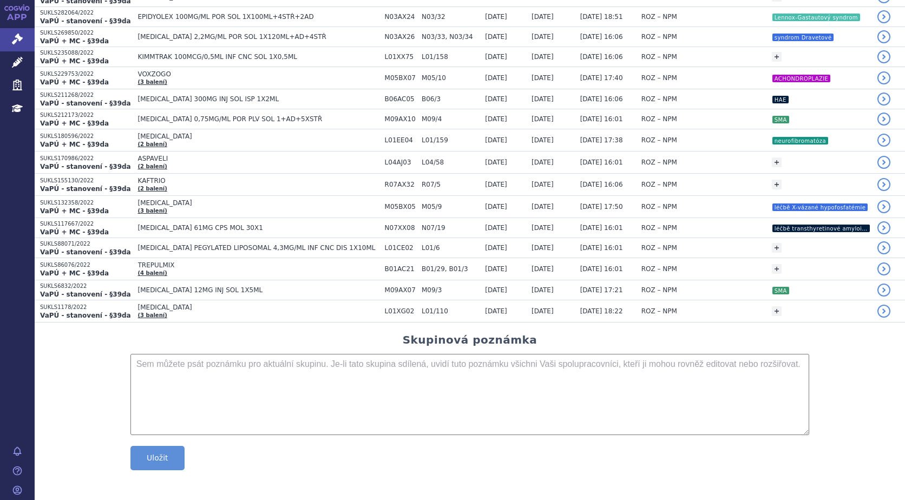
scroll to position [884, 0]
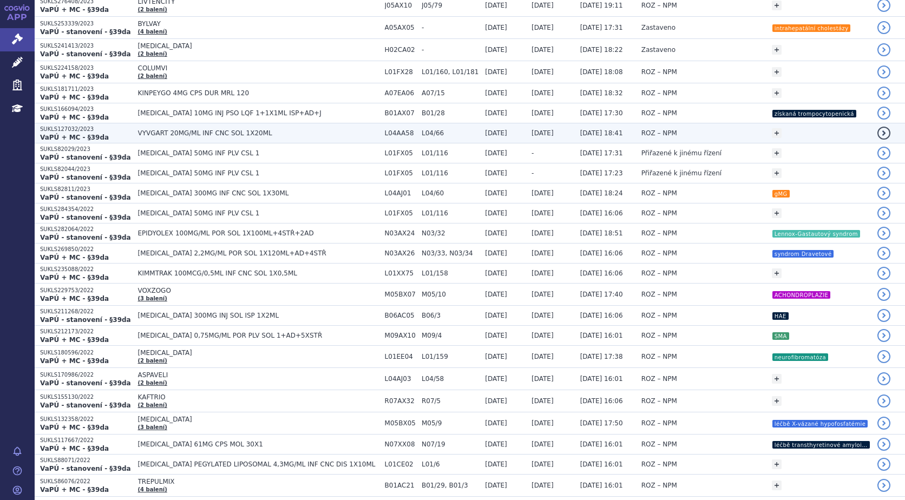
click at [189, 133] on span "VYVGART 20MG/ML INF CNC SOL 1X20ML" at bounding box center [258, 133] width 241 height 8
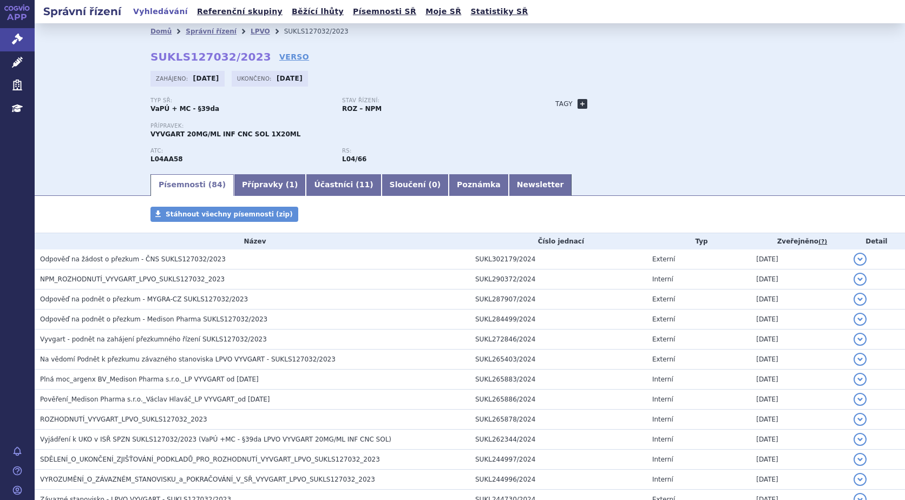
click at [578, 104] on link "+" at bounding box center [583, 104] width 10 height 10
click at [604, 104] on span at bounding box center [631, 104] width 78 height 14
type input "G"
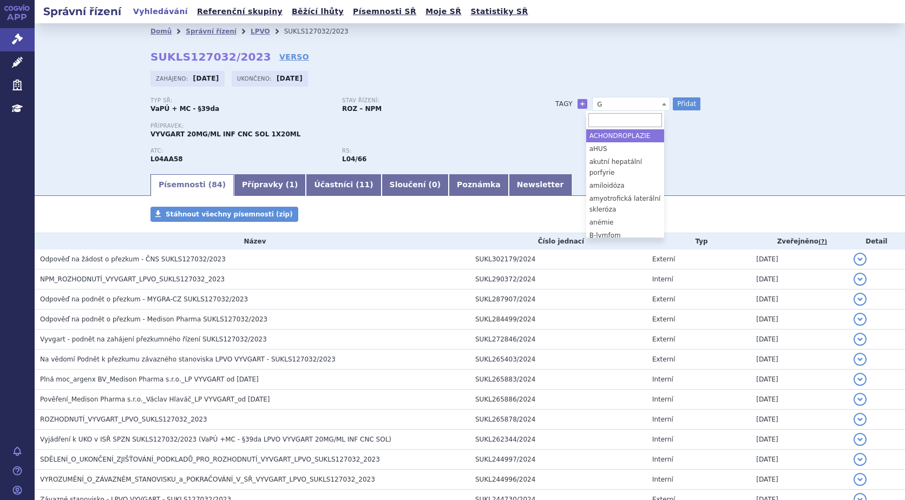
type input "g"
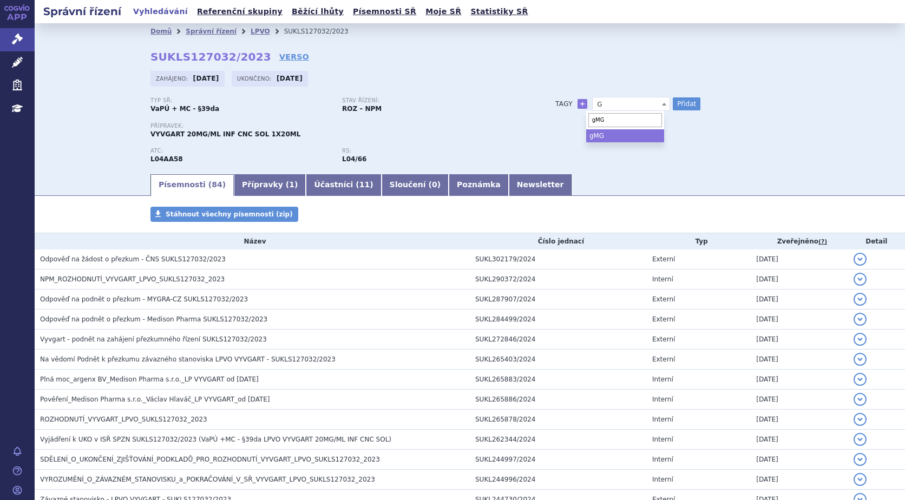
type input "gMG"
select select "gMG"
click at [687, 107] on button "Přidat" at bounding box center [687, 103] width 28 height 13
select select
click at [251, 32] on link "LPVO" at bounding box center [260, 32] width 19 height 8
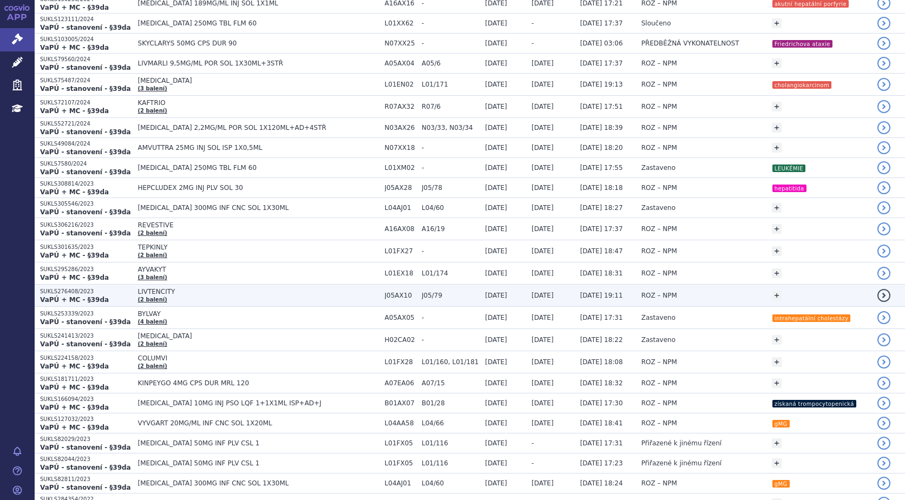
scroll to position [650, 0]
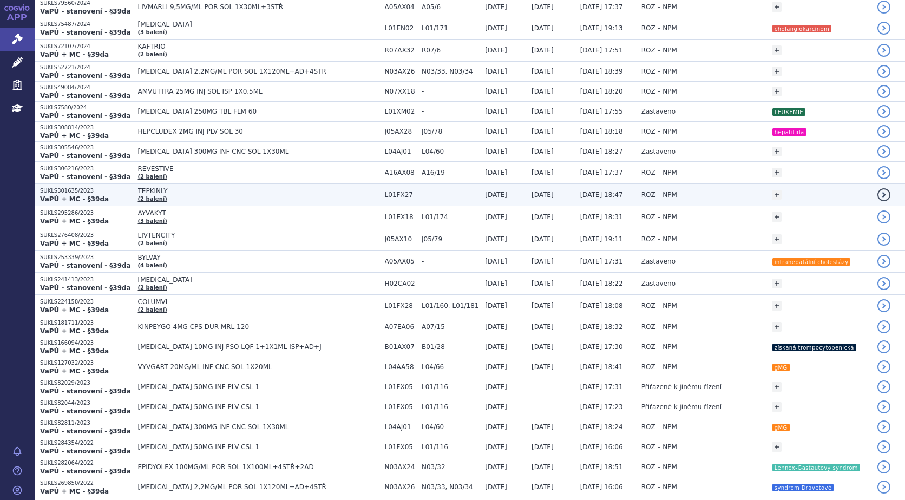
click at [155, 194] on span "TEPKINLY" at bounding box center [258, 191] width 241 height 8
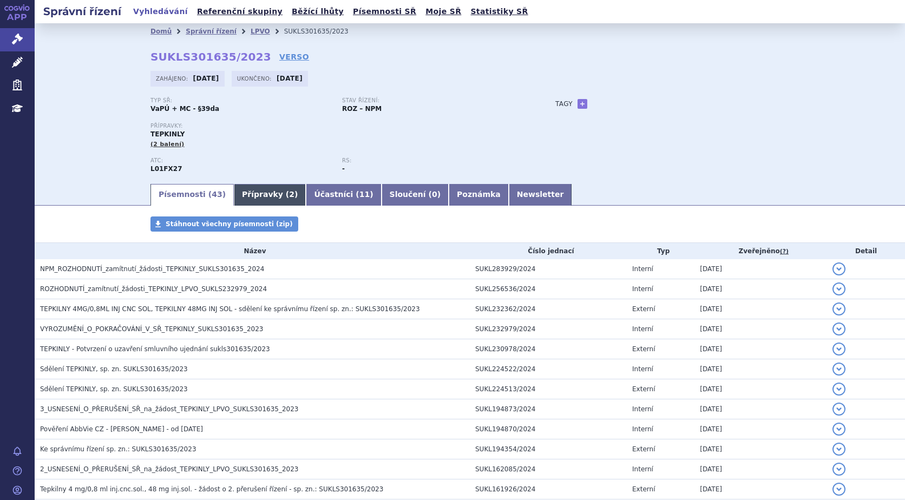
click at [246, 194] on link "Přípravky ( 2 )" at bounding box center [270, 195] width 72 height 22
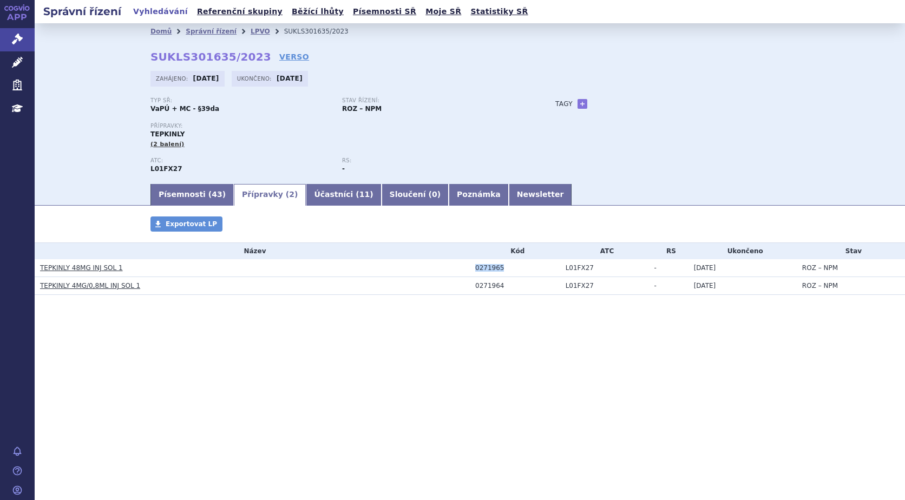
drag, startPoint x: 509, startPoint y: 269, endPoint x: 388, endPoint y: 261, distance: 121.5
click at [388, 261] on tr "TEPKINLY 48MG INJ SOL 1 0271965 L01FX27 - [DATE] ROZ – NPM" at bounding box center [470, 268] width 871 height 18
copy tr "0271965"
click at [583, 99] on div "Tagy + Přidat" at bounding box center [662, 103] width 256 height 13
click at [580, 102] on link "+" at bounding box center [583, 104] width 10 height 10
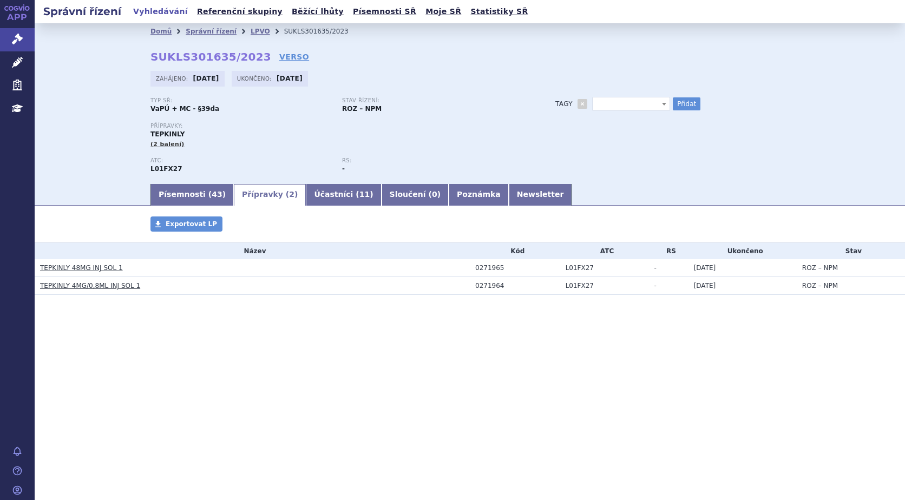
click at [596, 101] on span at bounding box center [631, 104] width 78 height 14
type input "B-"
select select "B-lymfom"
drag, startPoint x: 679, startPoint y: 103, endPoint x: 625, endPoint y: 116, distance: 56.3
click at [680, 103] on button "Přidat" at bounding box center [687, 103] width 28 height 13
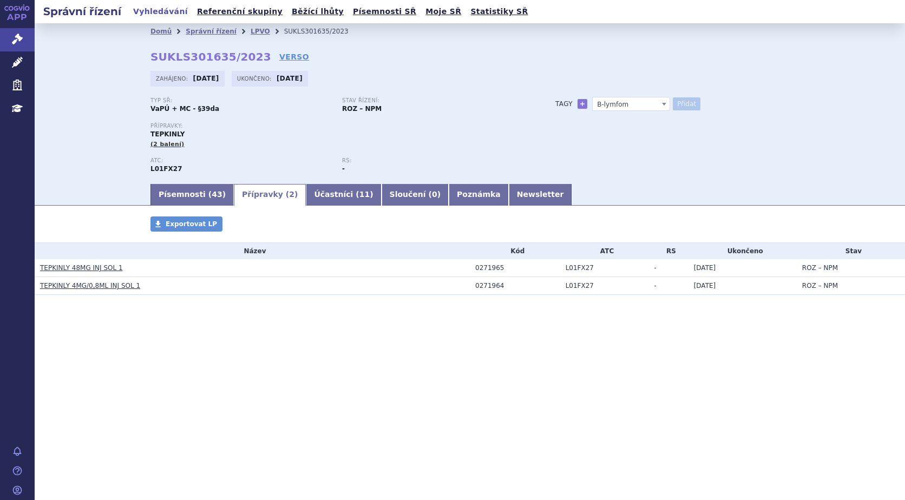
select select
click at [251, 29] on link "LPVO" at bounding box center [260, 32] width 19 height 8
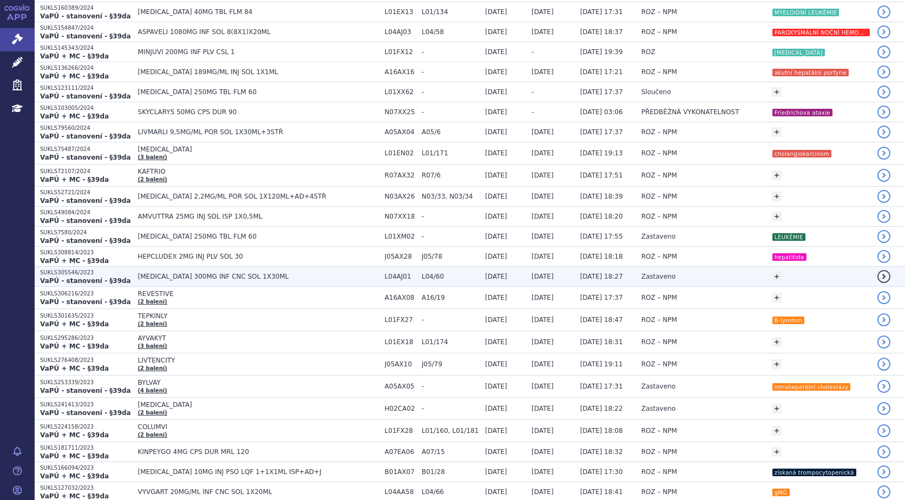
scroll to position [541, 0]
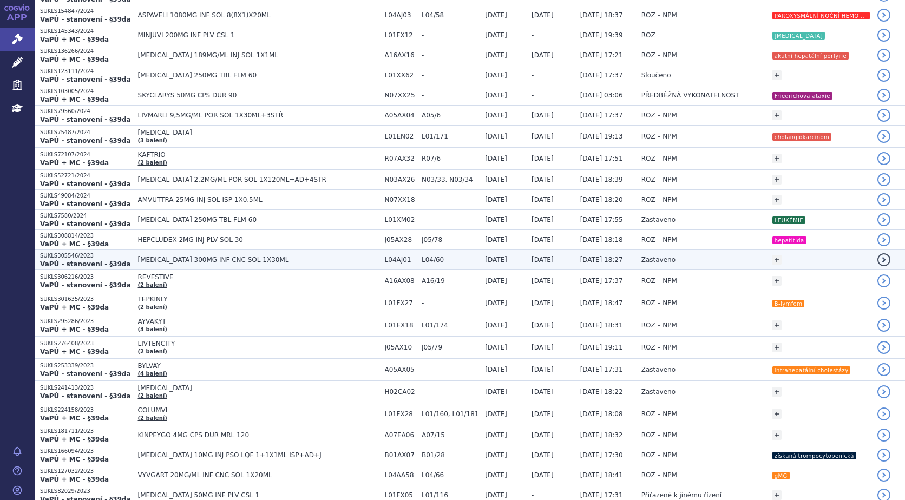
click at [206, 260] on span "[MEDICAL_DATA] 300MG INF CNC SOL 1X30ML" at bounding box center [258, 260] width 241 height 8
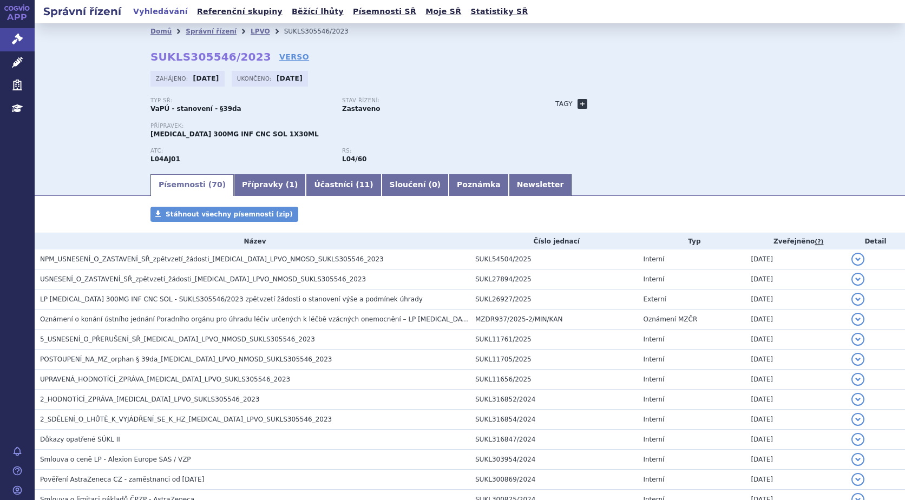
click at [578, 103] on link "+" at bounding box center [583, 104] width 10 height 10
click at [605, 104] on span at bounding box center [631, 104] width 78 height 14
type input "NMOSD"
click at [686, 99] on button "Přidat" at bounding box center [687, 103] width 28 height 13
click at [625, 101] on span at bounding box center [631, 104] width 78 height 14
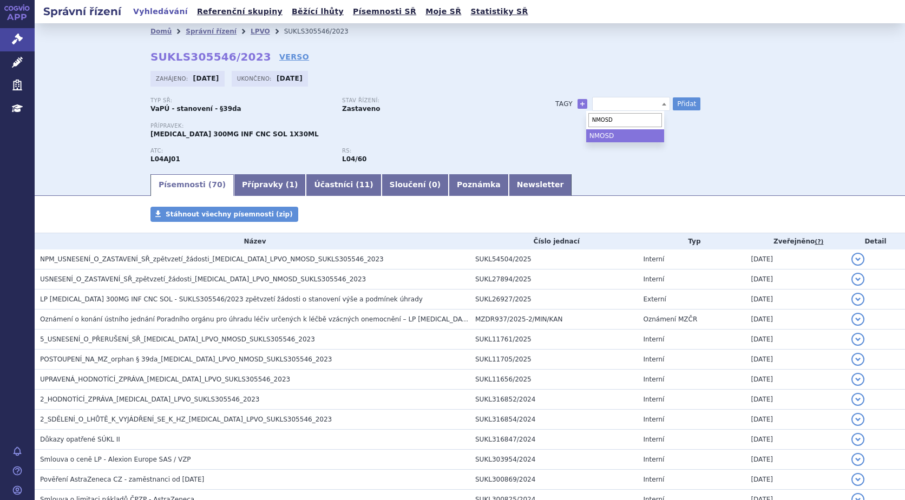
click at [624, 121] on input "NMOSD" at bounding box center [625, 120] width 74 height 14
type input "NMOSD"
select select "NMOSD"
click at [682, 101] on button "Přidat" at bounding box center [687, 103] width 28 height 13
select select
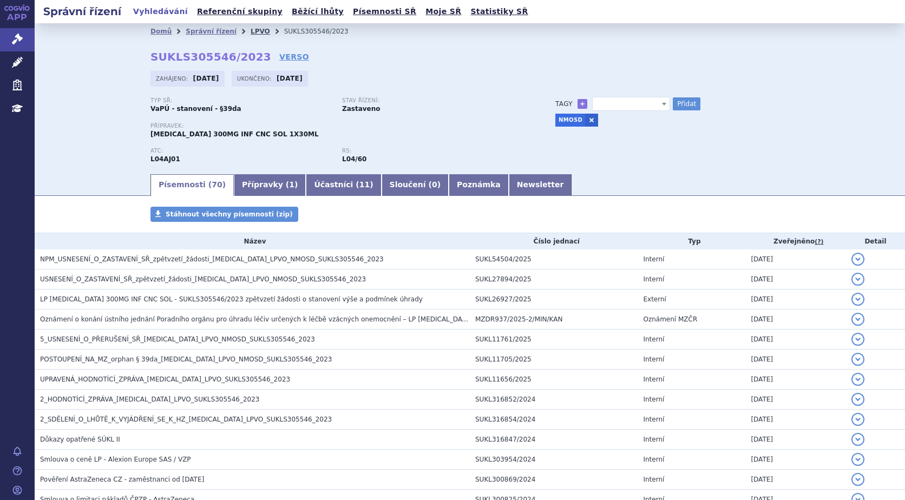
click at [251, 31] on link "LPVO" at bounding box center [260, 32] width 19 height 8
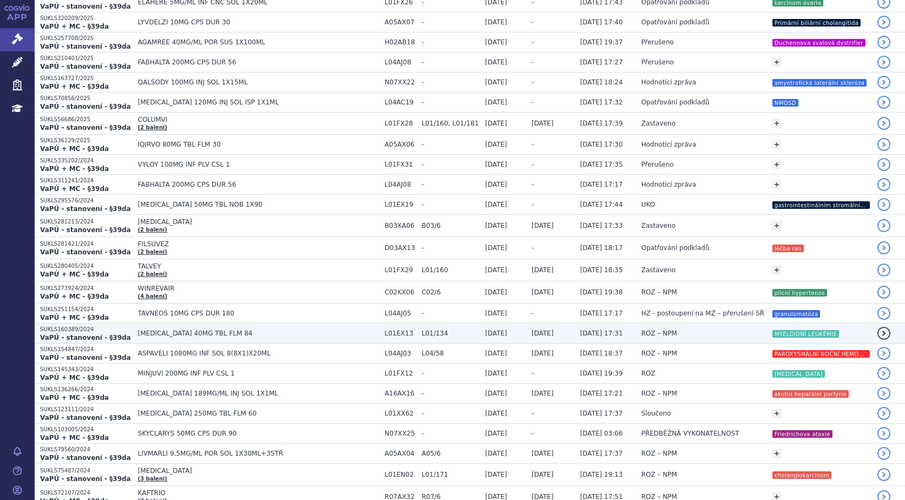
scroll to position [325, 0]
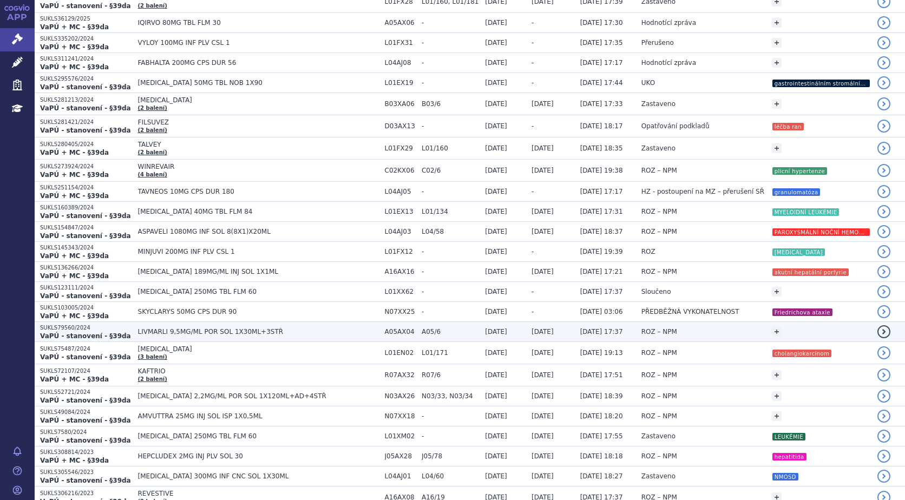
click at [161, 331] on span "LIVMARLI 9,5MG/ML POR SOL 1X30ML+3STŘ" at bounding box center [258, 332] width 241 height 8
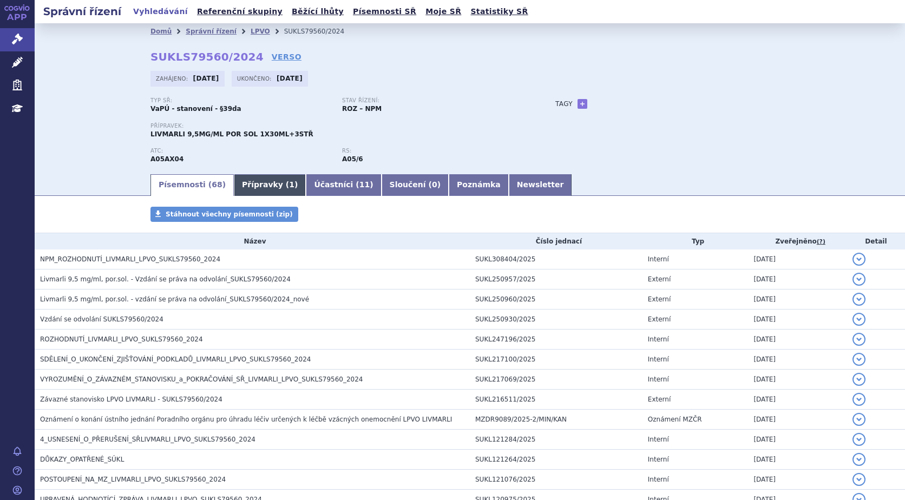
click at [263, 181] on link "Přípravky ( 1 )" at bounding box center [270, 185] width 72 height 22
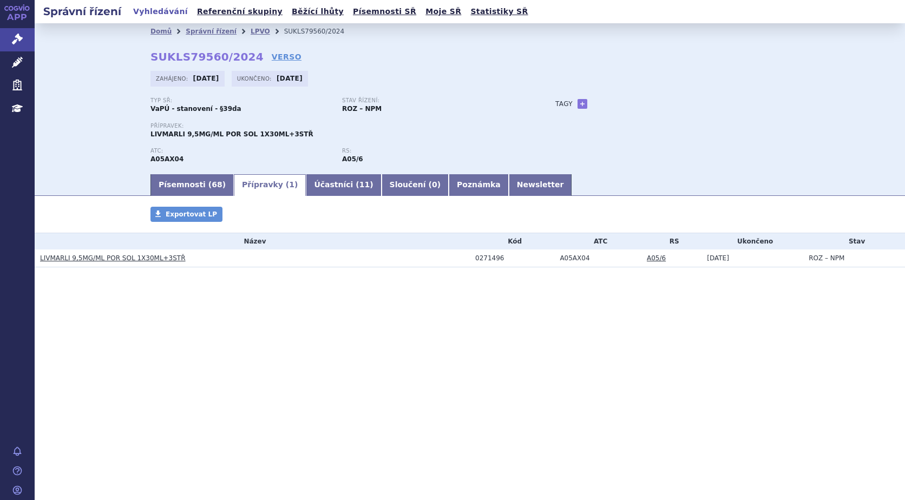
click at [94, 256] on link "LIVMARLI 9,5MG/ML POR SOL 1X30ML+3STŘ" at bounding box center [113, 258] width 146 height 8
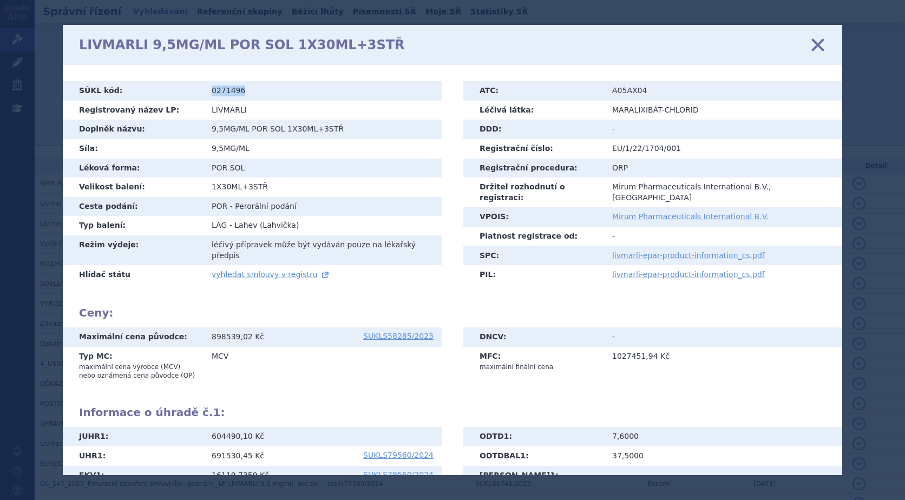
drag, startPoint x: 272, startPoint y: 88, endPoint x: 140, endPoint y: 90, distance: 132.1
click at [140, 90] on tr "SÚKL kód: 0271496" at bounding box center [252, 90] width 379 height 19
copy tr "SÚKL kód: 0271496"
click at [813, 42] on icon at bounding box center [818, 45] width 23 height 23
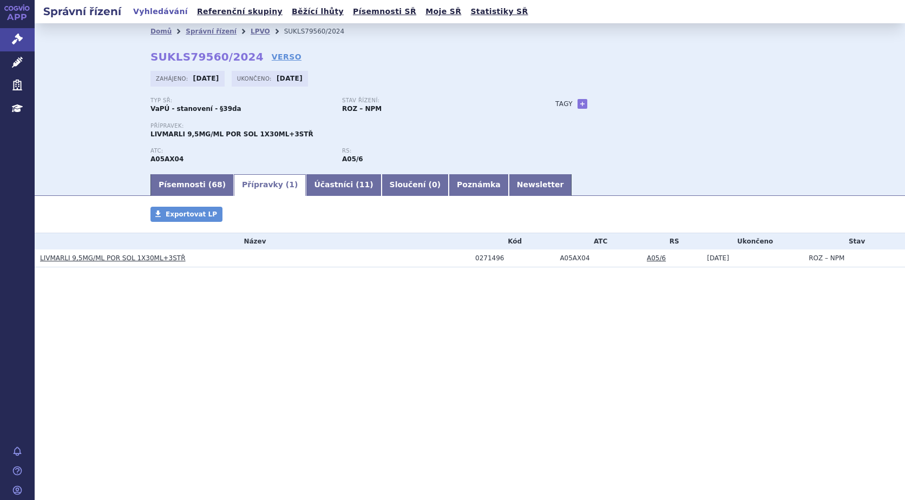
drag, startPoint x: 584, startPoint y: 102, endPoint x: 587, endPoint y: 112, distance: 10.5
click at [585, 102] on link "+" at bounding box center [583, 104] width 10 height 10
click at [626, 102] on span at bounding box center [631, 104] width 78 height 14
type input "a"
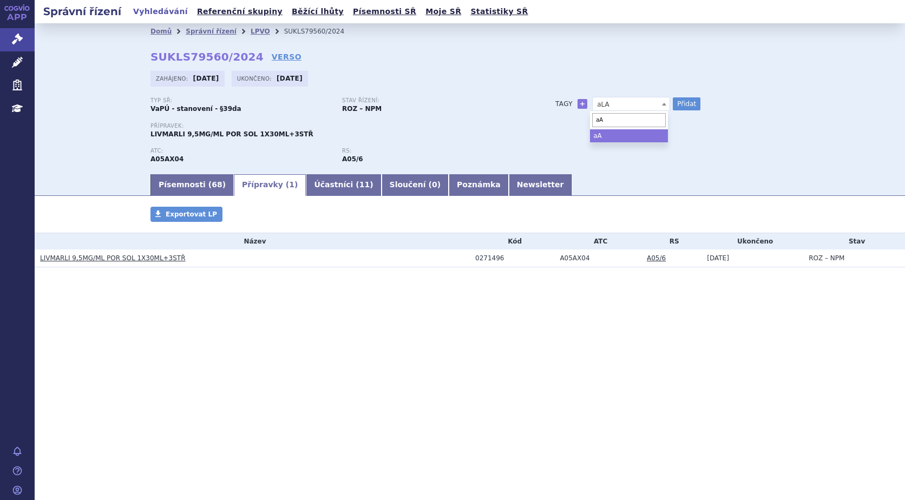
type input "a"
type input "Alagillový syndrom"
click at [693, 102] on button "Přidat" at bounding box center [687, 103] width 28 height 13
select select
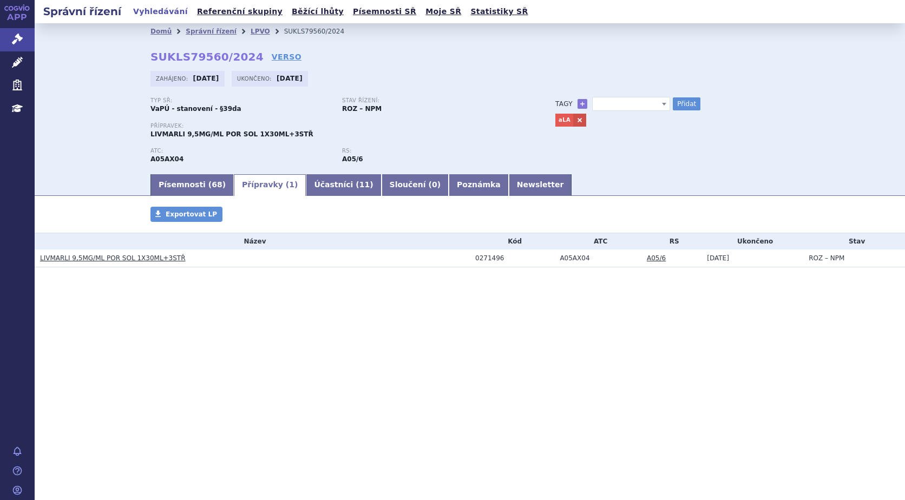
click at [620, 101] on span at bounding box center [631, 104] width 78 height 14
type input "Allagilový syndrom"
select select "Allagilový syndrom"
click at [687, 100] on button "Přidat" at bounding box center [687, 103] width 28 height 13
select select
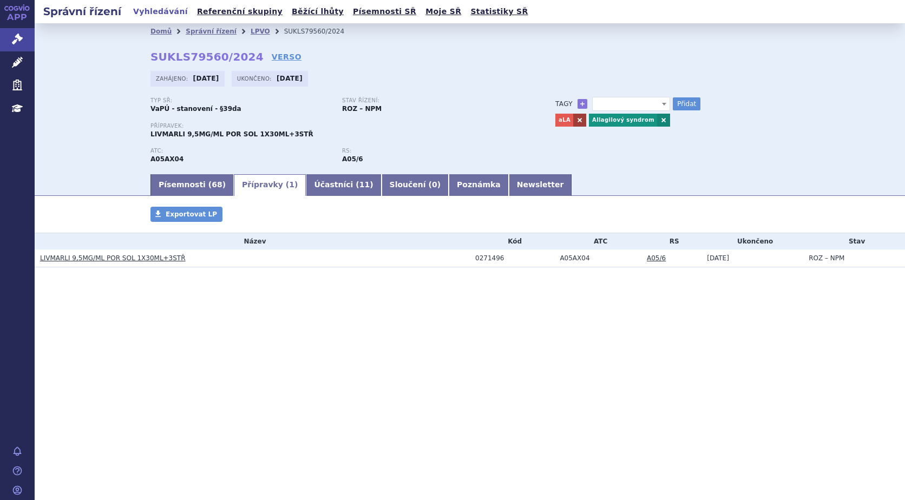
click at [577, 120] on link at bounding box center [579, 120] width 13 height 13
click at [251, 32] on link "LPVO" at bounding box center [260, 32] width 19 height 8
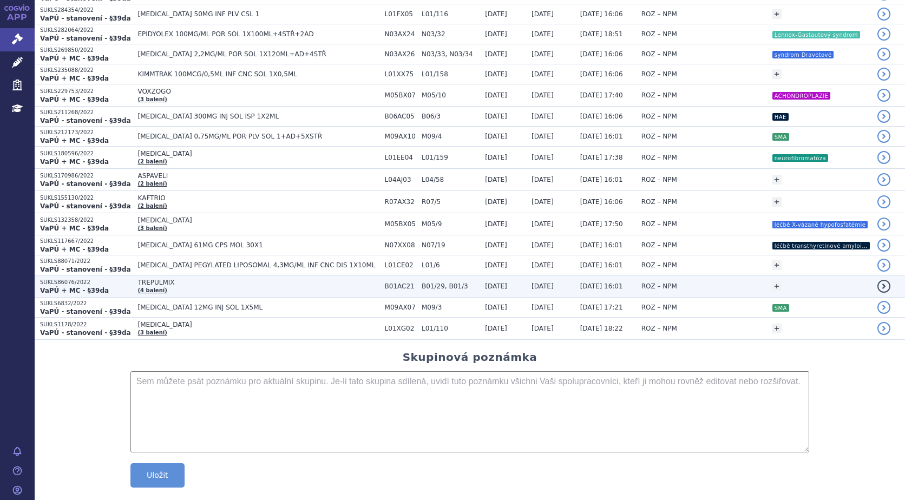
scroll to position [1029, 0]
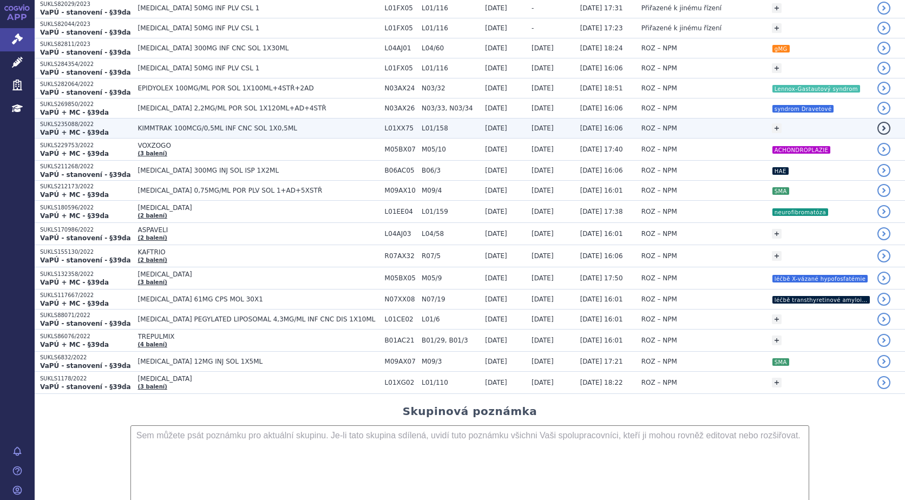
click at [176, 127] on span "KIMMTRAK 100MCG/0,5ML INF CNC SOL 1X0,5ML" at bounding box center [258, 129] width 241 height 8
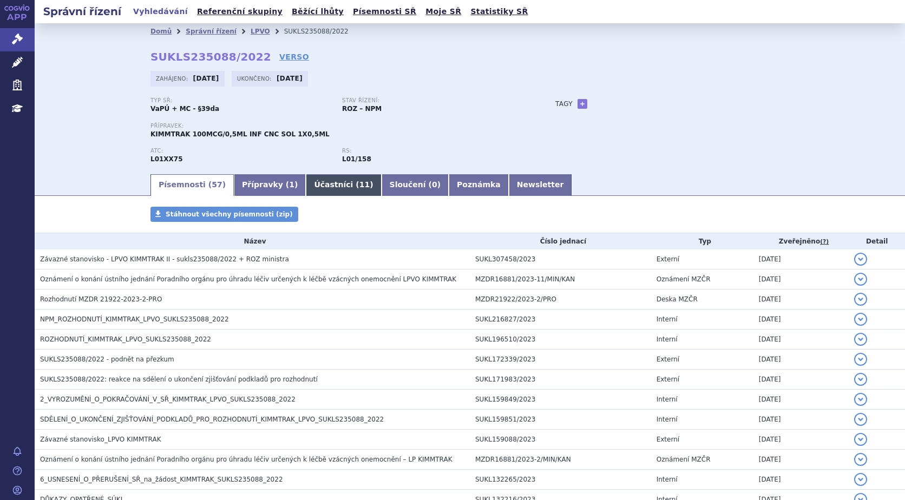
click at [312, 178] on link "Účastníci ( 11 )" at bounding box center [343, 185] width 75 height 22
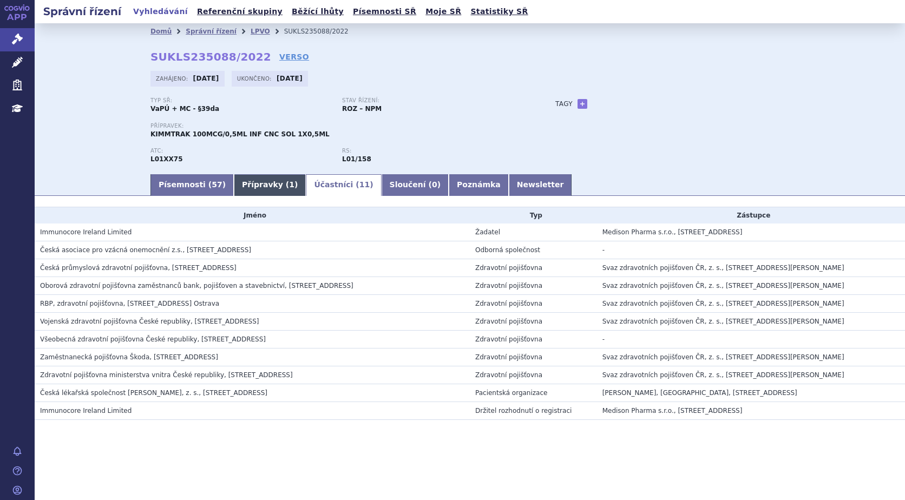
click at [263, 183] on link "Přípravky ( 1 )" at bounding box center [270, 185] width 72 height 22
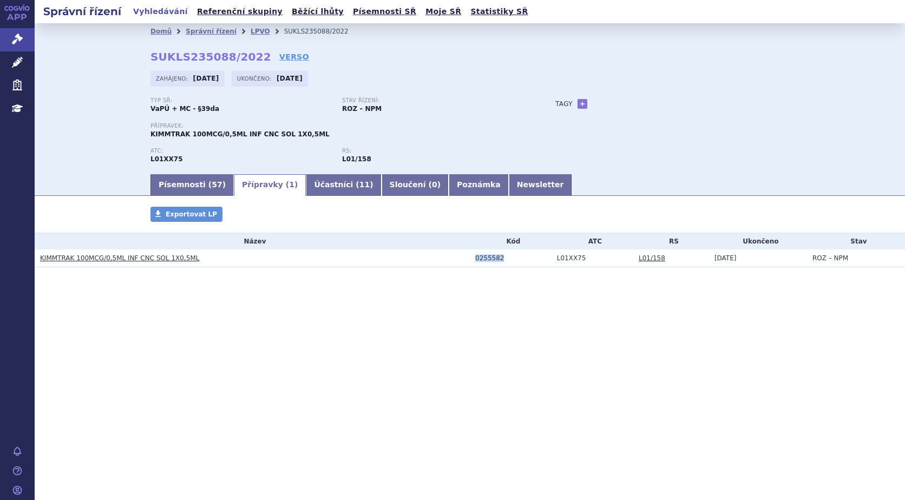
drag, startPoint x: 514, startPoint y: 259, endPoint x: 426, endPoint y: 252, distance: 88.0
click at [426, 252] on tr "KIMMTRAK 100MCG/0,5ML INF CNC SOL 1X0,5ML 0255582 L01XX75 L01/158 06.09.2023 RO…" at bounding box center [470, 259] width 871 height 18
copy tr "0255582"
click at [578, 104] on link "+" at bounding box center [583, 104] width 10 height 10
click at [629, 100] on span at bounding box center [631, 104] width 78 height 14
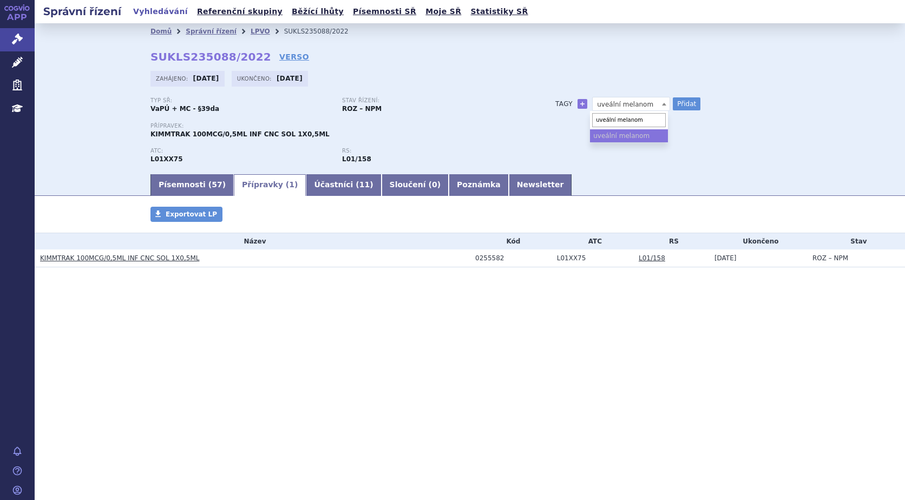
type input "uveální melanom"
drag, startPoint x: 623, startPoint y: 138, endPoint x: 654, endPoint y: 130, distance: 31.7
click at [624, 138] on ul "uveální melanom" at bounding box center [629, 135] width 78 height 13
click at [682, 102] on button "Přidat" at bounding box center [687, 103] width 28 height 13
select select
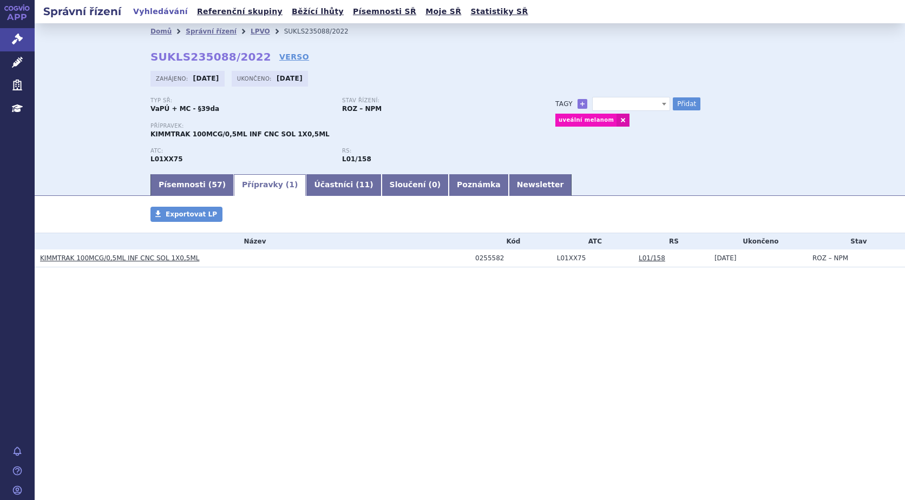
drag, startPoint x: 248, startPoint y: 29, endPoint x: 240, endPoint y: 41, distance: 14.9
click at [251, 29] on link "LPVO" at bounding box center [260, 32] width 19 height 8
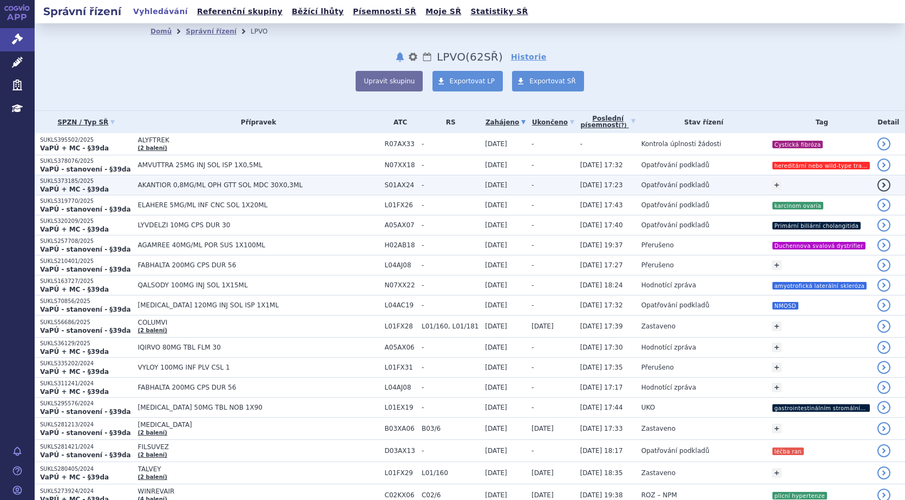
click at [77, 184] on p "SUKLS373185/2025" at bounding box center [86, 182] width 93 height 8
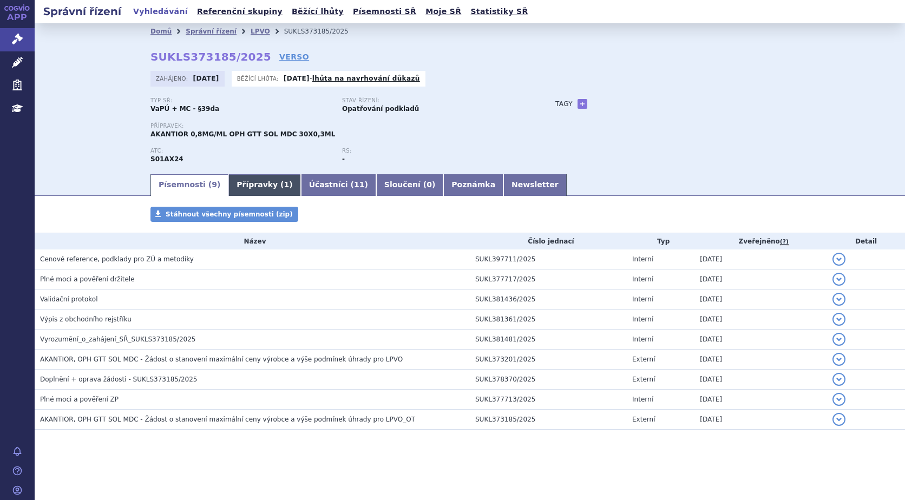
click at [263, 188] on link "Přípravky ( 1 )" at bounding box center [264, 185] width 72 height 22
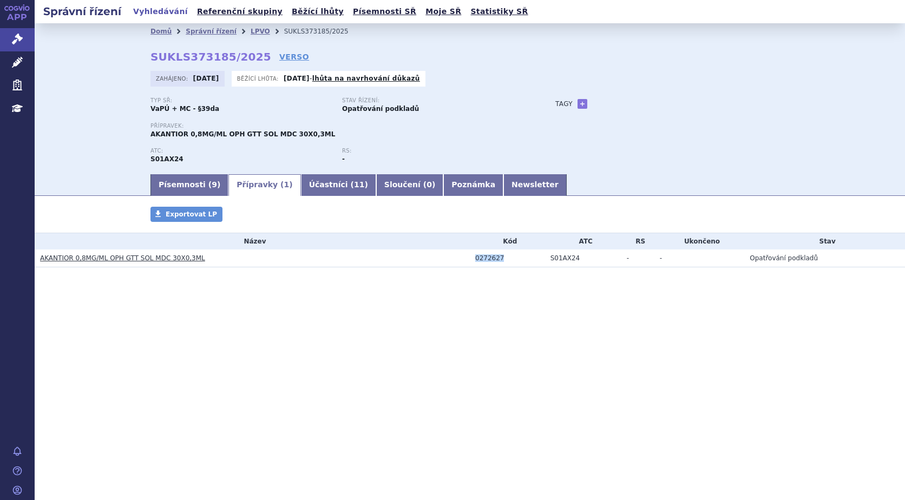
drag, startPoint x: 504, startPoint y: 258, endPoint x: 459, endPoint y: 261, distance: 45.6
click at [459, 261] on tr "AKANTIOR 0,8MG/ML OPH GTT SOL MDC 30X0,3ML 0272627 S01AX24 - - Opatřování podkl…" at bounding box center [470, 259] width 871 height 18
copy tr "0272627"
click at [584, 102] on link "+" at bounding box center [583, 104] width 10 height 10
click at [624, 107] on span at bounding box center [631, 104] width 78 height 14
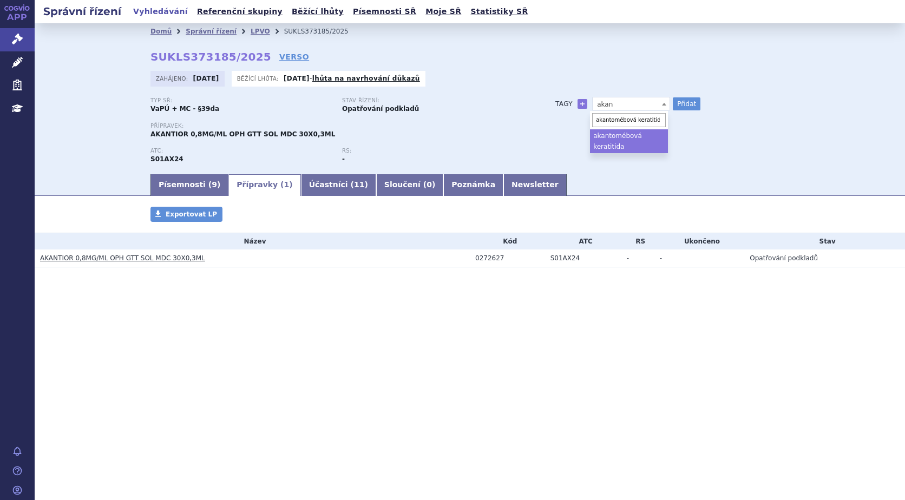
click at [593, 128] on span "akantomébová keratitida" at bounding box center [629, 120] width 78 height 18
click at [612, 122] on input "akantomébová keratitida" at bounding box center [629, 120] width 74 height 14
type input "akantamébová keratitida"
click at [682, 102] on button "Přidat" at bounding box center [687, 103] width 28 height 13
click at [633, 98] on span at bounding box center [631, 104] width 78 height 14
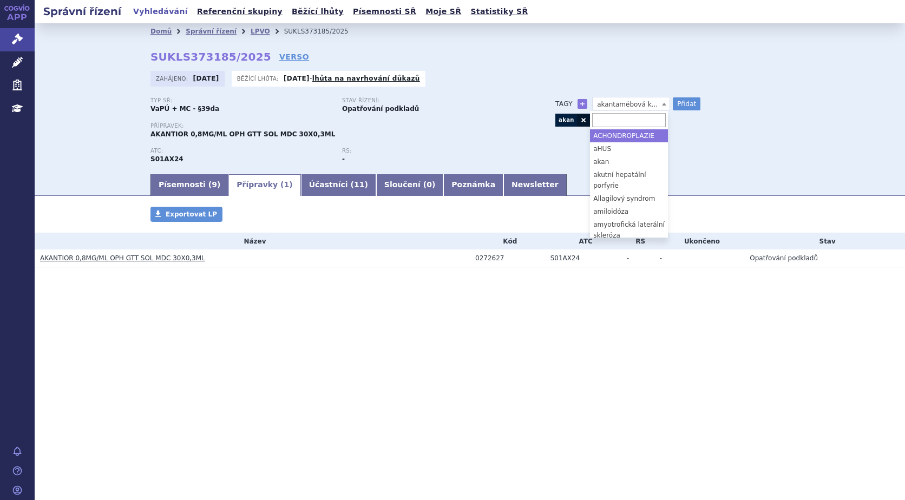
click at [584, 117] on link at bounding box center [583, 120] width 13 height 13
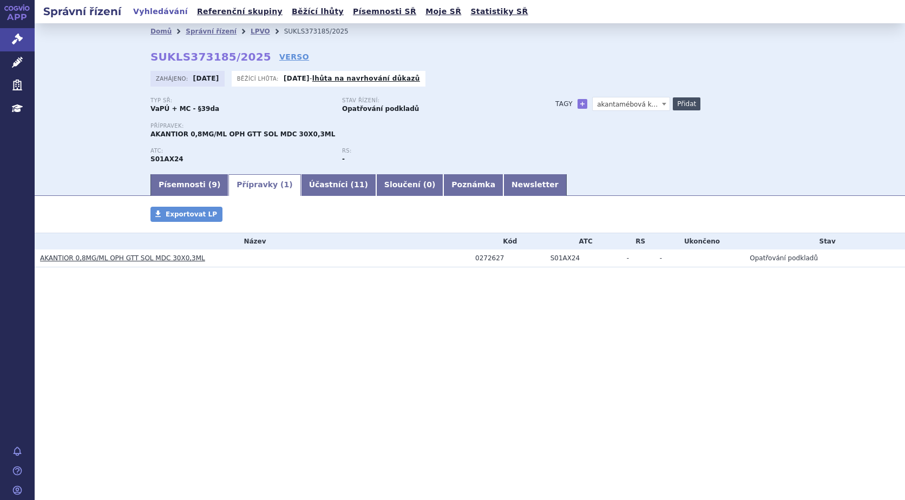
click at [680, 103] on button "Přidat" at bounding box center [687, 103] width 28 height 13
select select
click at [251, 27] on li "LPVO" at bounding box center [268, 31] width 34 height 16
click at [251, 30] on link "LPVO" at bounding box center [260, 32] width 19 height 8
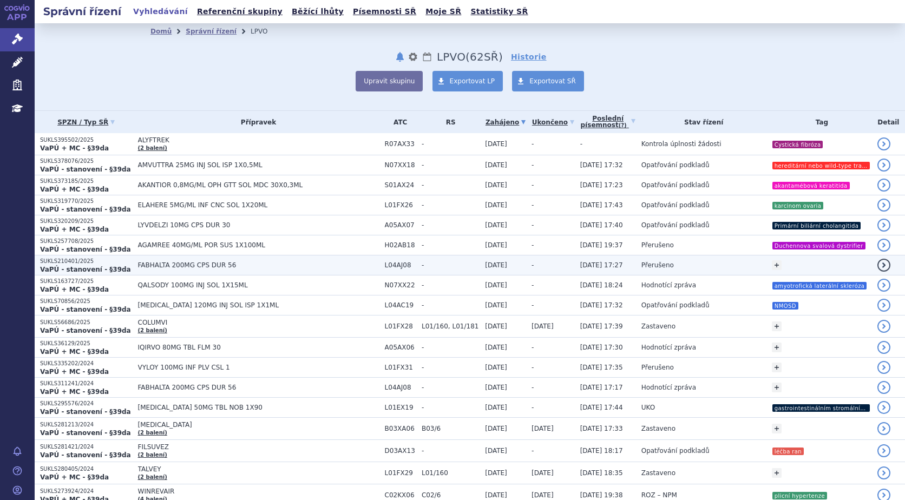
click at [198, 264] on span "FABHALTA 200MG CPS DUR 56" at bounding box center [258, 265] width 241 height 8
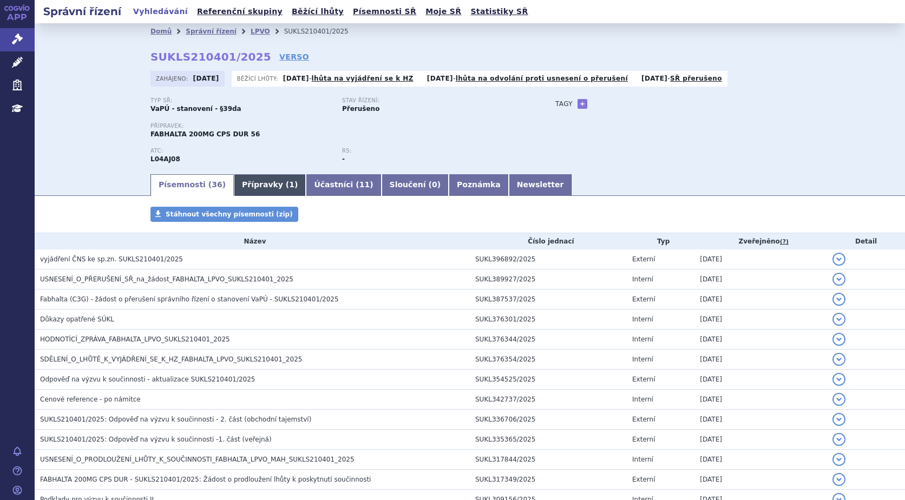
click at [257, 182] on link "Přípravky ( 1 )" at bounding box center [270, 185] width 72 height 22
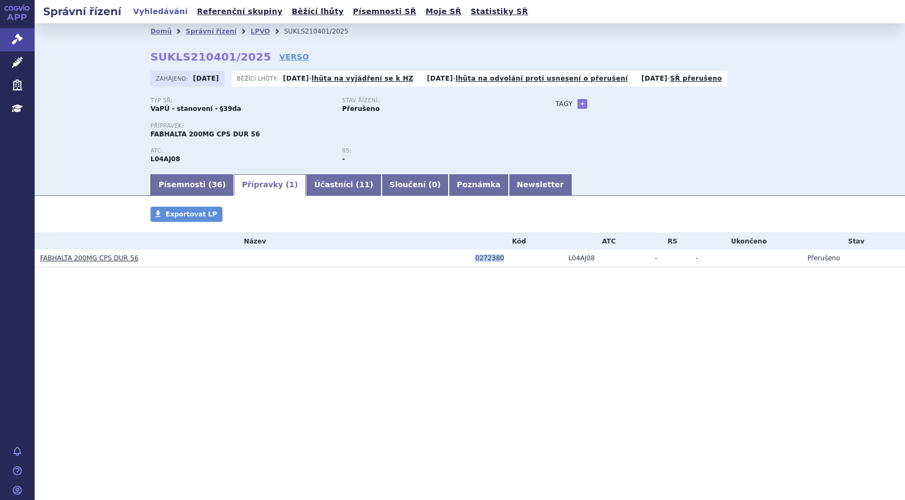
drag, startPoint x: 522, startPoint y: 256, endPoint x: 403, endPoint y: 255, distance: 119.6
click at [403, 255] on tr "FABHALTA 200MG CPS DUR 56 0272380 L04AJ08 - - Přerušeno" at bounding box center [470, 259] width 871 height 18
copy tr "0272380"
click at [192, 186] on link "Písemnosti ( 36 )" at bounding box center [192, 185] width 83 height 22
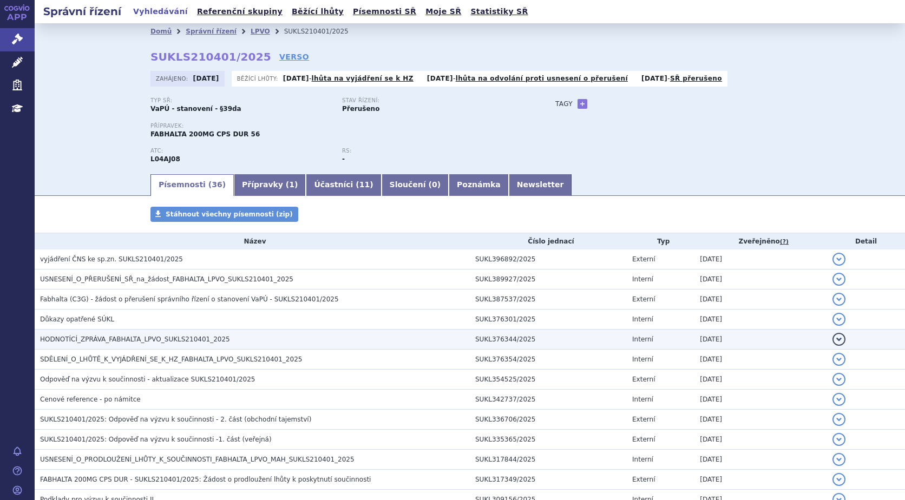
click at [183, 336] on span "HODNOTÍCÍ_ZPRÁVA_FABHALTA_LPVO_SUKLS210401_2025" at bounding box center [135, 340] width 190 height 8
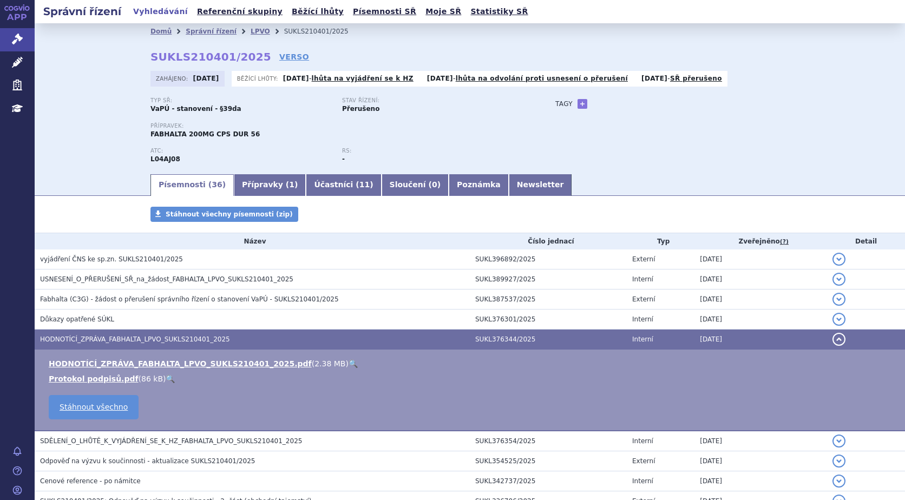
click at [349, 364] on link "🔍" at bounding box center [353, 363] width 9 height 9
click at [578, 106] on link "+" at bounding box center [583, 104] width 10 height 10
click at [593, 106] on span at bounding box center [631, 104] width 78 height 14
type input "glomerulopatie"
click at [616, 136] on ul "glomerulopatie" at bounding box center [625, 135] width 78 height 13
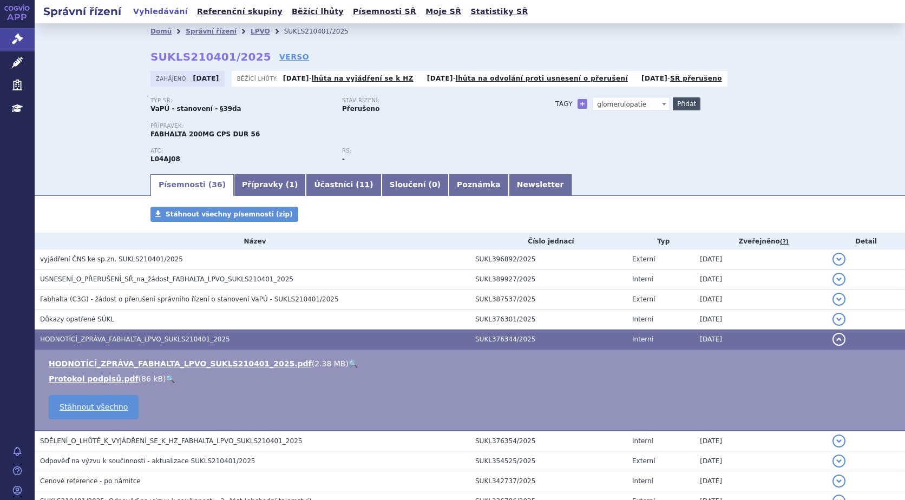
click at [687, 101] on button "Přidat" at bounding box center [687, 103] width 28 height 13
select select
click at [251, 32] on link "LPVO" at bounding box center [260, 32] width 19 height 8
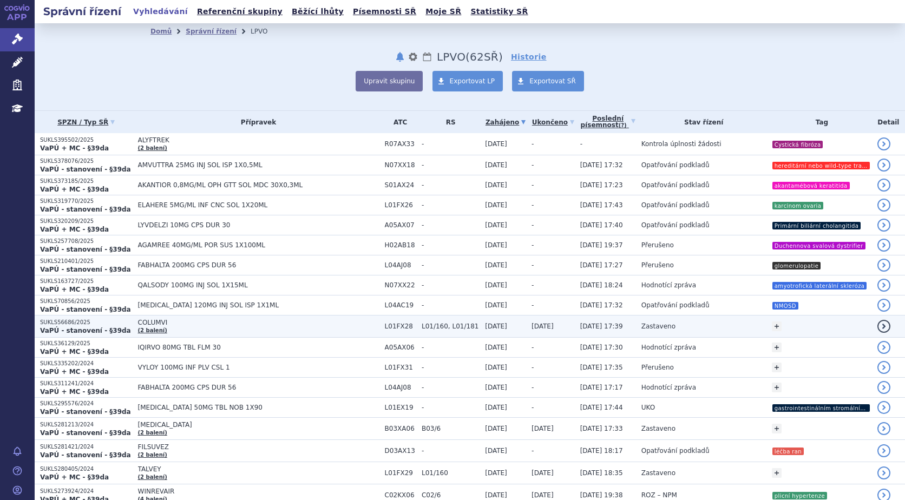
click at [142, 321] on span "COLUMVI" at bounding box center [258, 323] width 241 height 8
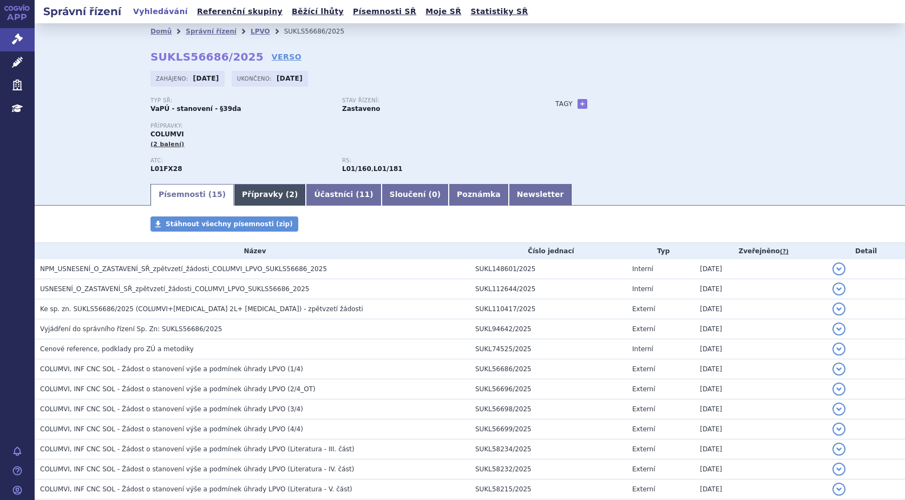
drag, startPoint x: 240, startPoint y: 191, endPoint x: 280, endPoint y: 198, distance: 40.1
click at [242, 191] on link "Přípravky ( 2 )" at bounding box center [270, 195] width 72 height 22
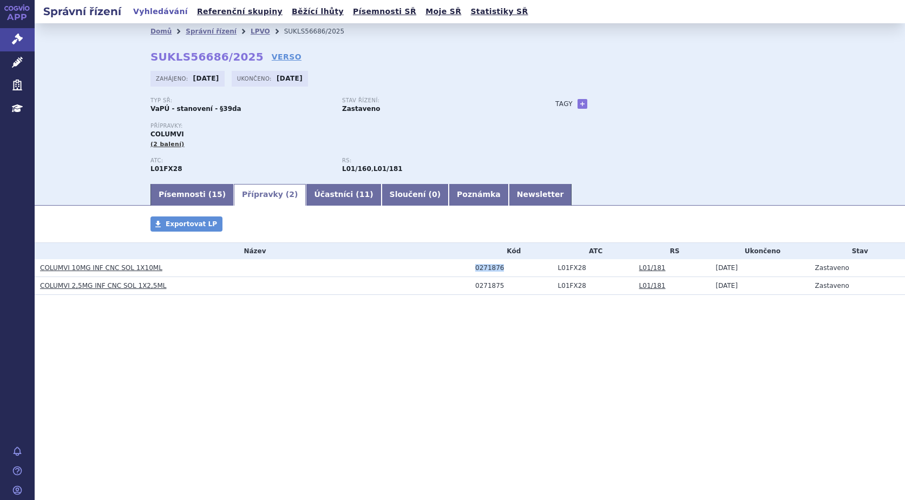
drag, startPoint x: 513, startPoint y: 270, endPoint x: 403, endPoint y: 268, distance: 109.4
click at [403, 268] on tr "COLUMVI 10MG INF CNC SOL 1X10ML 0271876 L01FX28 L01/181 [DATE] Zastaveno" at bounding box center [470, 268] width 871 height 18
copy tr "0271876"
click at [515, 263] on td "0271876" at bounding box center [511, 268] width 83 height 18
click at [493, 267] on div "0271876" at bounding box center [513, 268] width 77 height 8
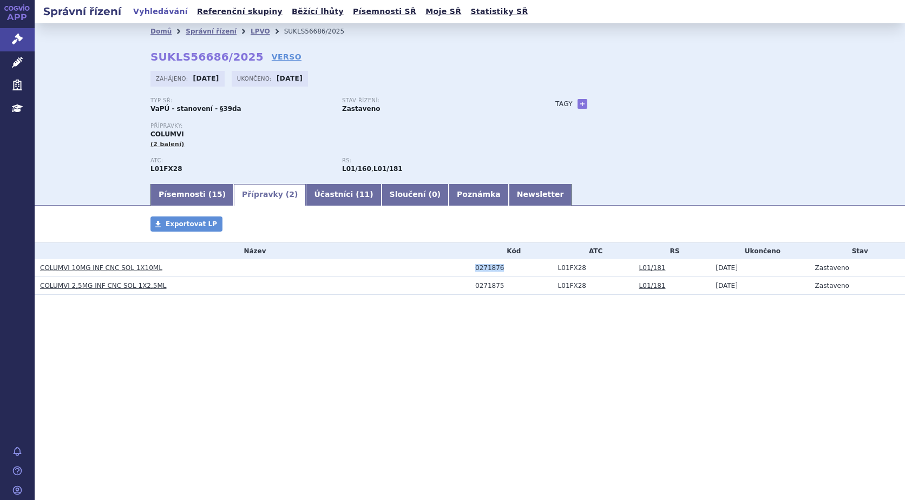
drag, startPoint x: 475, startPoint y: 268, endPoint x: 504, endPoint y: 267, distance: 29.3
click at [504, 267] on td "0271876" at bounding box center [511, 268] width 83 height 18
copy div "0271876"
click at [583, 104] on link "+" at bounding box center [583, 104] width 10 height 10
click at [624, 103] on span at bounding box center [631, 104] width 78 height 14
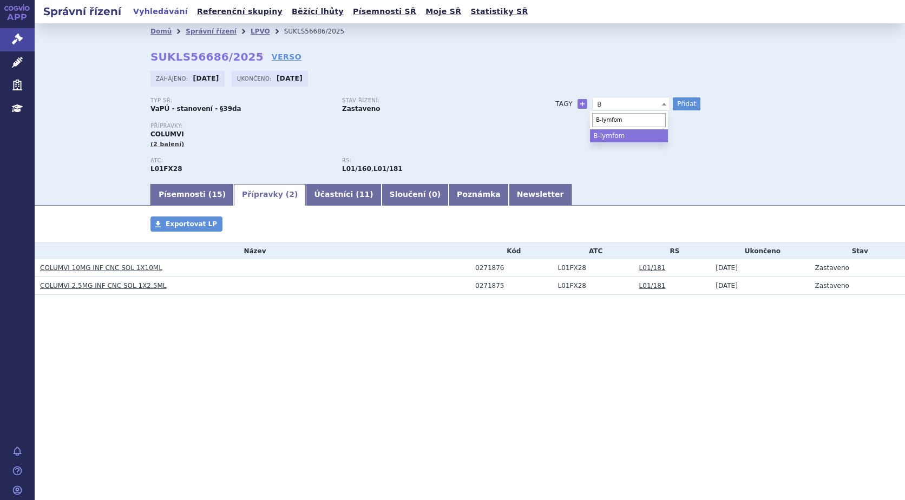
type input "B-lymfom"
select select "B-lymfom"
click at [686, 102] on button "Přidat" at bounding box center [687, 103] width 28 height 13
select select
click at [251, 30] on link "LPVO" at bounding box center [260, 32] width 19 height 8
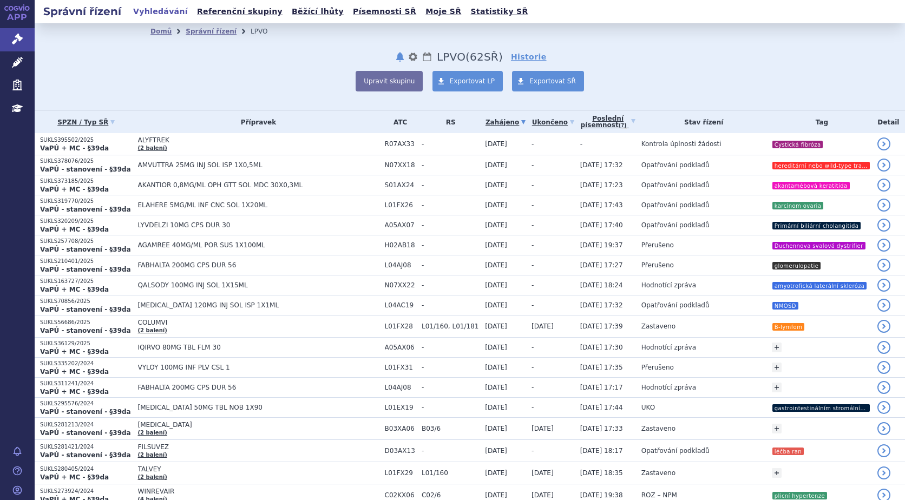
scroll to position [54, 0]
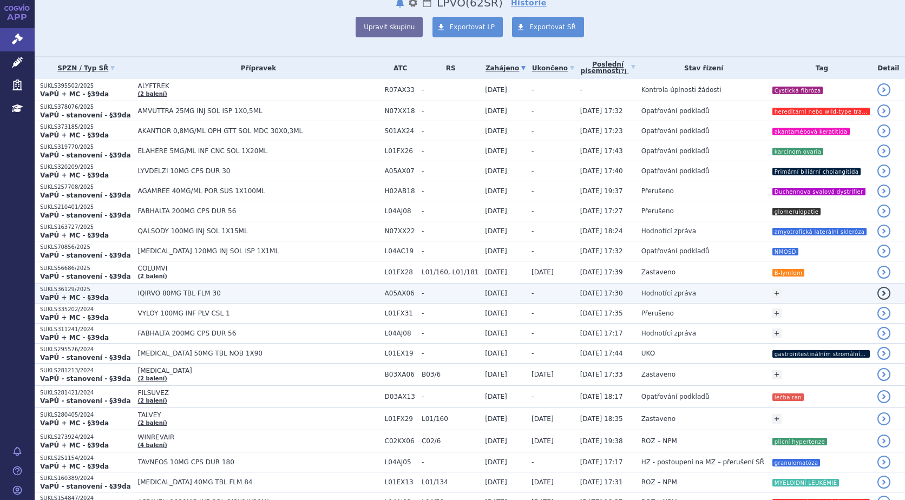
click at [156, 292] on span "IQIRVO 80MG TBL FLM 30" at bounding box center [258, 294] width 241 height 8
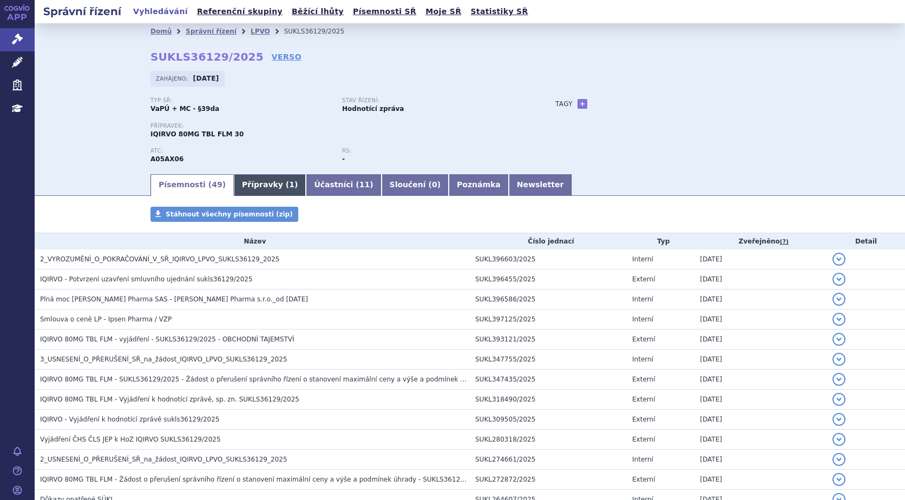
click at [243, 186] on link "Přípravky ( 1 )" at bounding box center [270, 185] width 72 height 22
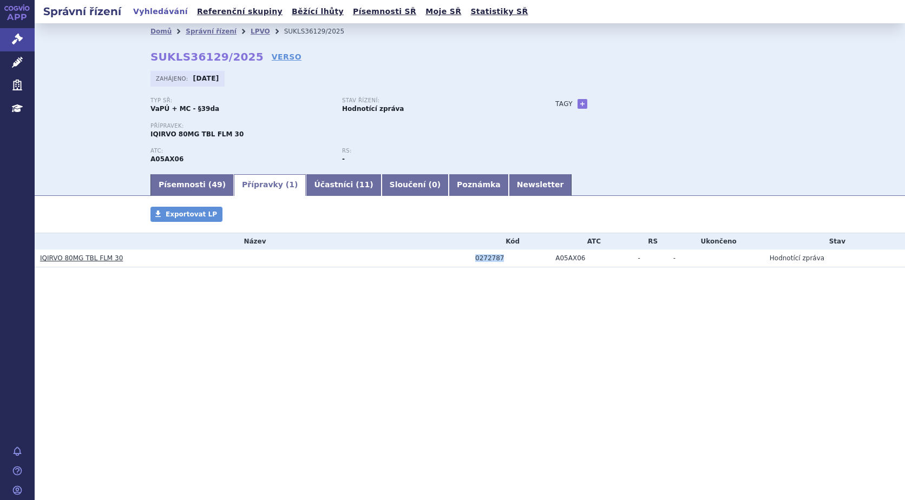
drag, startPoint x: 502, startPoint y: 256, endPoint x: 468, endPoint y: 257, distance: 34.1
click at [468, 257] on tr "IQIRVO 80MG TBL FLM 30 0272787 A05AX06 - - Hodnotící zpráva" at bounding box center [470, 259] width 871 height 18
copy tr "0272787"
click at [578, 104] on link "+" at bounding box center [583, 104] width 10 height 10
click at [621, 101] on span at bounding box center [631, 104] width 78 height 14
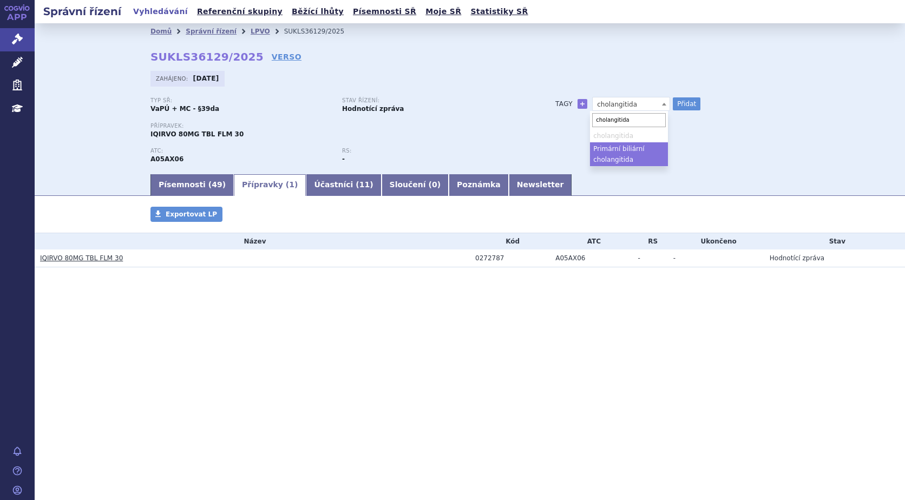
type input "cholangitida"
select select "Primární biliární cholangitida"
click at [622, 99] on span "Primární biliární cholangitida" at bounding box center [631, 104] width 77 height 14
type input "cholangiti"
click at [610, 156] on ul "cholangiti Primární biliární cholangitida" at bounding box center [629, 147] width 78 height 37
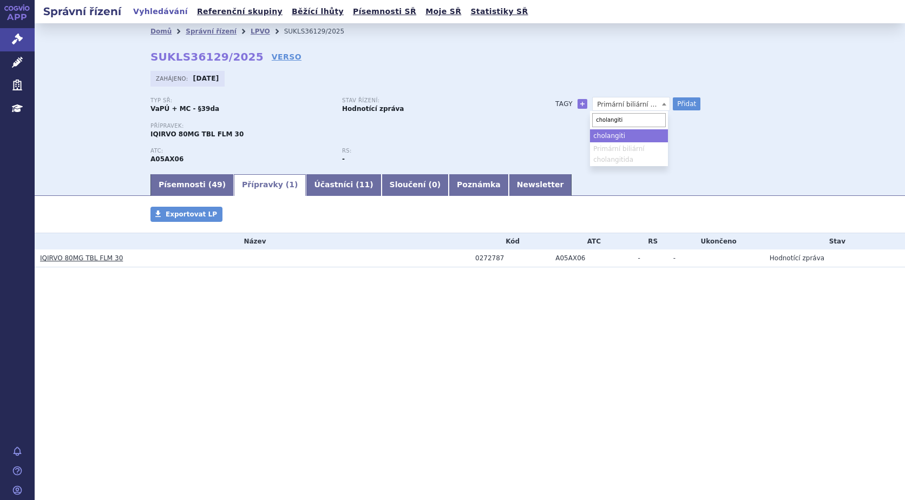
click at [630, 156] on ul "cholangiti Primární biliární cholangitida" at bounding box center [629, 147] width 78 height 37
click at [729, 146] on div "Typ SŘ: VaPÚ + MC - §39da Stav řízení: Hodnotící zpráva Přípravek: IQIRVO 80MG …" at bounding box center [470, 134] width 639 height 75
click at [682, 103] on button "Přidat" at bounding box center [687, 103] width 28 height 13
select select
click at [252, 33] on link "LPVO" at bounding box center [260, 32] width 19 height 8
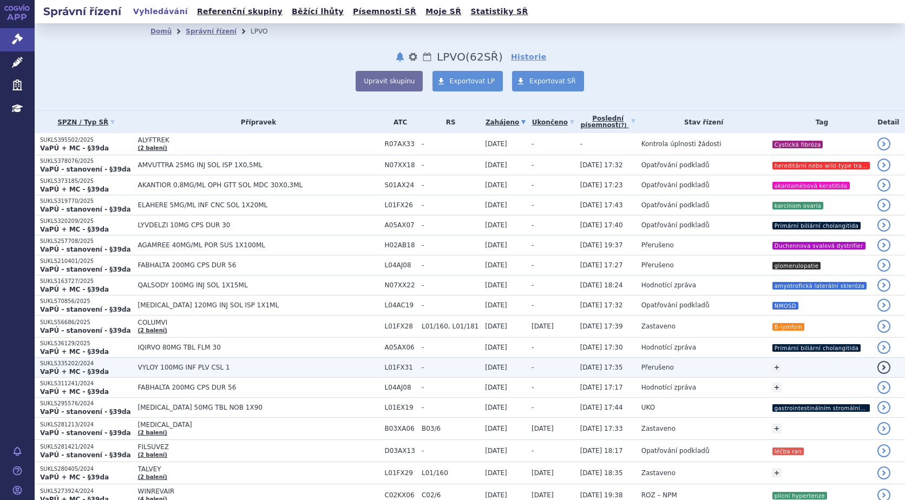
click at [168, 364] on span "VYLOY 100MG INF PLV CSL 1" at bounding box center [258, 368] width 241 height 8
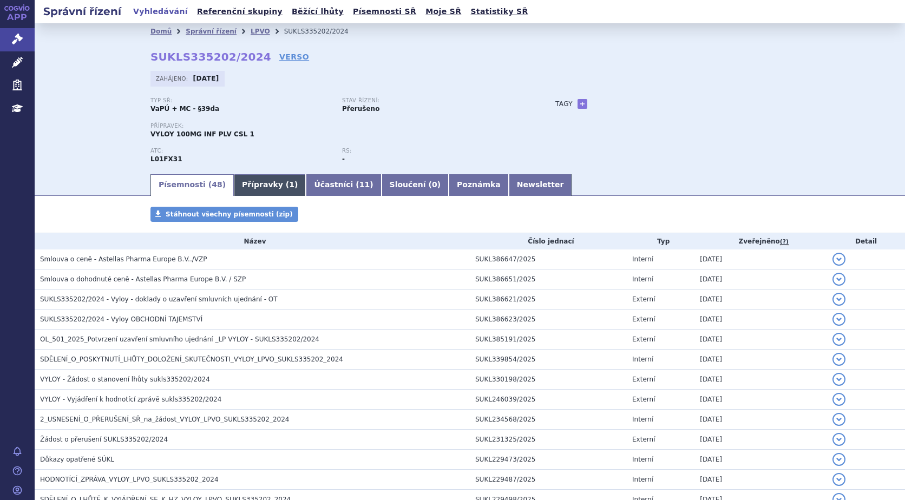
click at [261, 184] on link "Přípravky ( 1 )" at bounding box center [270, 185] width 72 height 22
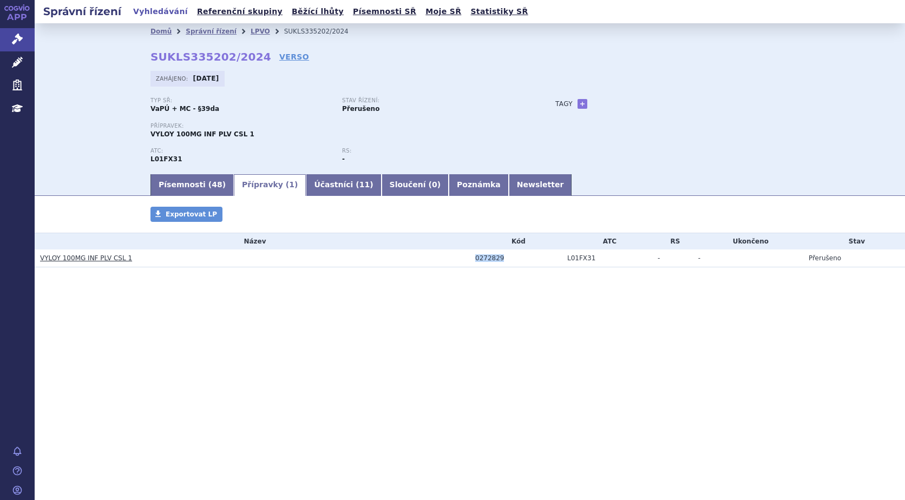
drag, startPoint x: 514, startPoint y: 259, endPoint x: 459, endPoint y: 258, distance: 54.7
click at [459, 258] on tr "VYLOY 100MG INF PLV CSL 1 0272829 L01FX31 - - Přerušeno" at bounding box center [470, 259] width 871 height 18
copy tr "0272829"
click at [582, 105] on link "+" at bounding box center [583, 104] width 10 height 10
click at [613, 105] on span at bounding box center [631, 104] width 78 height 14
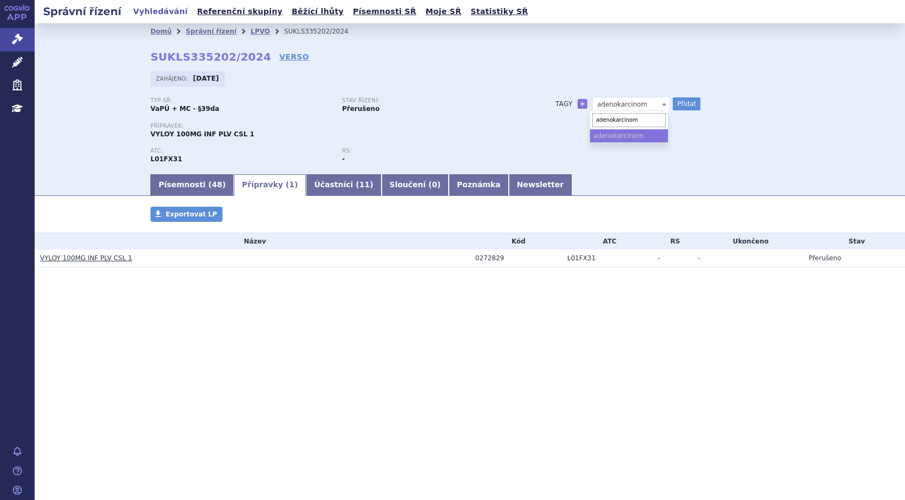
type input "adenokarcinom"
click at [623, 135] on ul "adenokarcinom" at bounding box center [629, 135] width 78 height 13
click at [688, 100] on button "Přidat" at bounding box center [687, 103] width 28 height 13
select select
click at [251, 30] on link "LPVO" at bounding box center [260, 32] width 19 height 8
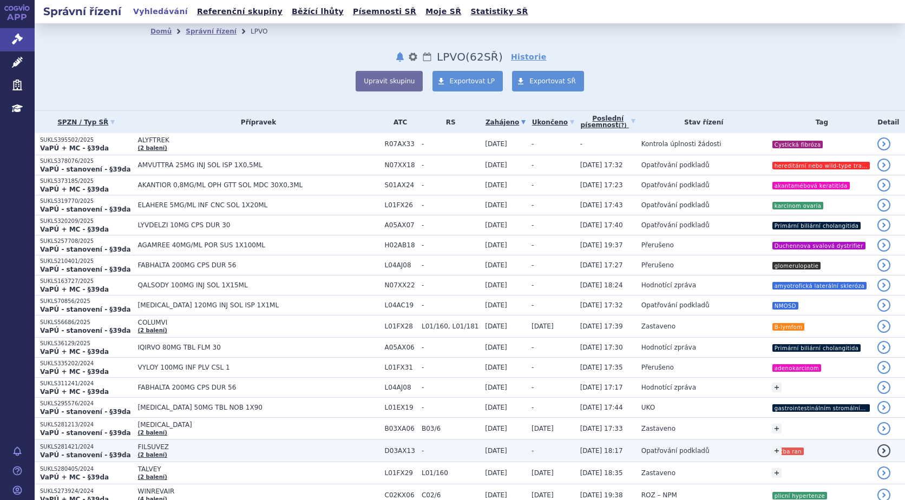
scroll to position [54, 0]
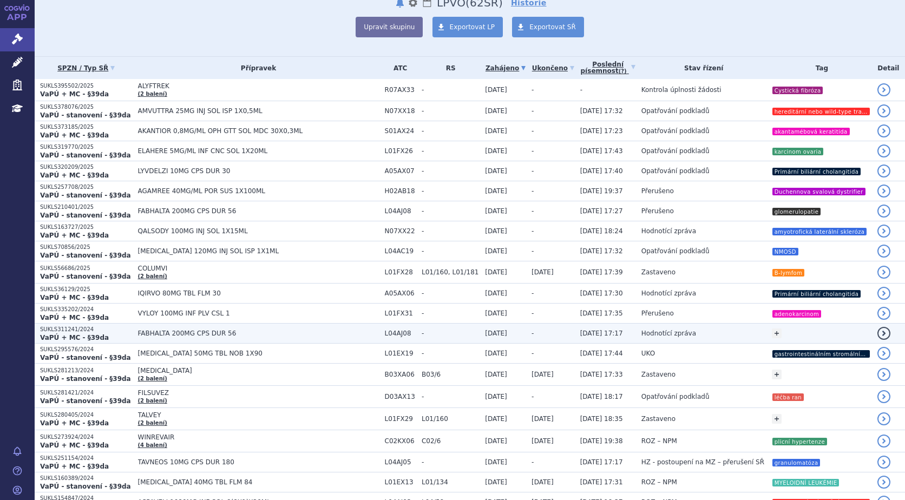
click at [186, 329] on td "FABHALTA 200MG CPS DUR 56" at bounding box center [256, 334] width 247 height 20
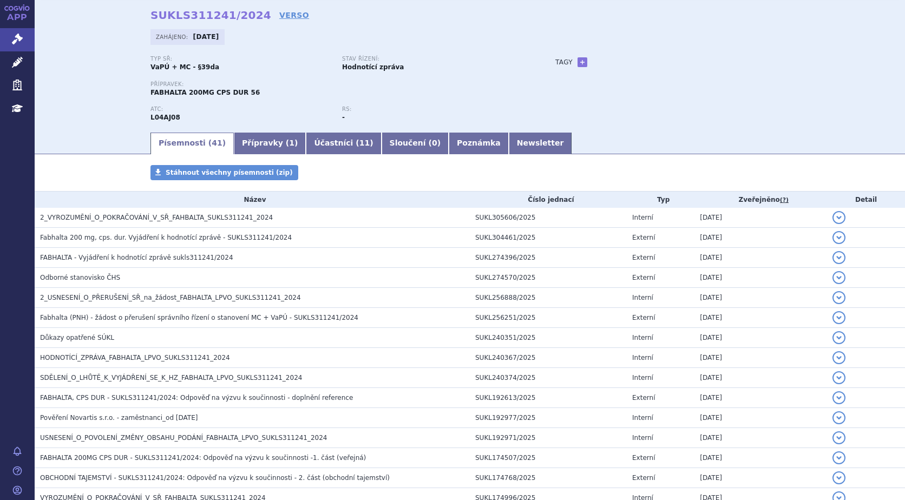
scroll to position [54, 0]
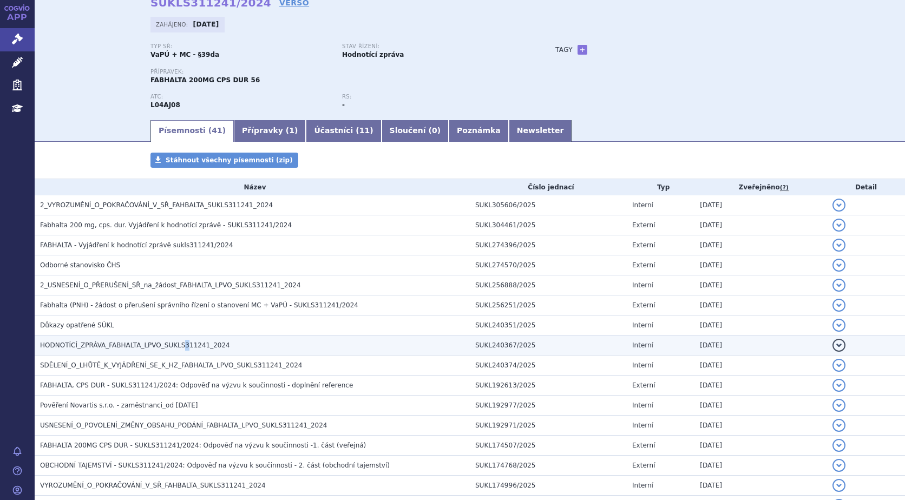
click at [173, 345] on span "HODNOTÍCÍ_ZPRÁVA_FABHALTA_LPVO_SUKLS311241_2024" at bounding box center [135, 346] width 190 height 8
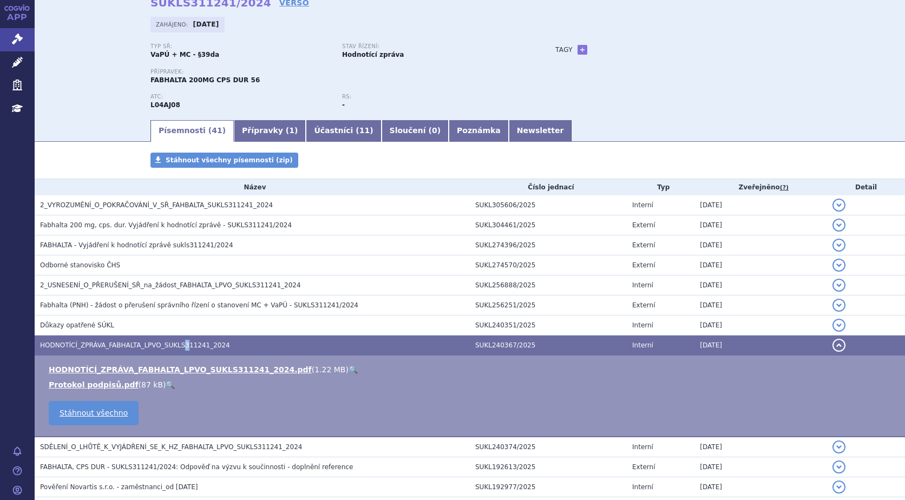
click at [349, 367] on link "🔍" at bounding box center [353, 369] width 9 height 9
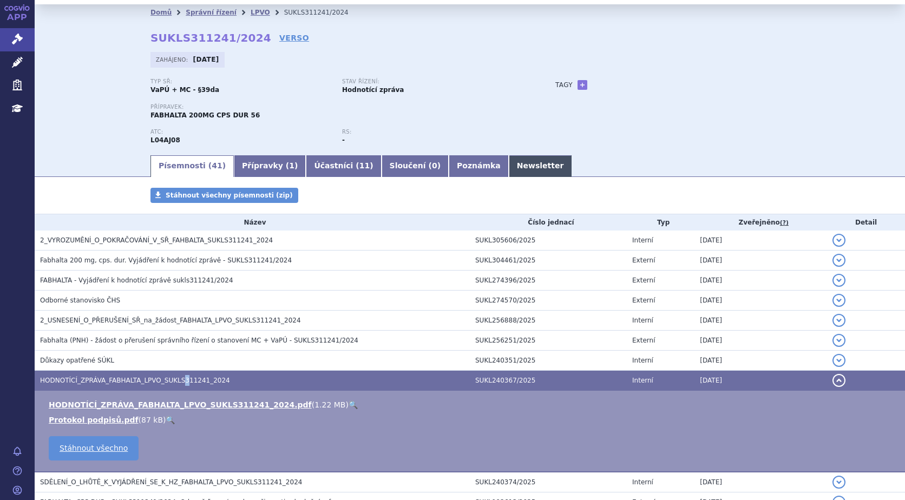
scroll to position [0, 0]
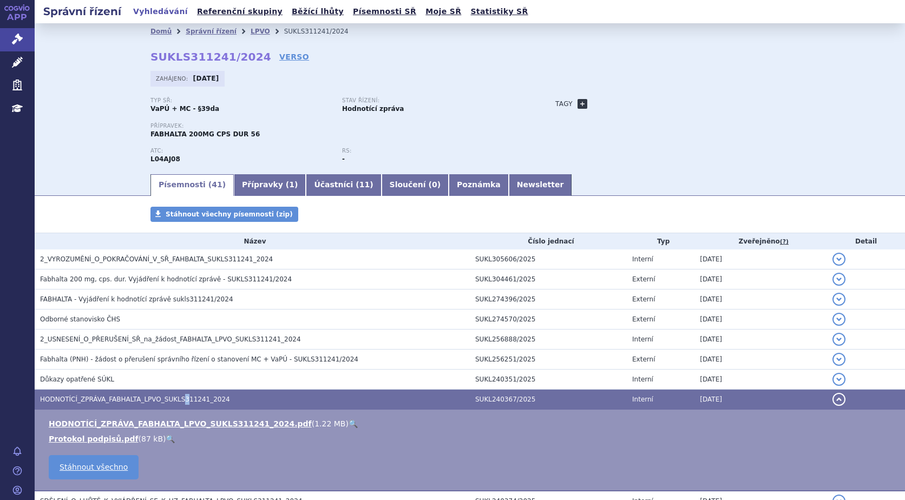
click at [578, 102] on link "+" at bounding box center [583, 104] width 10 height 10
click at [609, 101] on span at bounding box center [631, 104] width 78 height 14
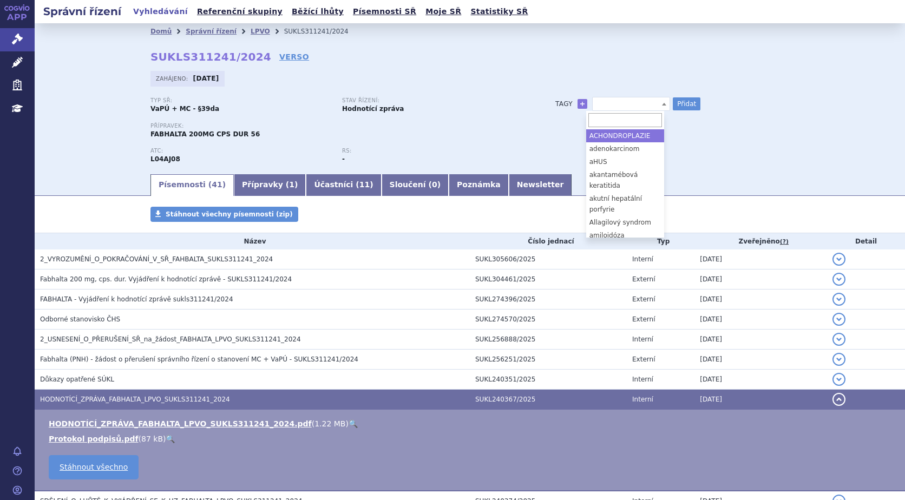
type input "paroxysmální noční hemoglubinurie"
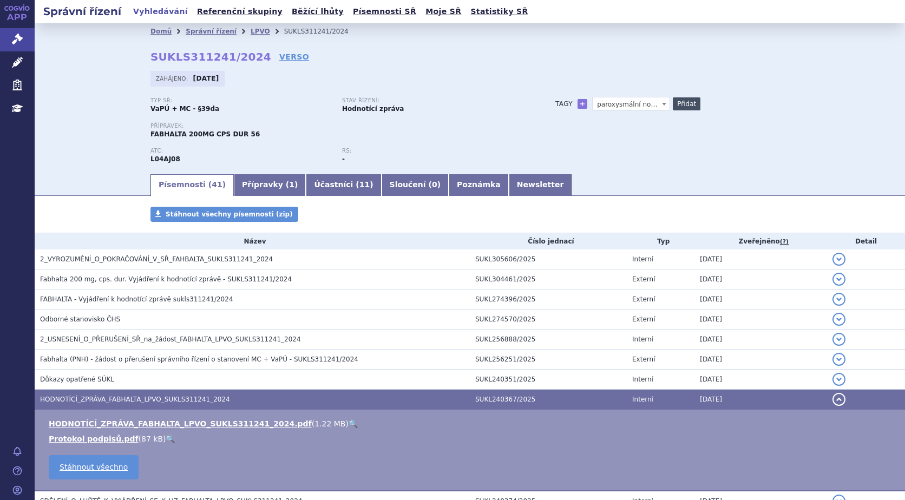
click at [676, 102] on button "Přidat" at bounding box center [687, 103] width 28 height 13
select select
click at [251, 30] on link "LPVO" at bounding box center [260, 32] width 19 height 8
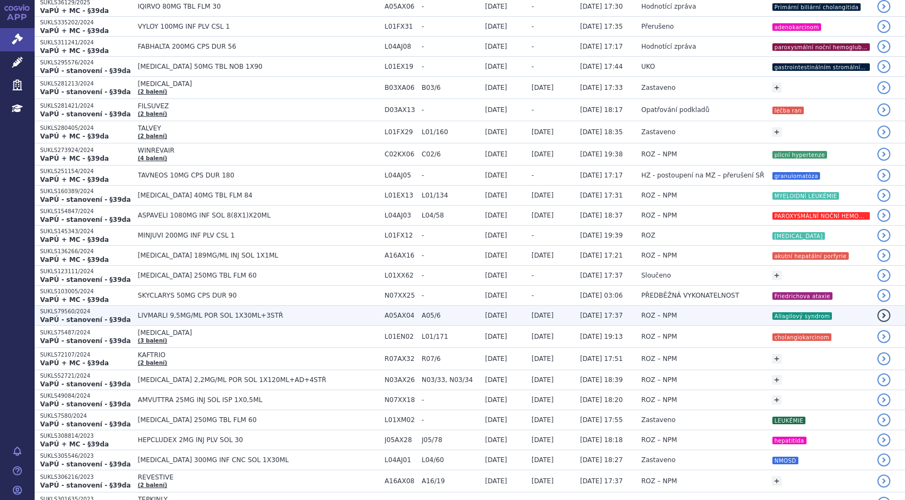
scroll to position [379, 0]
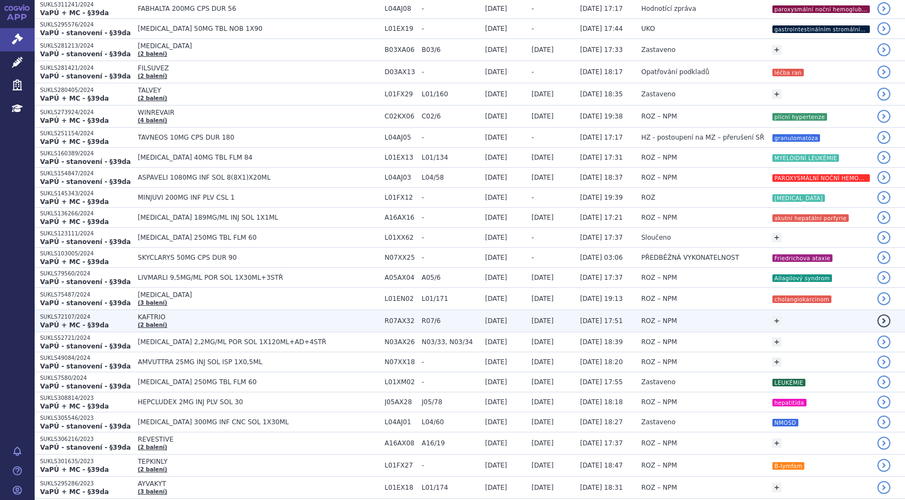
click at [151, 320] on span "KAFTRIO (2 balení)" at bounding box center [258, 320] width 241 height 15
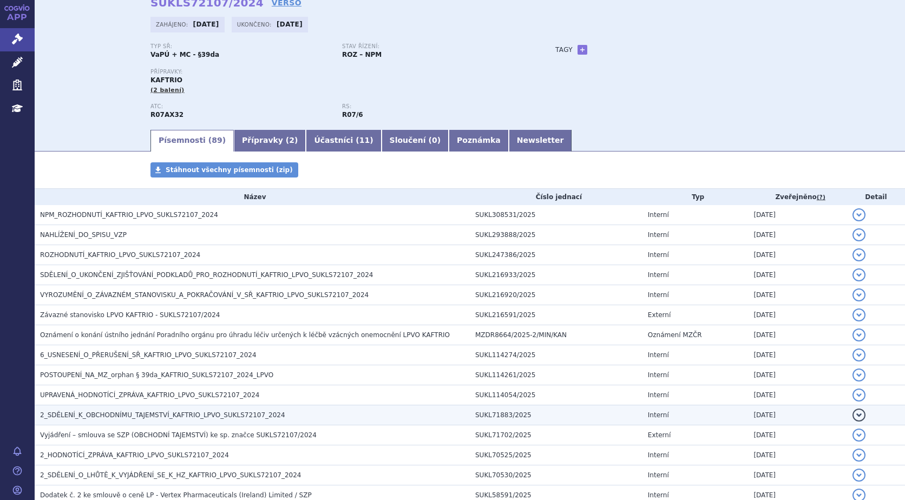
scroll to position [108, 0]
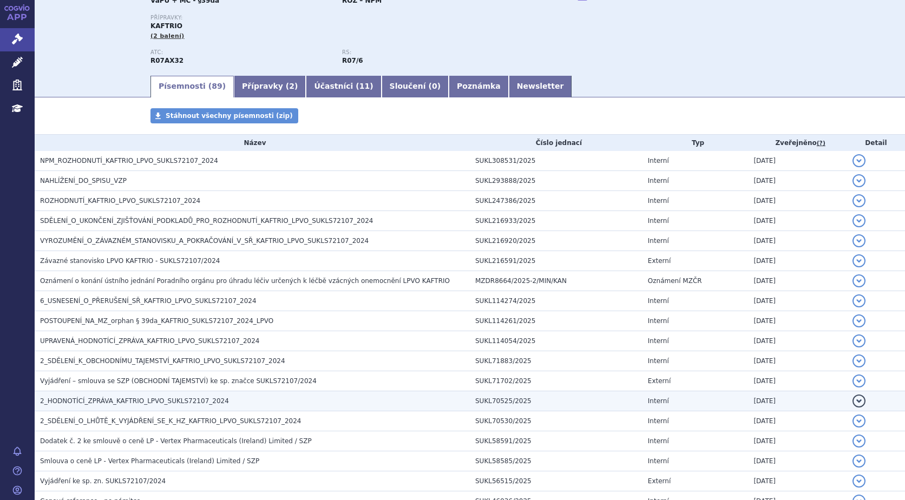
click at [155, 400] on span "2_HODNOTÍCÍ_ZPRÁVA_KAFTRIO_LPVO_SUKLS72107_2024" at bounding box center [134, 401] width 189 height 8
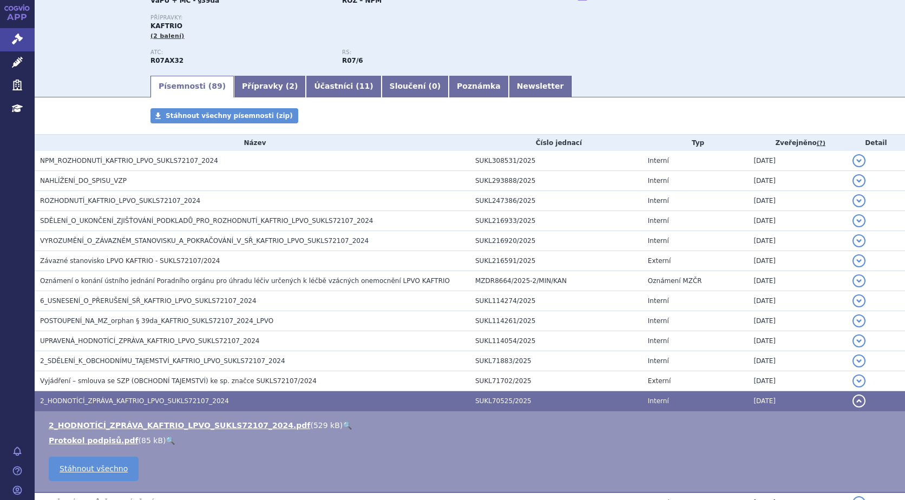
click at [343, 424] on link "🔍" at bounding box center [347, 425] width 9 height 9
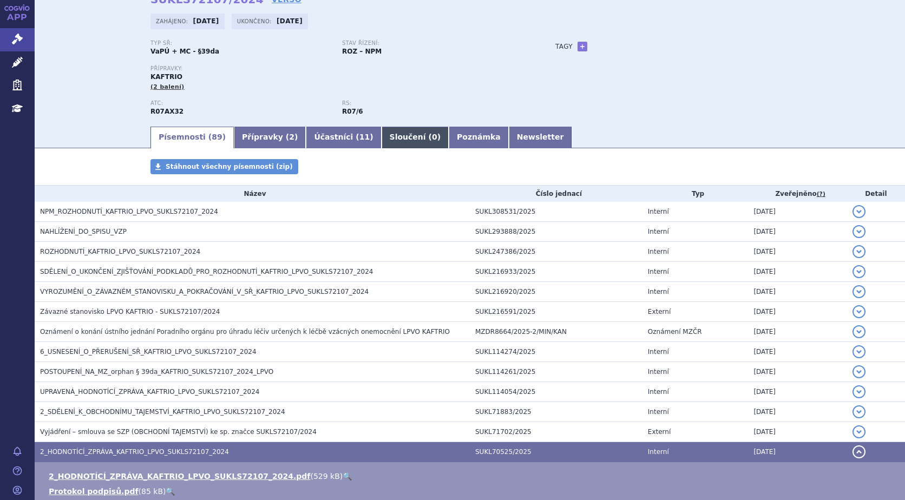
scroll to position [0, 0]
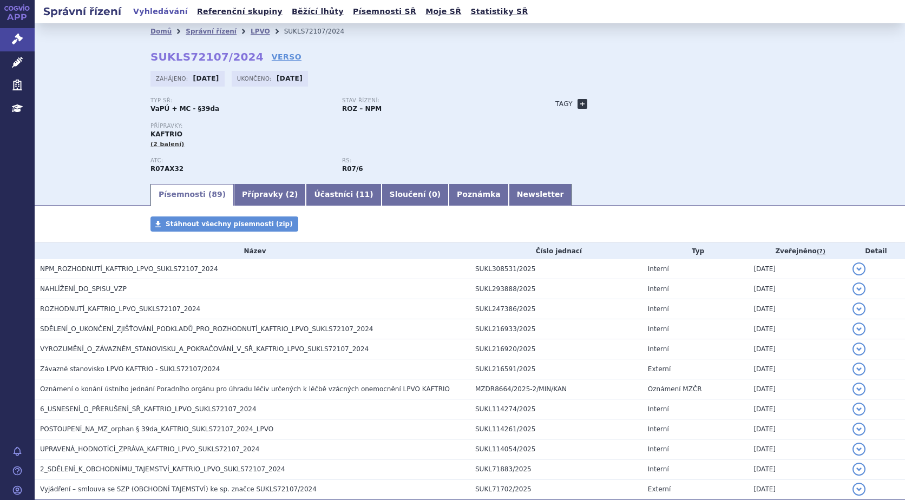
click at [580, 105] on link "+" at bounding box center [583, 104] width 10 height 10
click at [605, 104] on span at bounding box center [631, 104] width 78 height 14
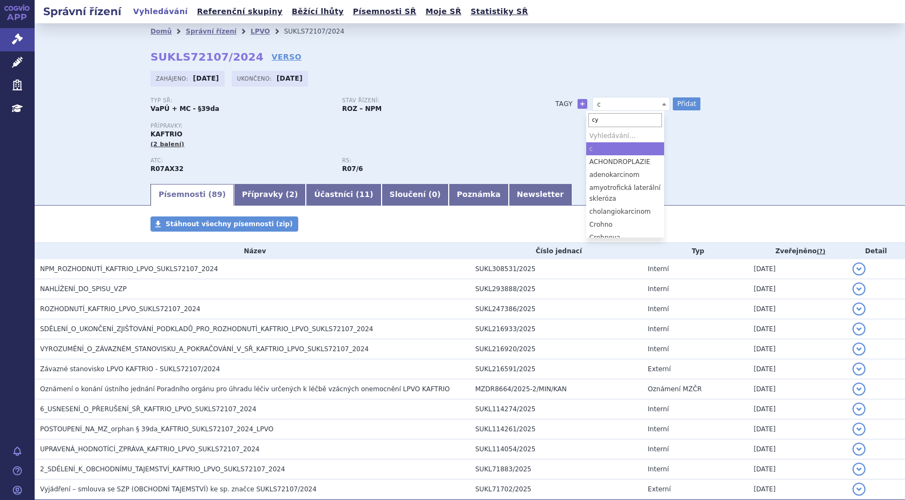
type input "cys"
select select "Cystická fibróza"
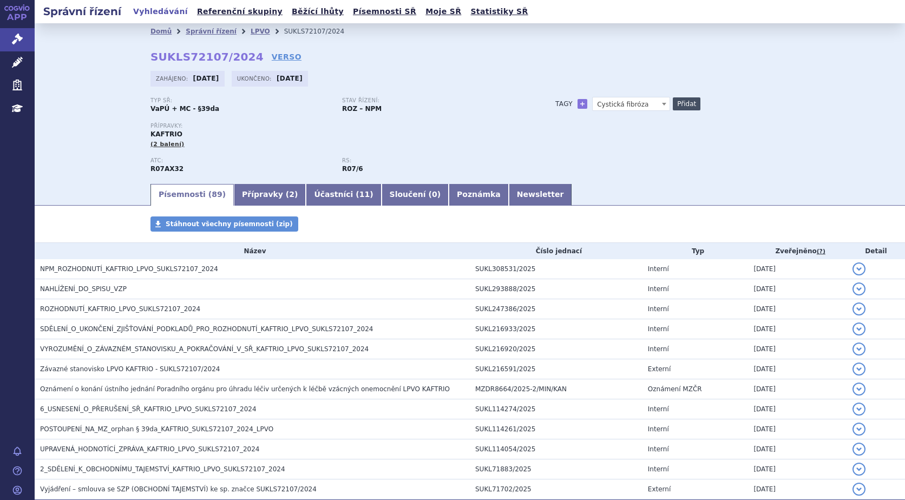
click at [679, 101] on button "Přidat" at bounding box center [687, 103] width 28 height 13
select select
click at [251, 31] on link "LPVO" at bounding box center [260, 32] width 19 height 8
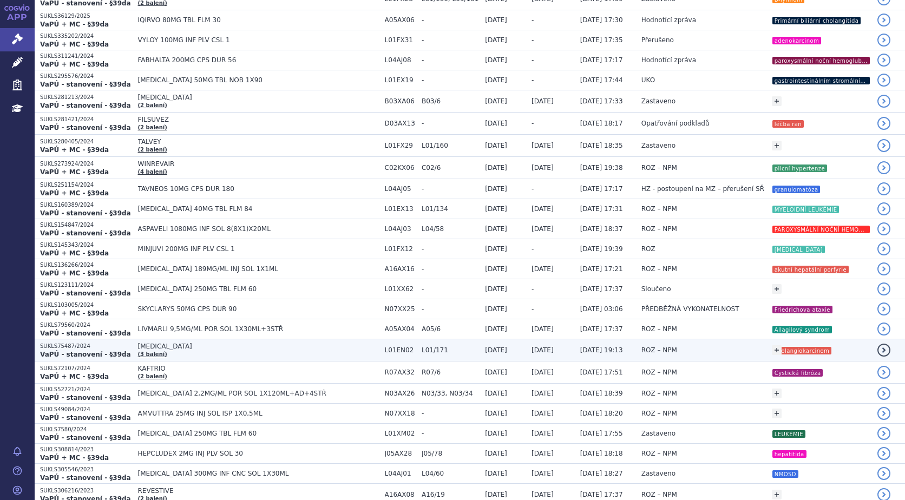
scroll to position [379, 0]
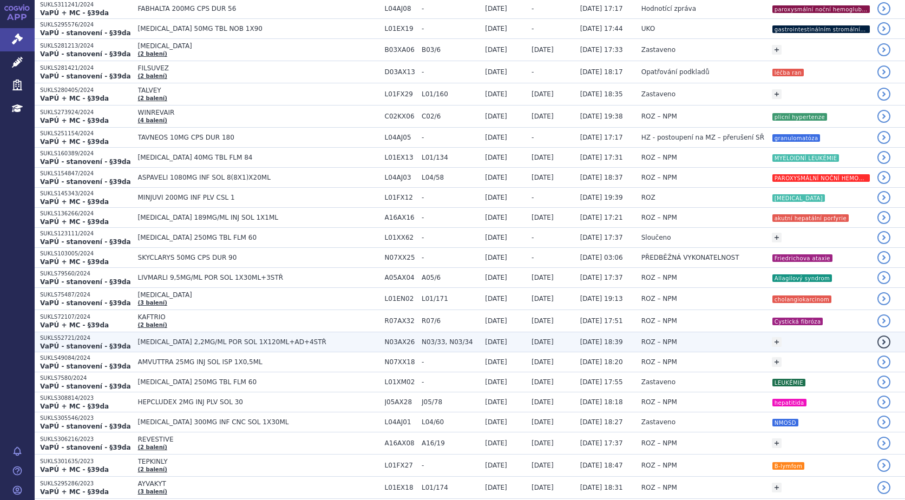
click at [173, 337] on td "[MEDICAL_DATA] 2,2MG/ML POR SOL 1X120ML+AD+4STŘ" at bounding box center [256, 342] width 247 height 20
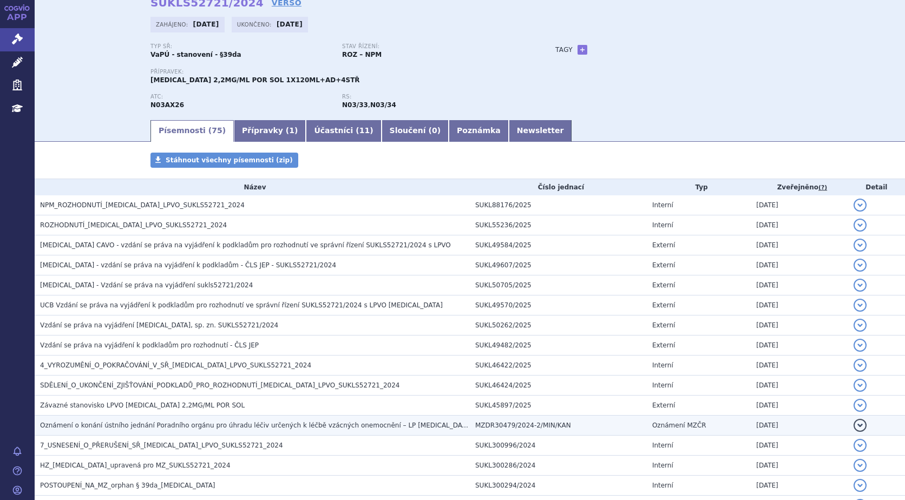
scroll to position [108, 0]
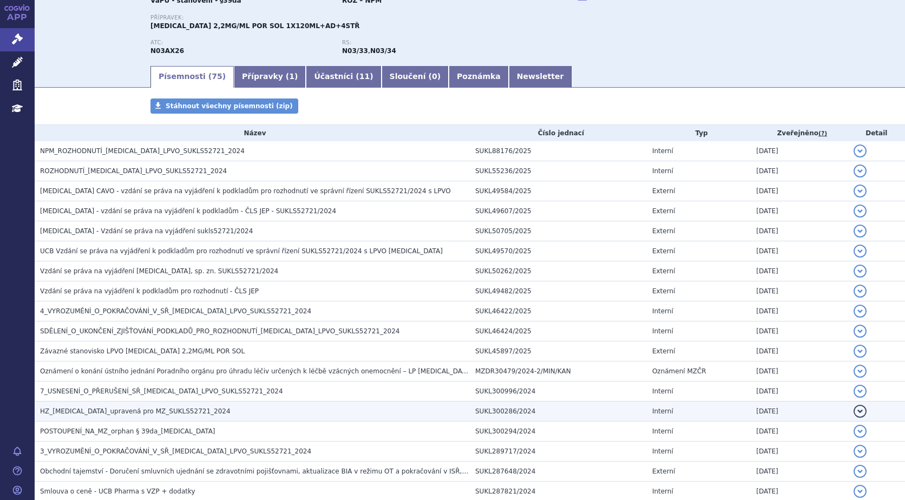
click at [174, 411] on span "HZ_[MEDICAL_DATA]_upravená pro MZ_SUKLS52721_2024" at bounding box center [135, 412] width 191 height 8
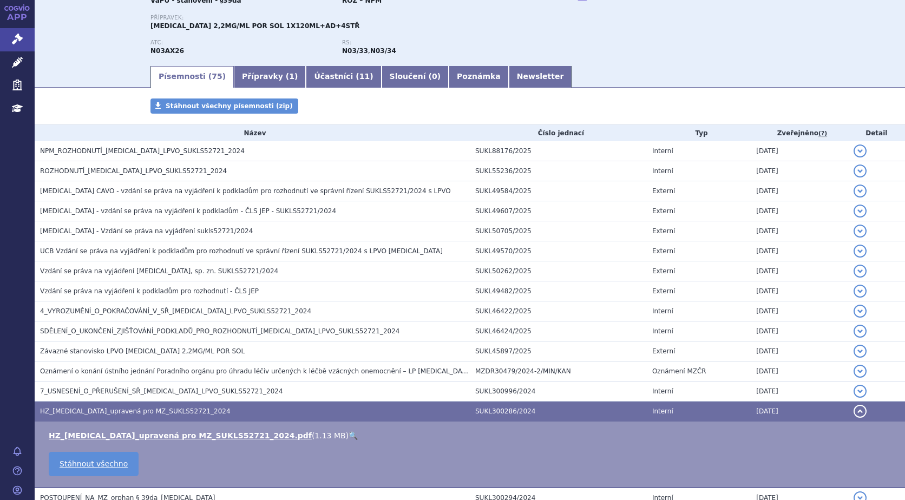
click at [349, 431] on link "🔍" at bounding box center [353, 435] width 9 height 9
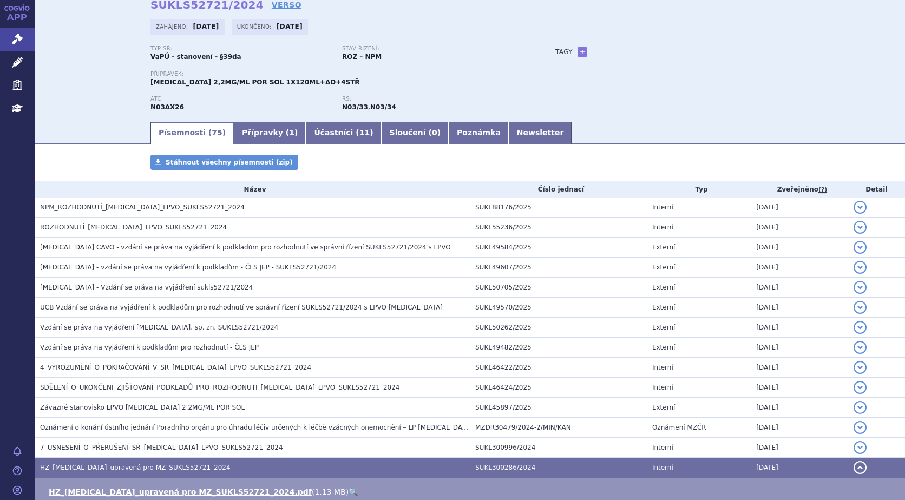
scroll to position [0, 0]
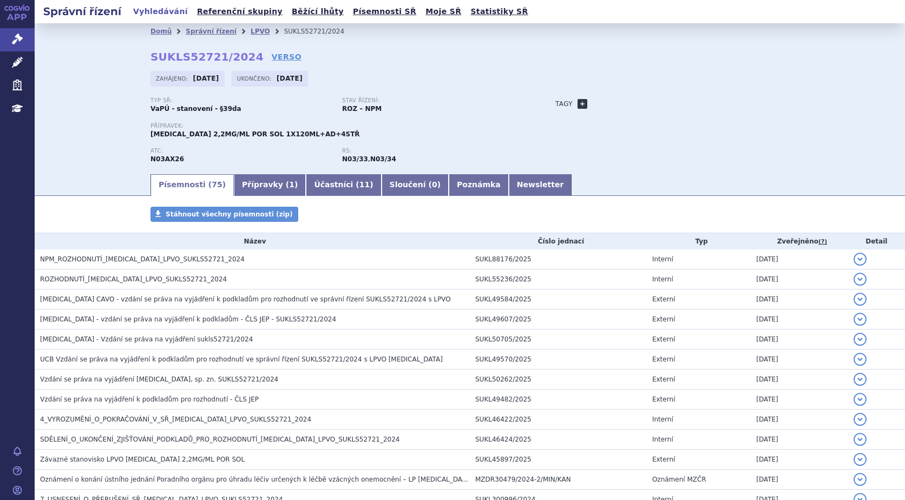
click at [578, 104] on link "+" at bounding box center [583, 104] width 10 height 10
click at [604, 106] on span at bounding box center [631, 104] width 78 height 14
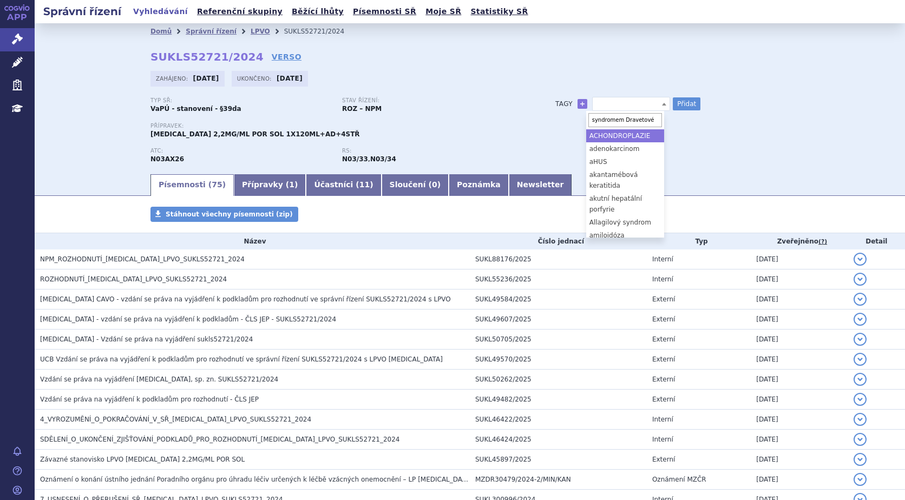
scroll to position [0, 86]
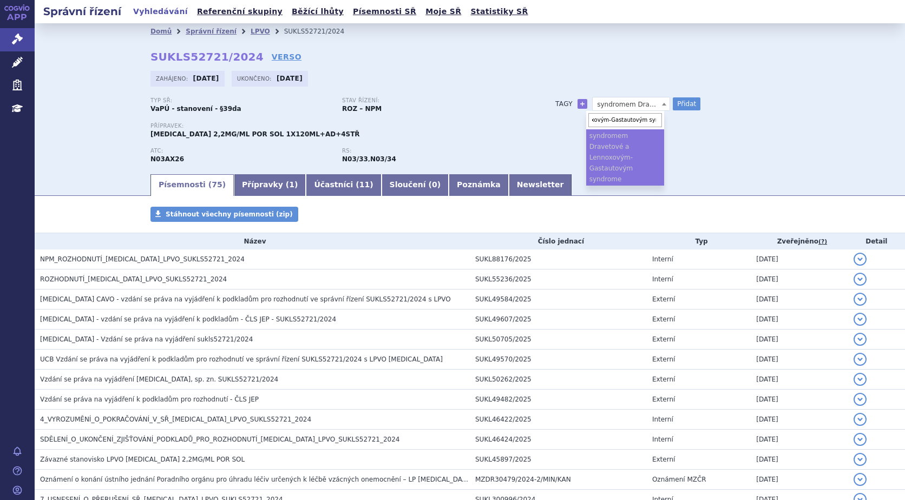
click at [613, 114] on input "syndromem Dravetové a Lennoxovým-Gastautovým syndrome" at bounding box center [625, 120] width 74 height 14
type input "syndrom Dravetové a Lennox-Gastautové"
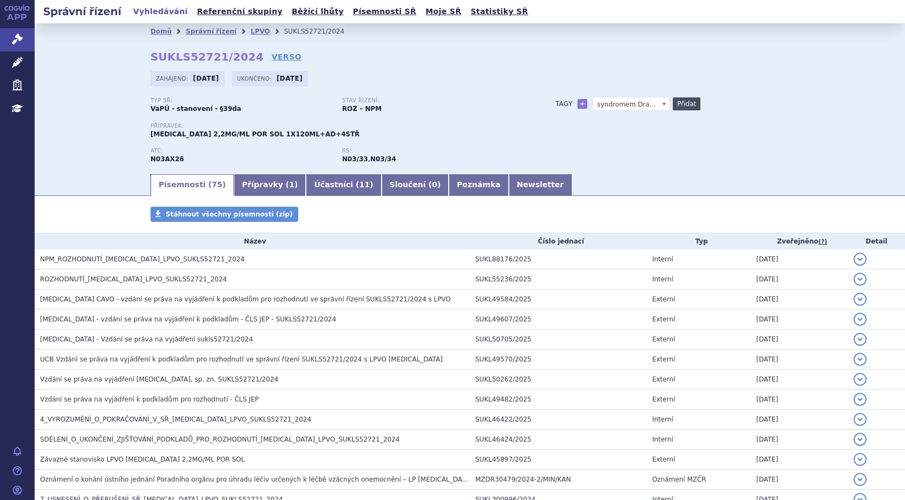
click at [687, 103] on button "Přidat" at bounding box center [687, 103] width 28 height 13
select select
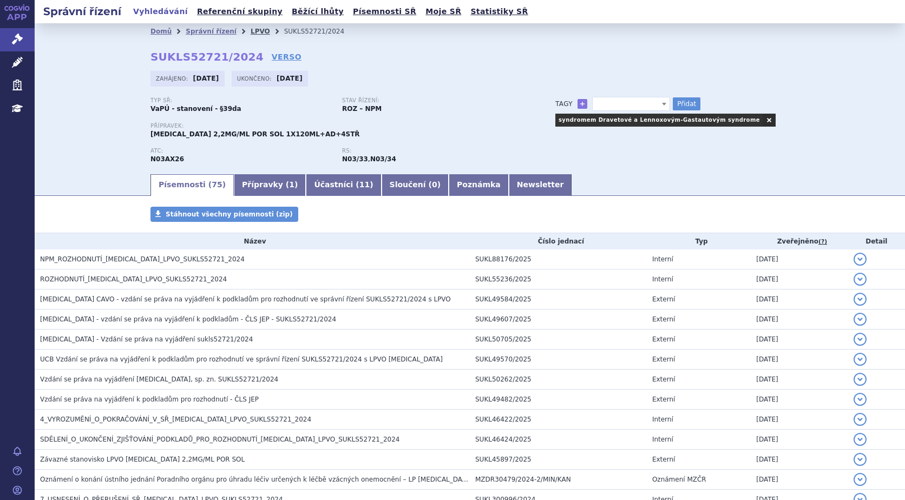
click at [251, 31] on link "LPVO" at bounding box center [260, 32] width 19 height 8
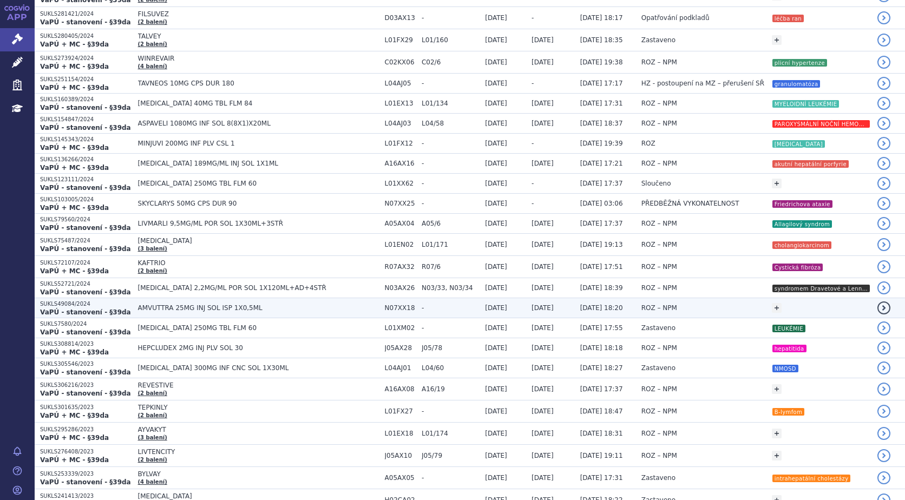
scroll to position [487, 0]
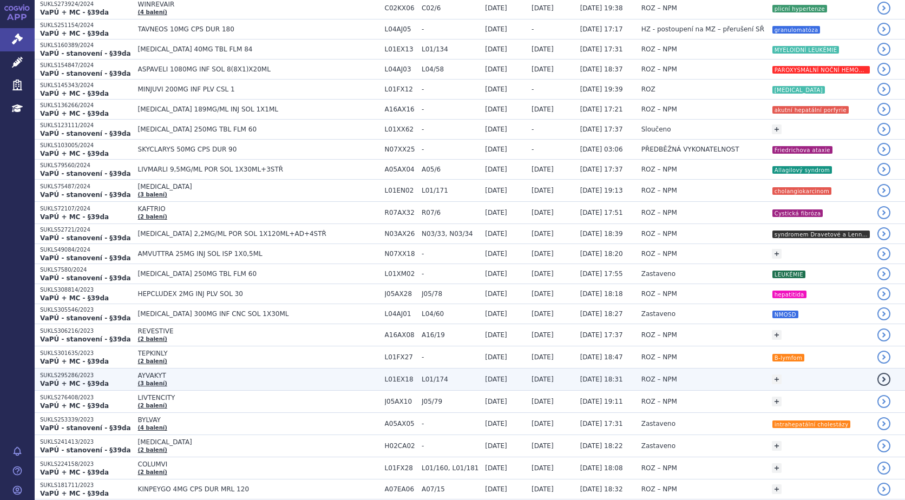
click at [149, 375] on span "AYVAKYT" at bounding box center [258, 376] width 241 height 8
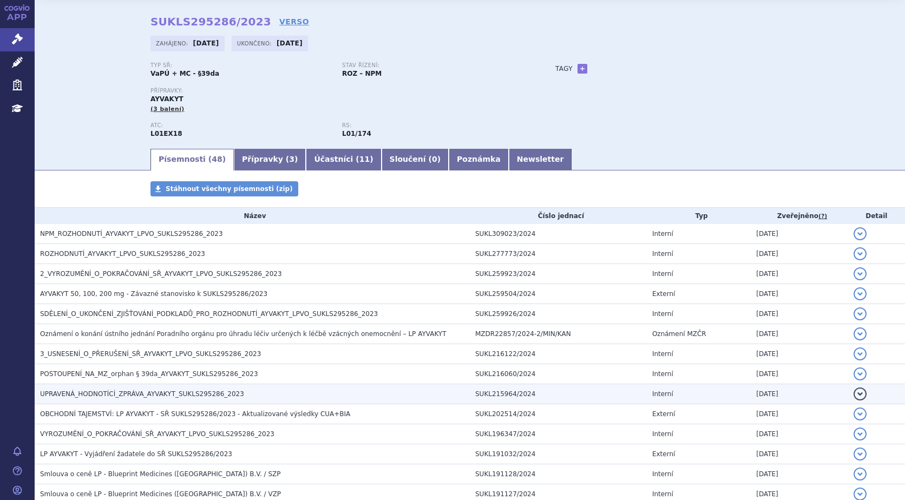
scroll to position [54, 0]
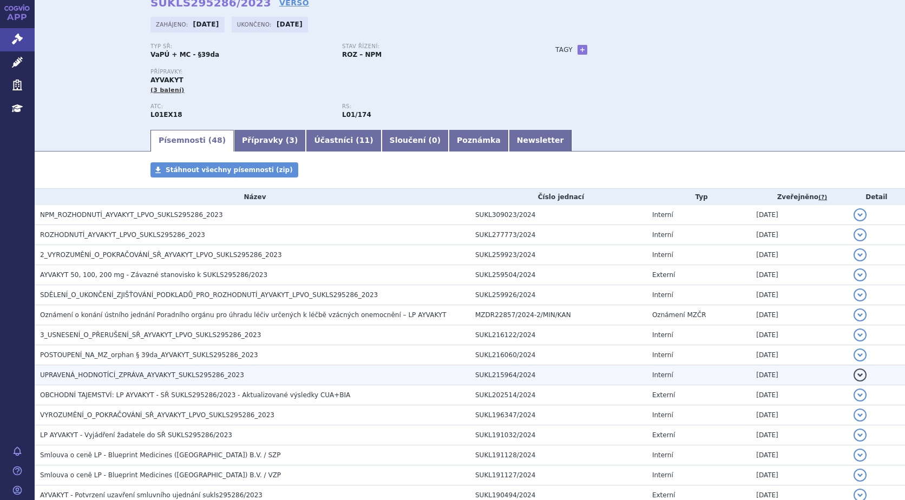
click at [142, 371] on span "UPRAVENÁ_HODNOTÍCÍ_ZPRÁVA_AYVAKYT_SUKLS295286_2023" at bounding box center [142, 375] width 204 height 8
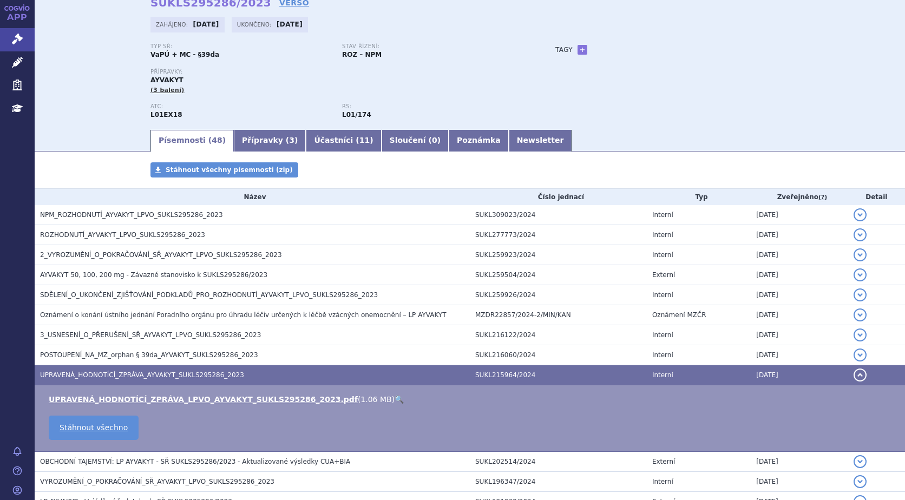
click at [395, 398] on link "🔍" at bounding box center [399, 399] width 9 height 9
click at [578, 48] on link "+" at bounding box center [583, 50] width 10 height 10
click at [623, 48] on span at bounding box center [631, 50] width 78 height 14
type input "mastocytóza"
click at [616, 83] on ul "mastocytóza" at bounding box center [625, 81] width 78 height 13
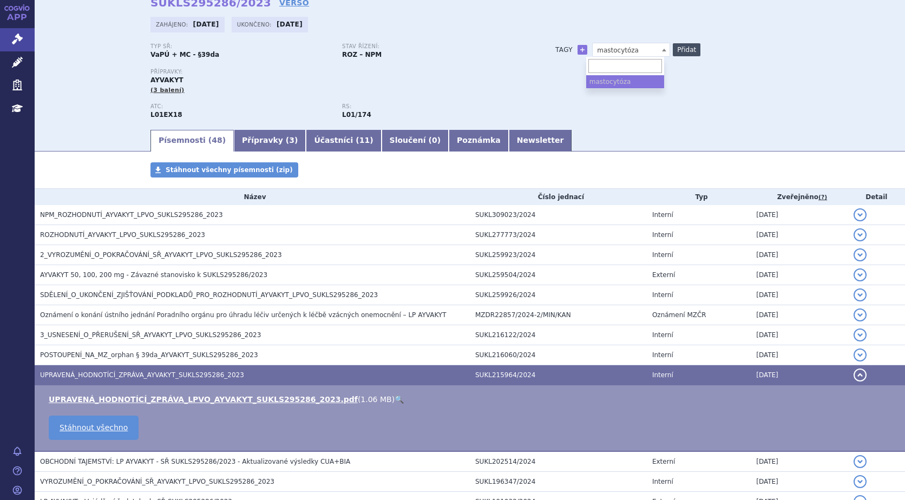
click at [677, 49] on button "Přidat" at bounding box center [687, 49] width 28 height 13
select select
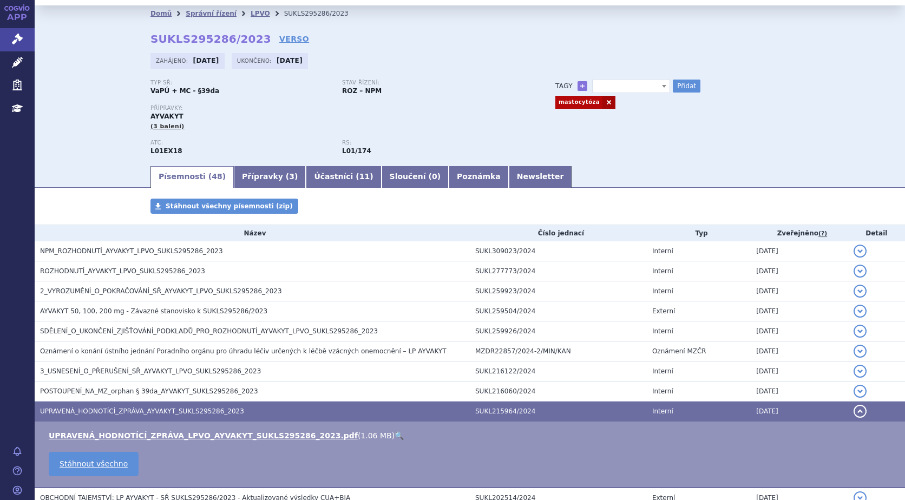
scroll to position [0, 0]
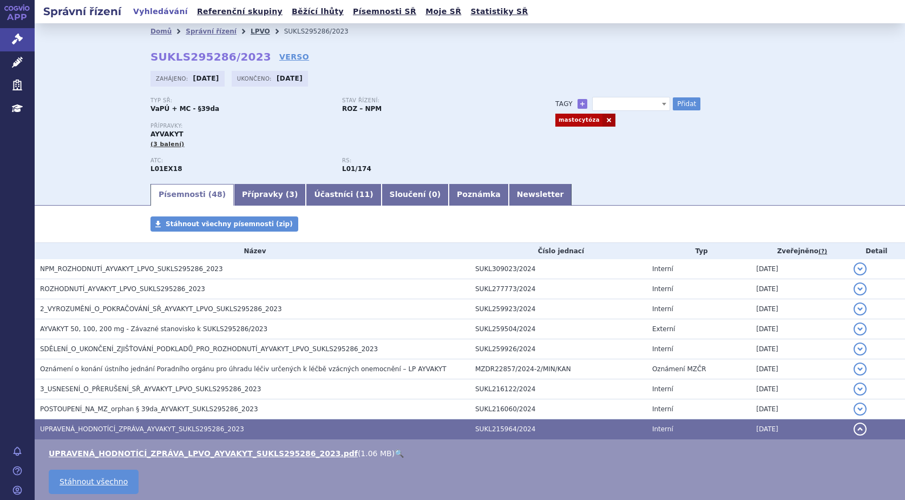
click at [251, 32] on link "LPVO" at bounding box center [260, 32] width 19 height 8
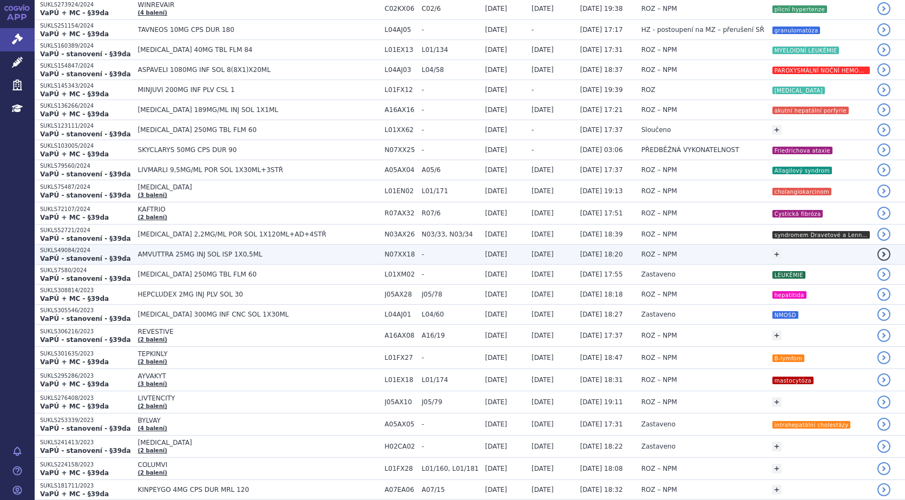
scroll to position [487, 0]
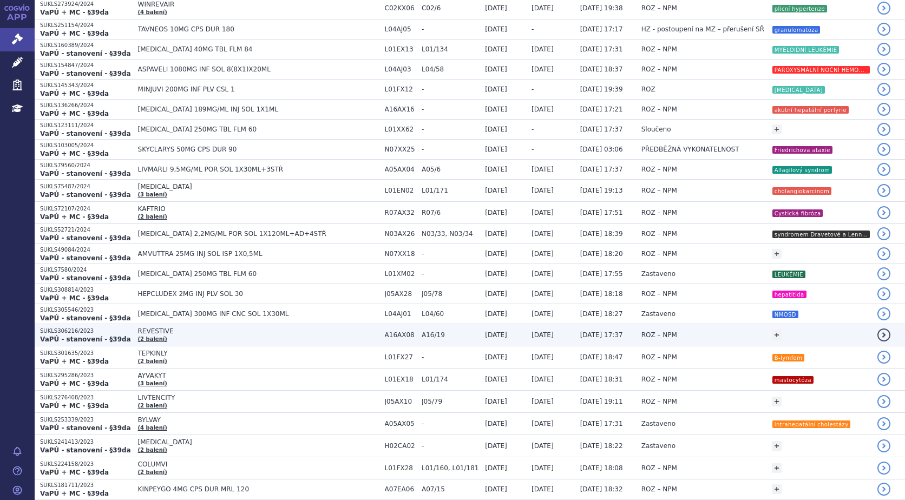
click at [146, 332] on span "REVESTIVE" at bounding box center [258, 332] width 241 height 8
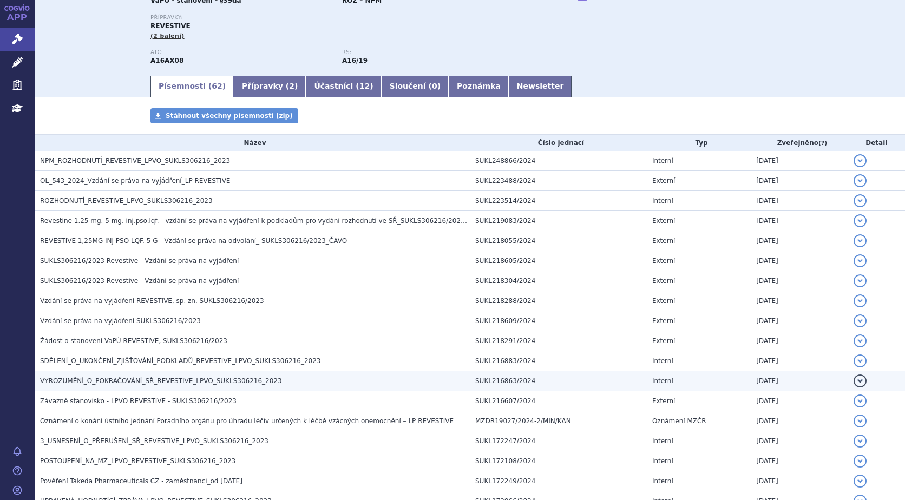
scroll to position [162, 0]
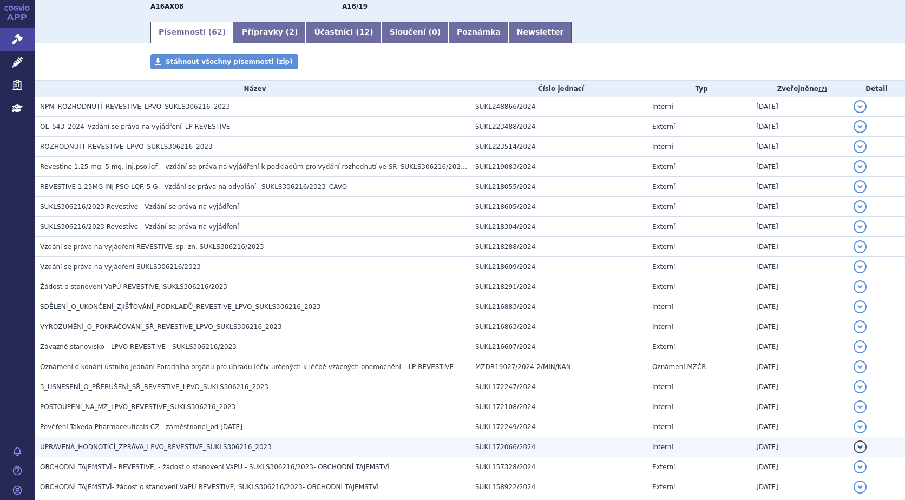
click at [162, 445] on span "UPRAVENÁ_HODNOTÍCÍ_ZPRÁVA_LPVO_REVESTIVE_SUKLS306216_2023" at bounding box center [156, 447] width 232 height 8
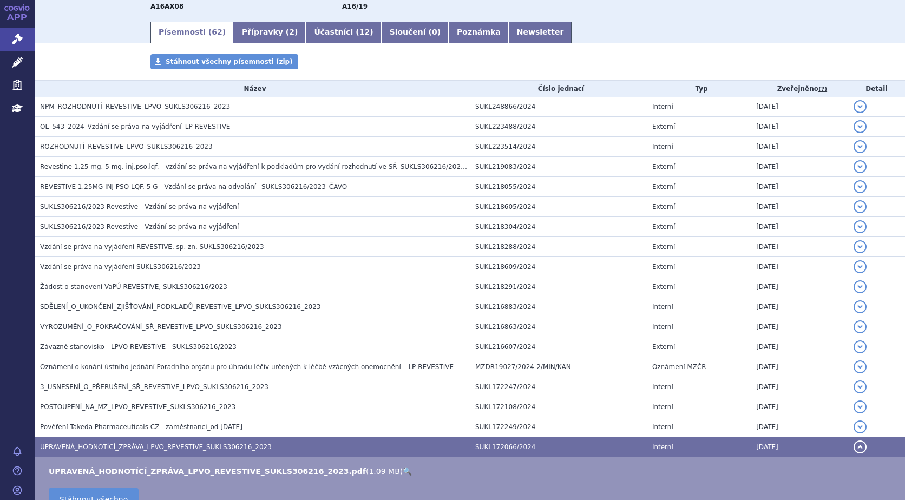
click at [403, 468] on link "🔍" at bounding box center [407, 471] width 9 height 9
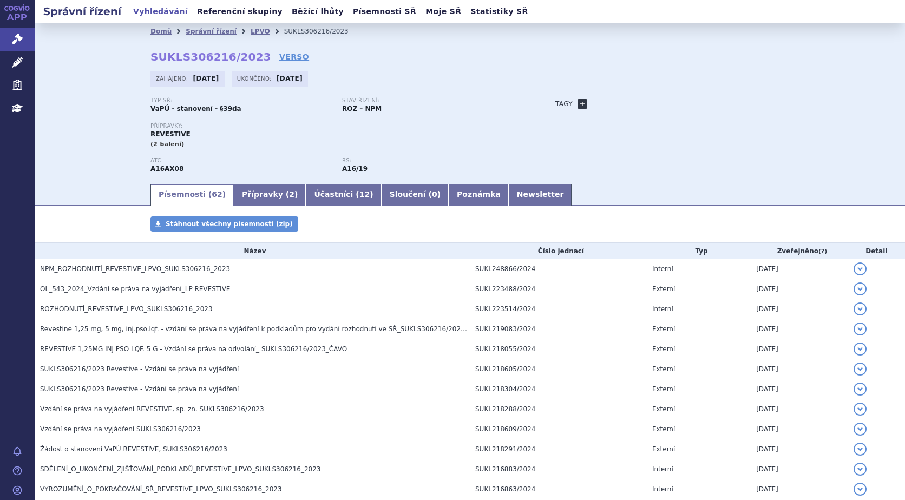
click at [579, 106] on link "+" at bounding box center [583, 104] width 10 height 10
click at [599, 103] on span at bounding box center [631, 104] width 78 height 14
type input "syndrom krátkého střeva"
select select "syndrom krátkého střeva"
click at [677, 101] on button "Přidat" at bounding box center [687, 103] width 28 height 13
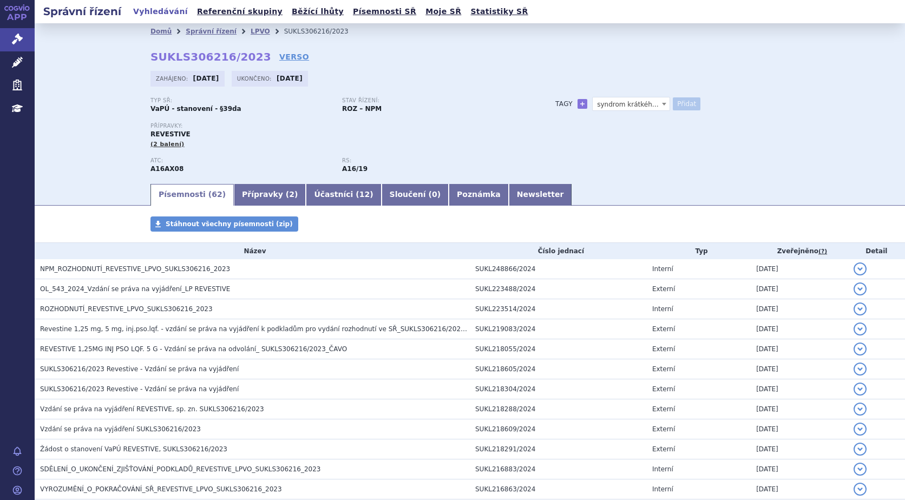
select select
click at [251, 31] on link "LPVO" at bounding box center [260, 32] width 19 height 8
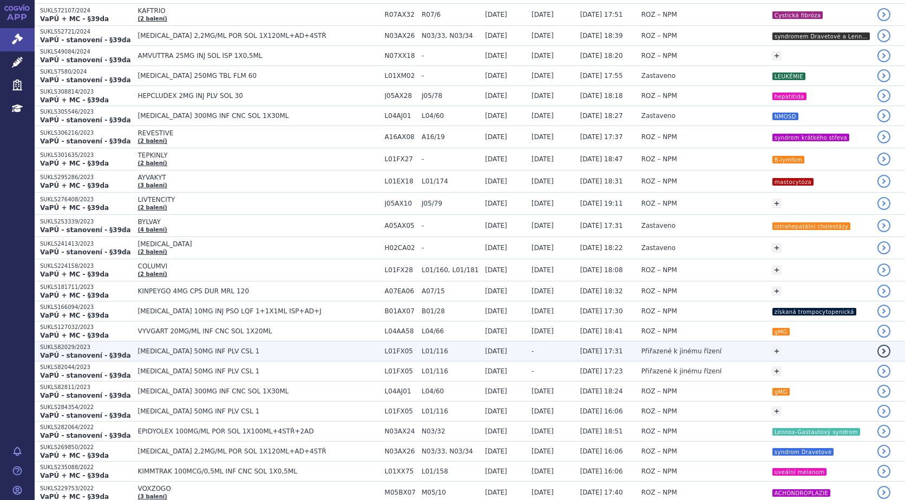
scroll to position [704, 0]
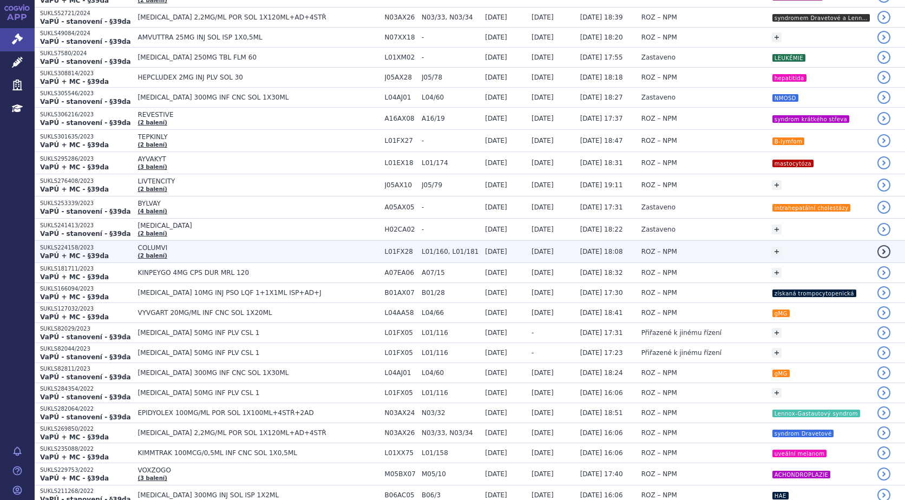
drag, startPoint x: 171, startPoint y: 260, endPoint x: 167, endPoint y: 266, distance: 6.6
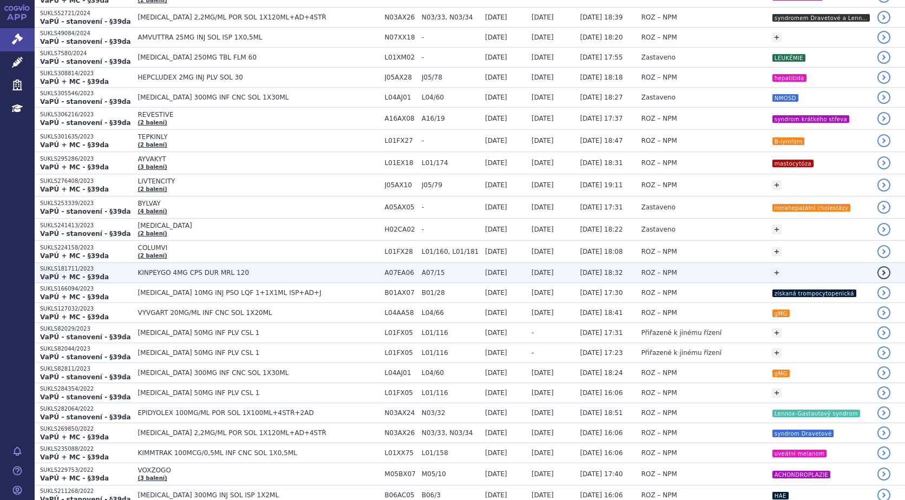
click at [171, 261] on td "COLUMVI (2 balení)" at bounding box center [256, 252] width 247 height 22
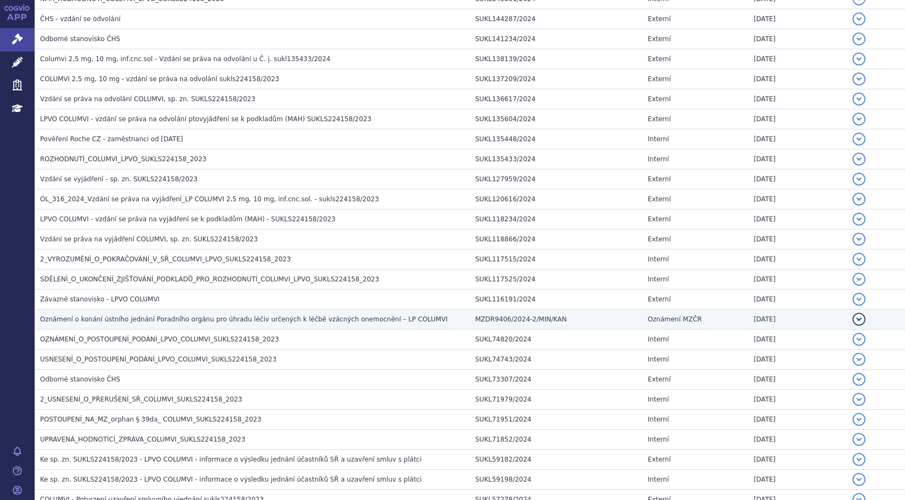
scroll to position [271, 0]
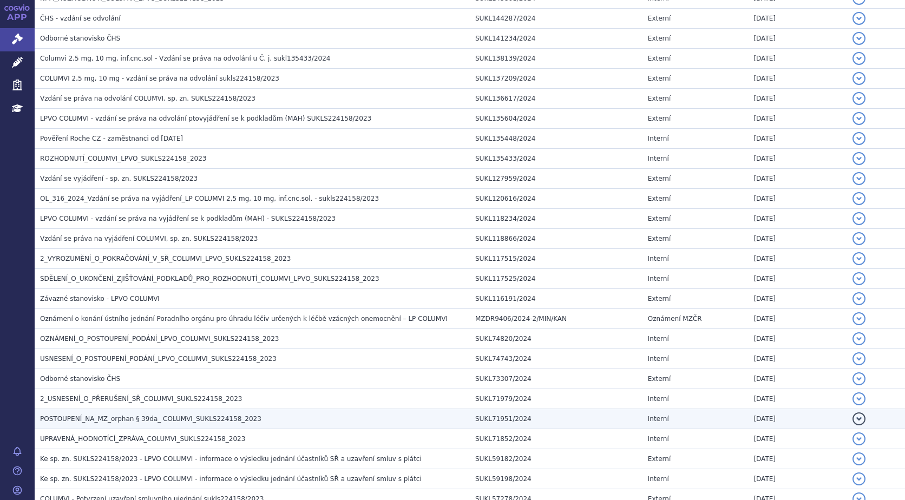
click at [124, 417] on span "POSTOUPENÍ_NA_MZ_orphan § 39da_ COLUMVI_SUKLS224158_2023" at bounding box center [150, 419] width 221 height 8
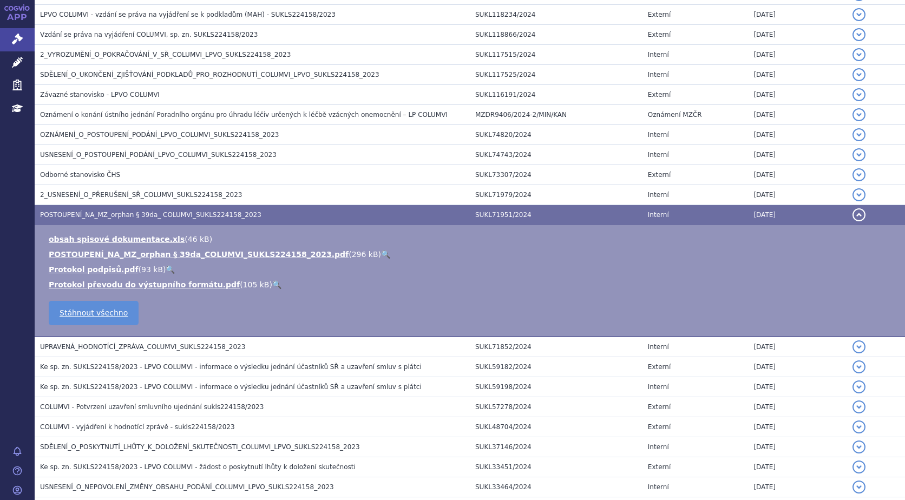
scroll to position [487, 0]
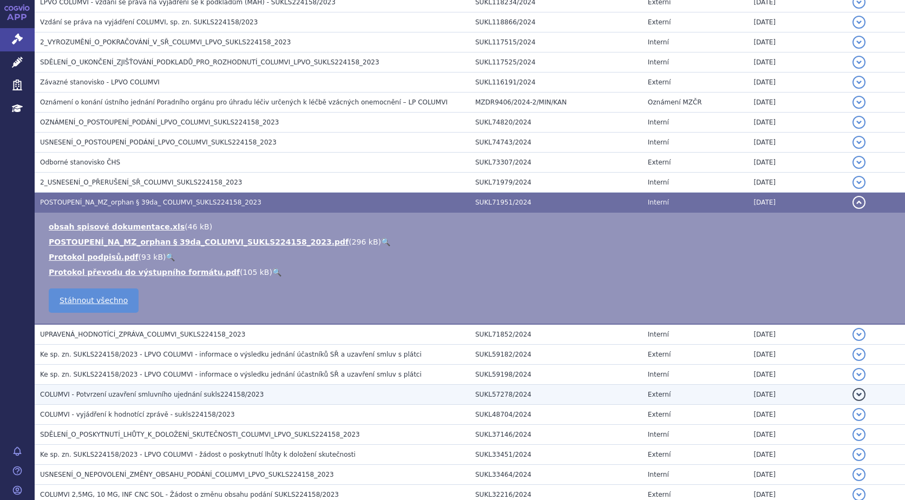
drag, startPoint x: 165, startPoint y: 335, endPoint x: 172, endPoint y: 341, distance: 9.2
click at [165, 335] on span "UPRAVENÁ_HODNOTÍCÍ_ZPRÁVA_COLUMVI_SUKLS224158_2023" at bounding box center [142, 335] width 205 height 8
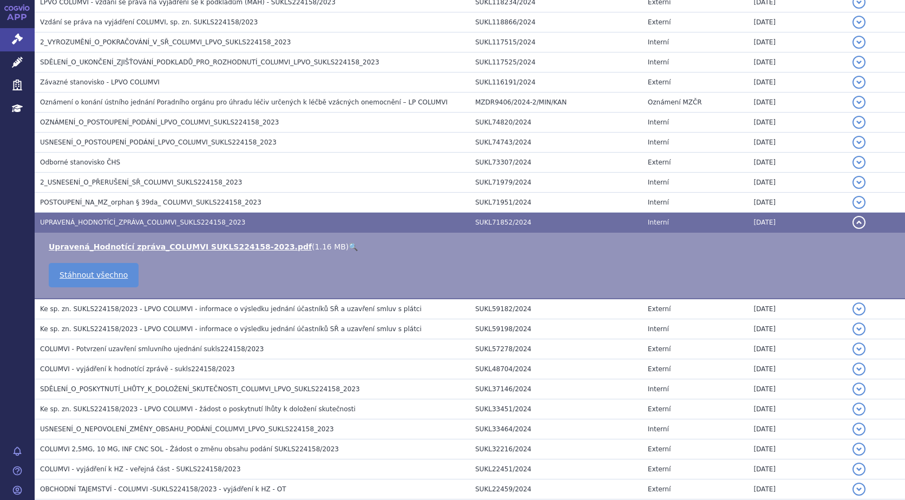
click at [349, 244] on link "🔍" at bounding box center [353, 247] width 9 height 9
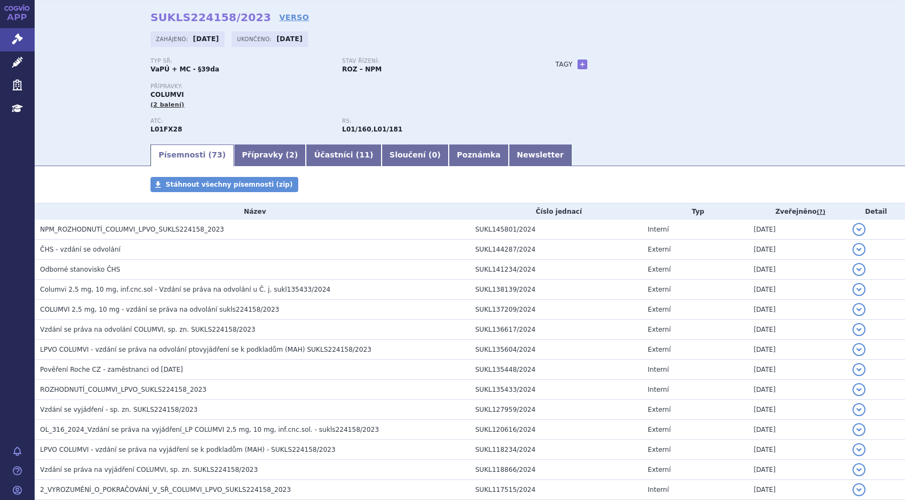
scroll to position [0, 0]
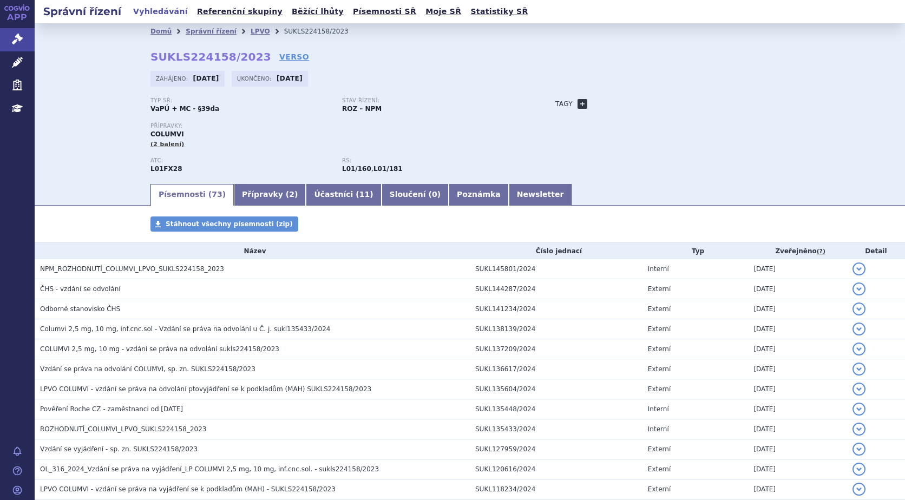
click at [578, 102] on link "+" at bounding box center [583, 104] width 10 height 10
click at [606, 97] on span at bounding box center [631, 104] width 78 height 14
type input "B-lymfom"
select select "B-lymfom"
click at [690, 97] on div "Domů Správní řízení LPVO SUKLS224158/2023 SUKLS224158/2023 VERSO Zahájeno: 15.0…" at bounding box center [470, 111] width 682 height 143
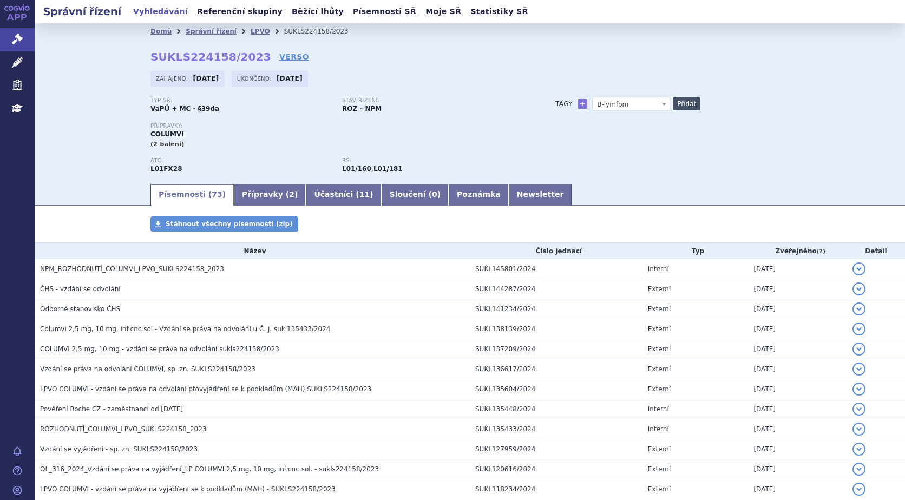
click at [687, 101] on button "Přidat" at bounding box center [687, 103] width 28 height 13
select select
drag, startPoint x: 455, startPoint y: 37, endPoint x: 462, endPoint y: 41, distance: 7.8
click at [462, 41] on div "Domů Správní řízení LPVO SUKLS224158/2023 SUKLS224158/2023 VERSO Zahájeno: 15.0…" at bounding box center [470, 111] width 682 height 143
drag, startPoint x: 462, startPoint y: 41, endPoint x: 461, endPoint y: 78, distance: 37.4
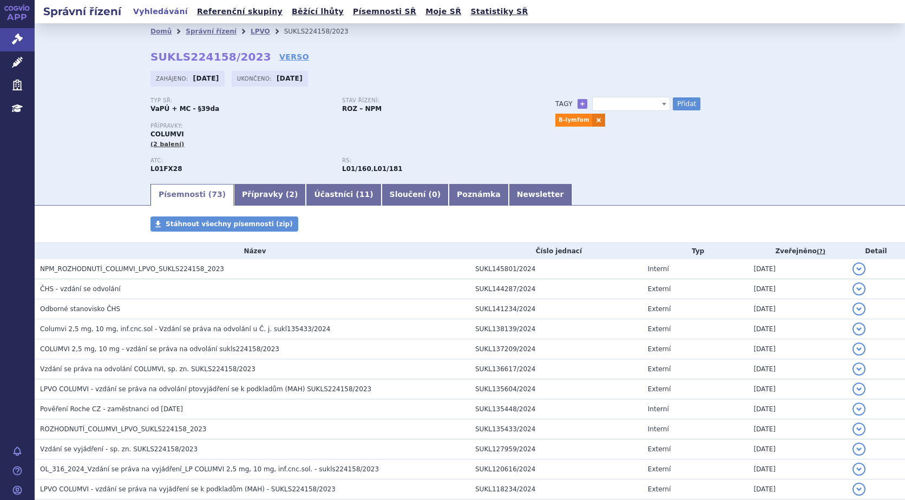
click at [461, 78] on div "Zahájeno: 15.09.2023 Ukončeno: 12.06.2024" at bounding box center [470, 81] width 639 height 21
click at [465, 94] on div "Domů Správní řízení LPVO SUKLS224158/2023 SUKLS224158/2023 VERSO Zahájeno: 15.0…" at bounding box center [470, 111] width 682 height 143
drag, startPoint x: 465, startPoint y: 94, endPoint x: 483, endPoint y: 89, distance: 19.0
click at [466, 94] on div "Domů Správní řízení LPVO SUKLS224158/2023 SUKLS224158/2023 VERSO Zahájeno: 15.0…" at bounding box center [470, 111] width 682 height 143
click at [16, 34] on icon at bounding box center [17, 39] width 11 height 11
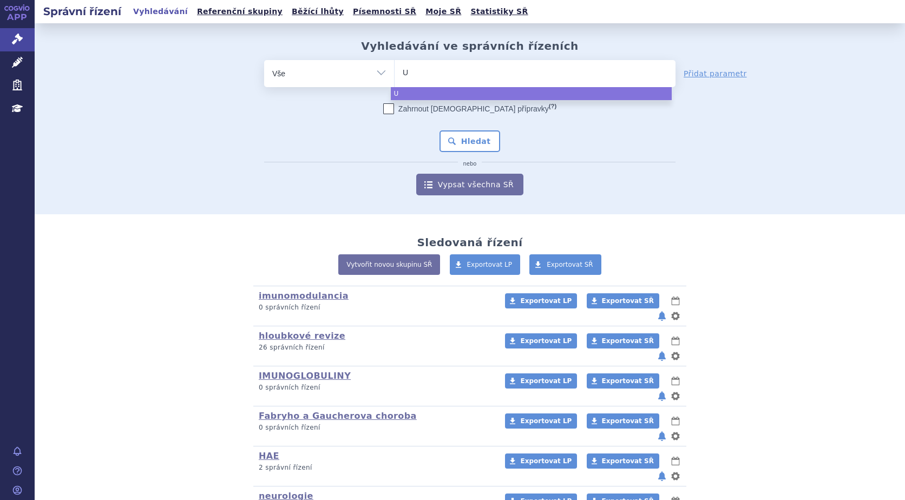
type input "UP"
type input "UPL"
type input "UPLI"
type input "UPLIZN"
type input "[MEDICAL_DATA]"
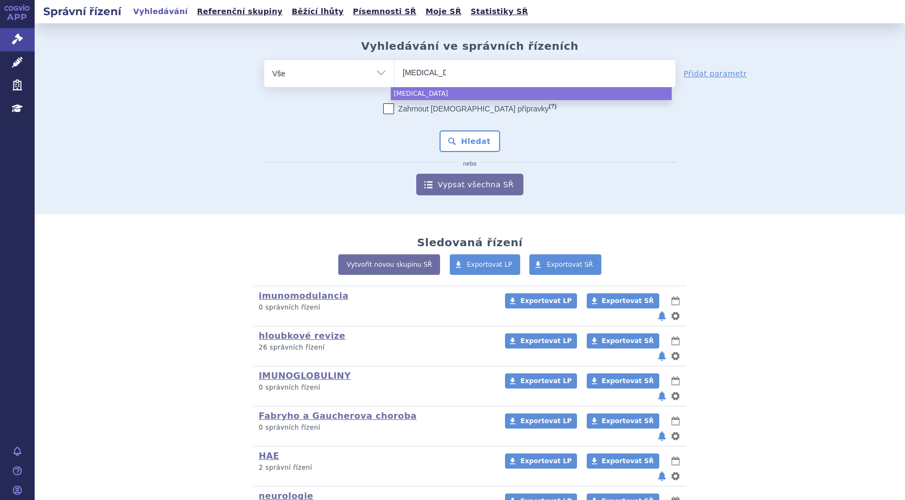
select select "[MEDICAL_DATA]"
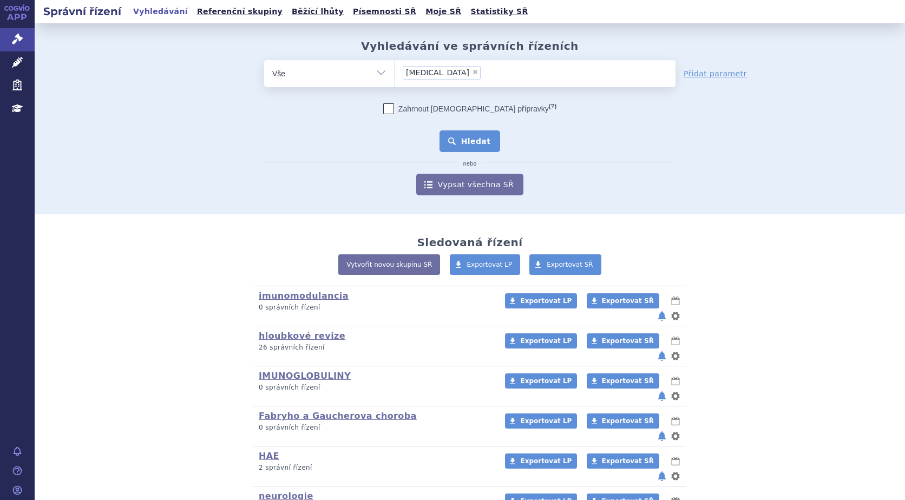
click at [471, 139] on button "Hledat" at bounding box center [470, 141] width 61 height 22
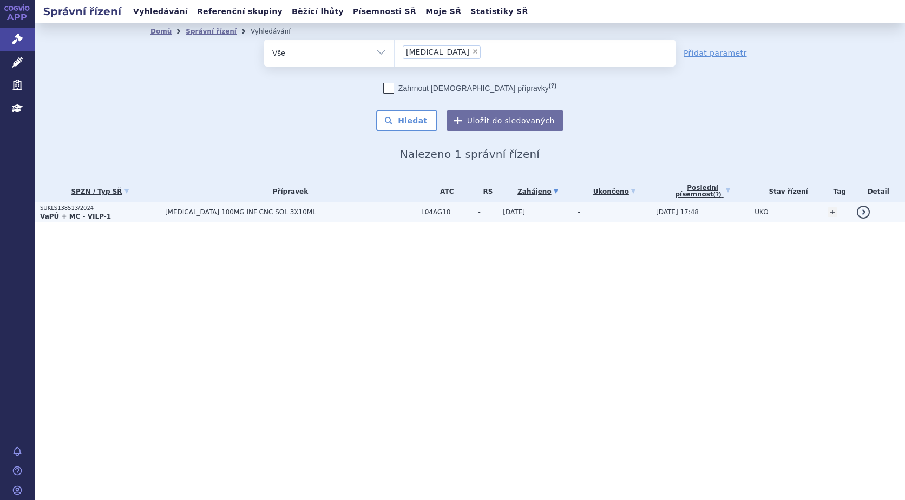
click at [164, 210] on td "[MEDICAL_DATA] 100MG INF CNC SOL 3X10ML" at bounding box center [288, 212] width 256 height 20
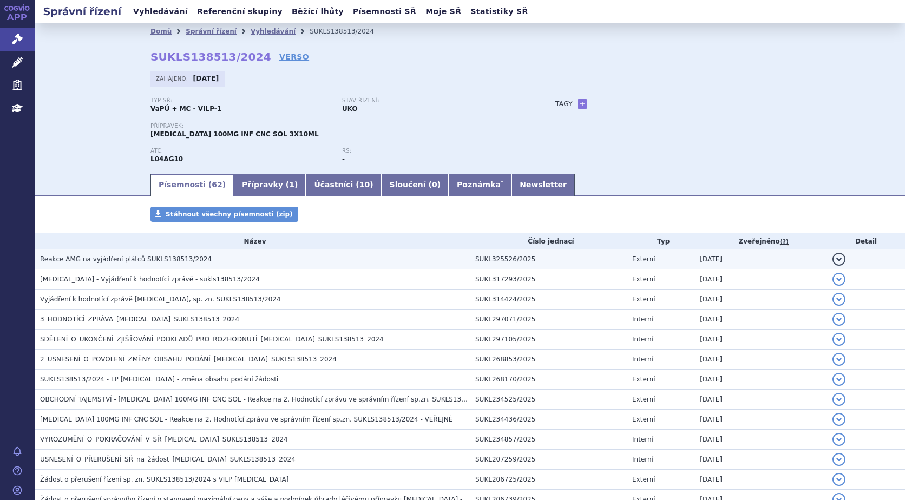
click at [165, 266] on td "Reakce AMG na vyjádření plátců SUKLS138513/2024" at bounding box center [252, 260] width 435 height 20
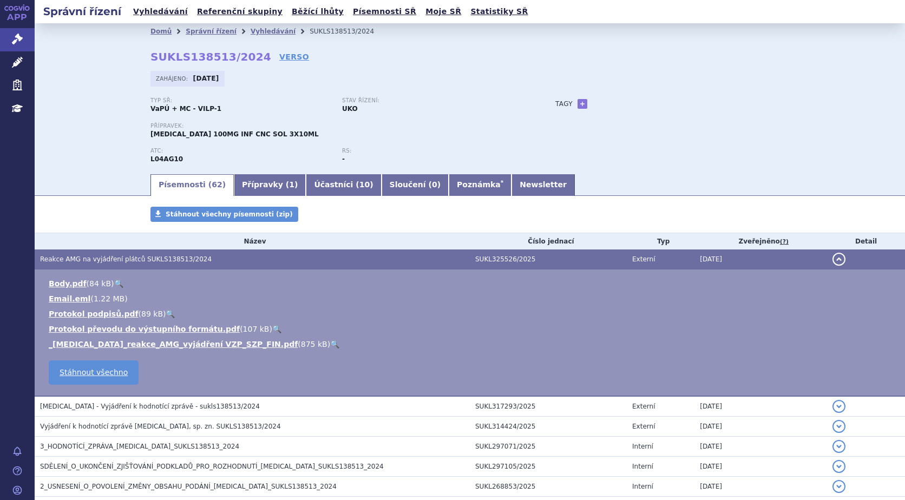
click at [330, 348] on link "🔍" at bounding box center [334, 344] width 9 height 9
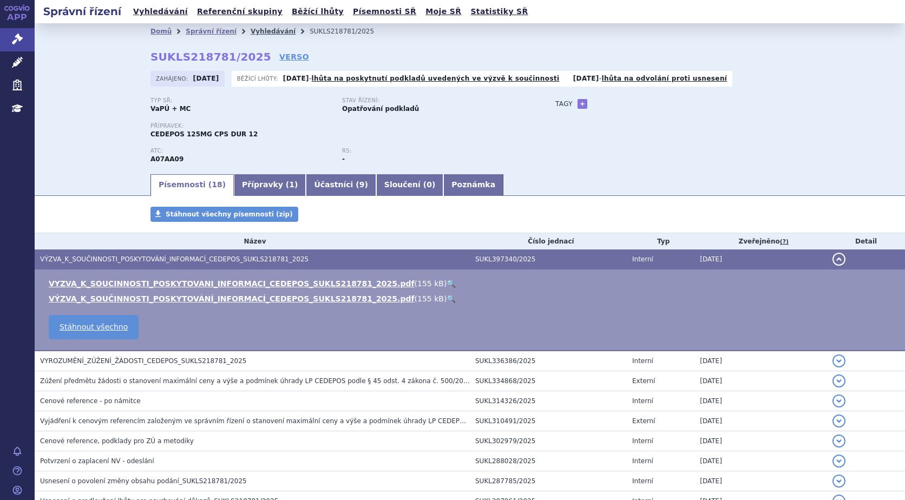
click at [257, 28] on link "Vyhledávání" at bounding box center [273, 32] width 45 height 8
click at [255, 29] on link "Vyhledávání" at bounding box center [273, 32] width 45 height 8
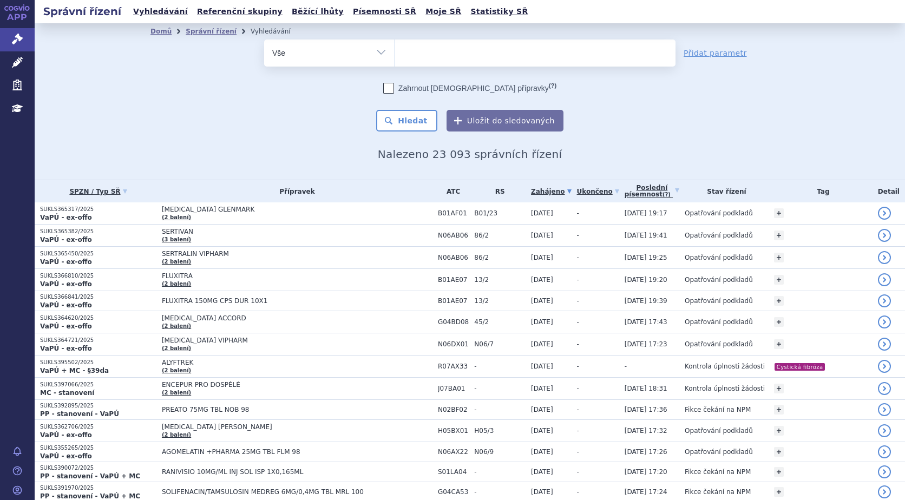
drag, startPoint x: 0, startPoint y: 0, endPoint x: 451, endPoint y: 71, distance: 456.5
click at [451, 69] on form "odstranit Vše Spisová značka Typ SŘ (?) Hledat" at bounding box center [469, 86] width 411 height 92
click at [452, 59] on ul at bounding box center [535, 51] width 281 height 23
click at [395, 59] on select at bounding box center [394, 52] width 1 height 27
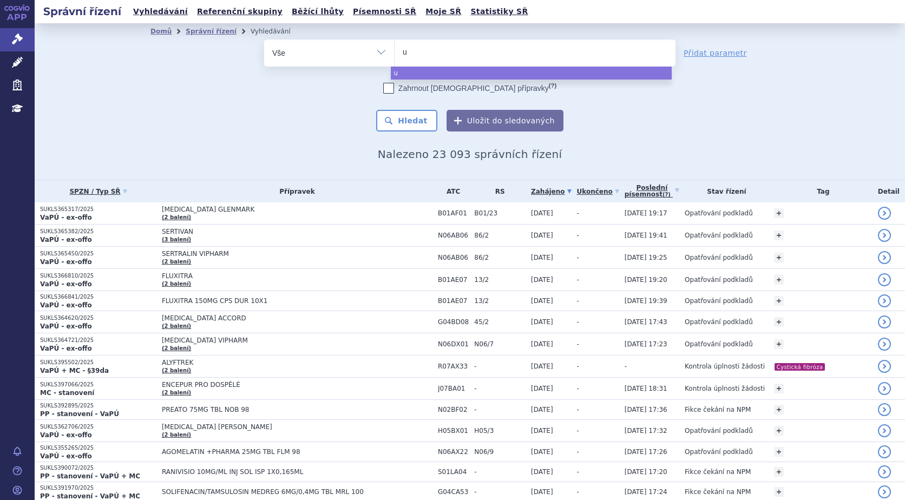
type input "ul"
type input "ulto"
type input "ultom"
type input "ultomi"
type input "ultomiri"
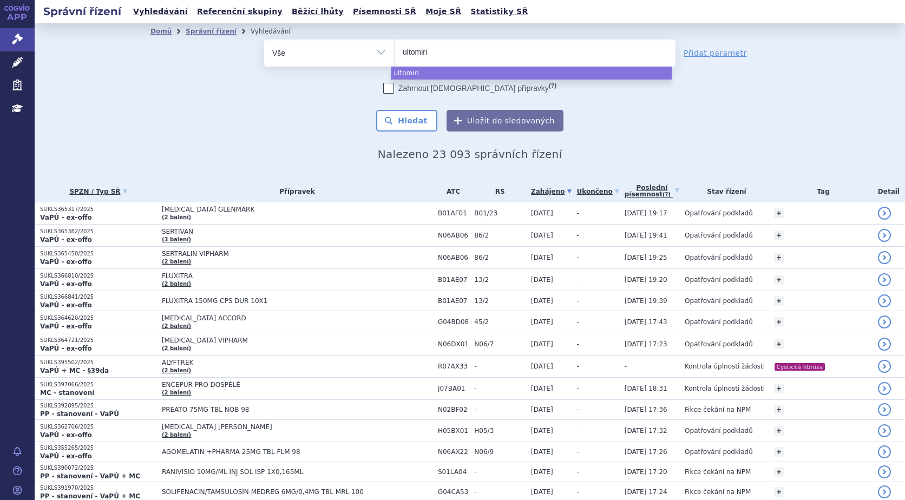
type input "[MEDICAL_DATA]"
select select "[MEDICAL_DATA]"
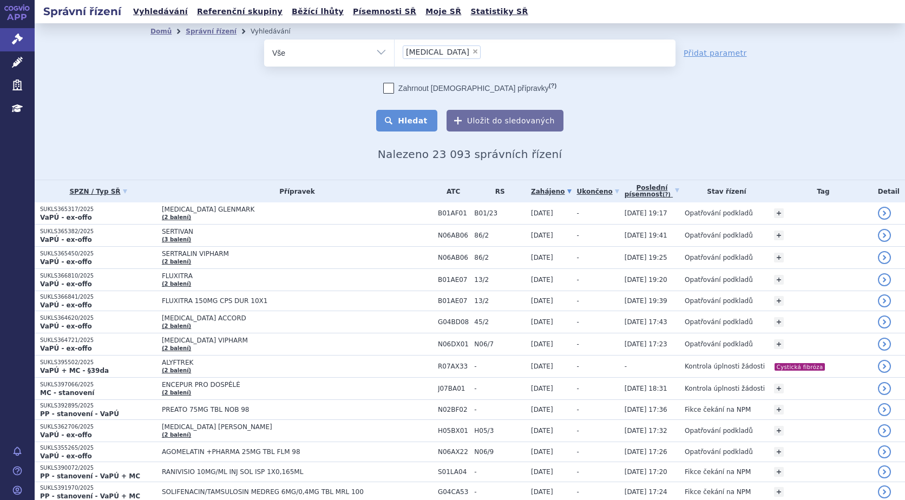
click at [419, 115] on button "Hledat" at bounding box center [406, 121] width 61 height 22
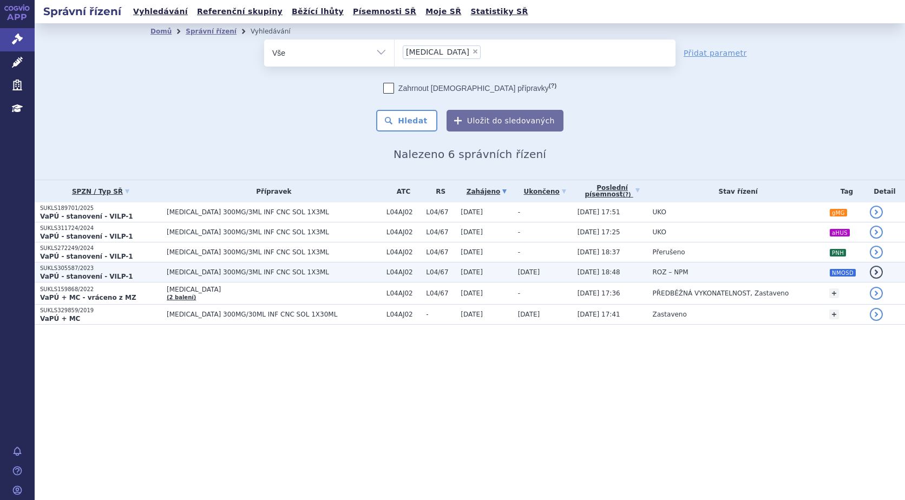
click at [113, 274] on strong "VaPÚ - stanovení - VILP-1" at bounding box center [86, 277] width 93 height 8
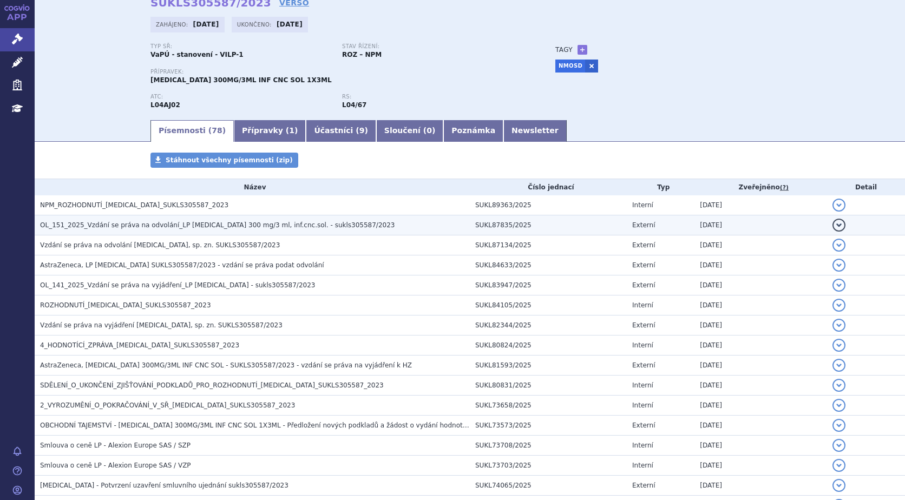
scroll to position [108, 0]
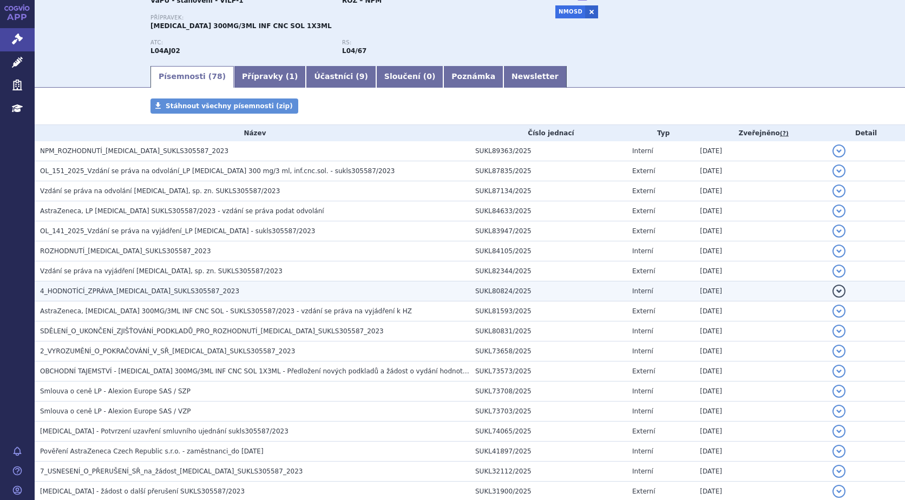
click at [110, 289] on span "4_HODNOTÍCÍ_ZPRÁVA_[MEDICAL_DATA]_SUKLS305587_2023" at bounding box center [139, 291] width 199 height 8
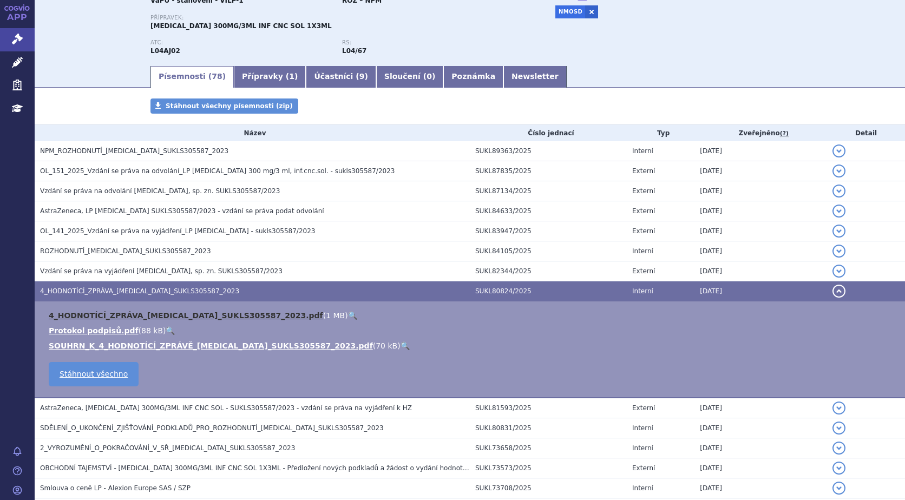
click at [112, 316] on link "4_HODNOTÍCÍ_ZPRÁVA_[MEDICAL_DATA]_SUKLS305587_2023.pdf" at bounding box center [186, 315] width 274 height 9
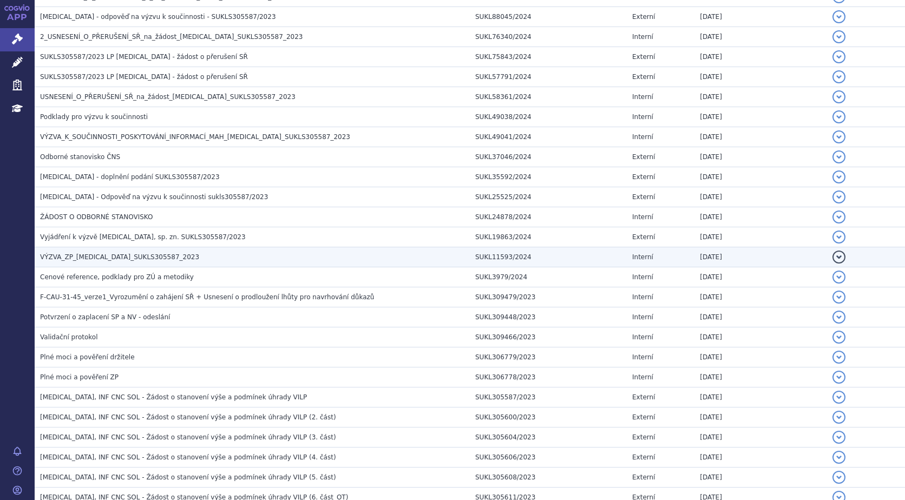
scroll to position [1474, 0]
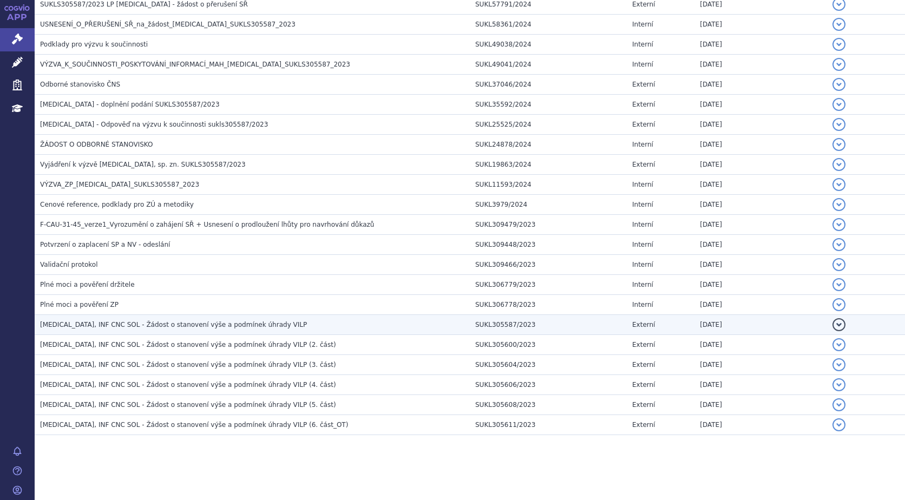
click at [834, 323] on button "detail" at bounding box center [839, 324] width 13 height 13
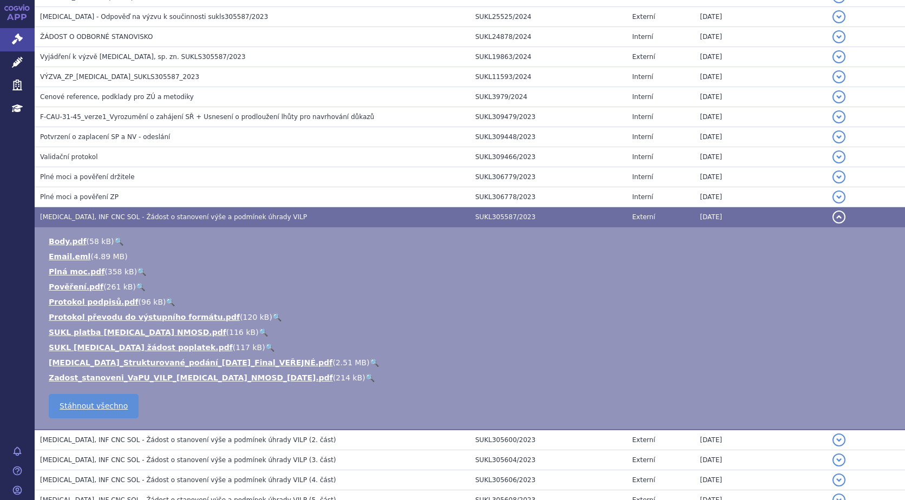
scroll to position [1485, 0]
click at [370, 361] on link "🔍" at bounding box center [374, 362] width 9 height 9
